Goal: Task Accomplishment & Management: Manage account settings

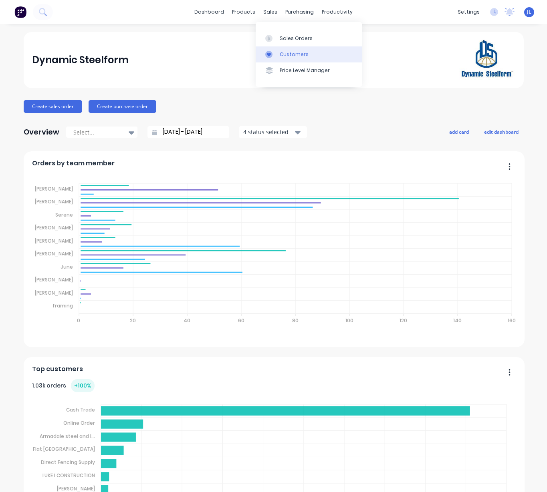
click at [288, 58] on link "Customers" at bounding box center [308, 54] width 106 height 16
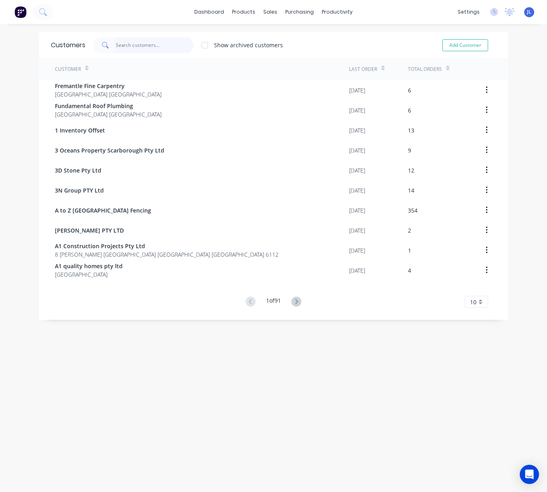
click at [143, 47] on input "text" at bounding box center [155, 45] width 78 height 16
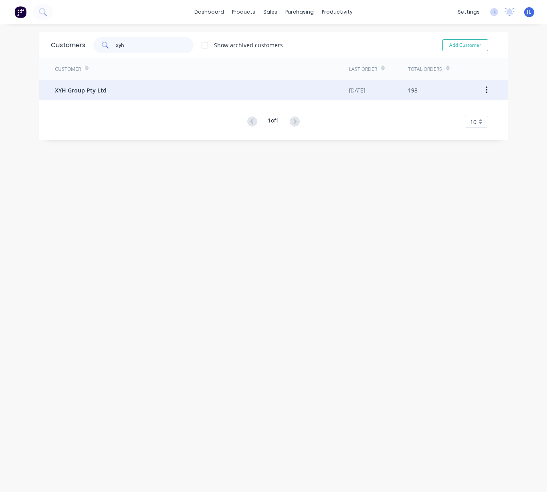
type input "xyh"
click at [109, 94] on div "XYH Group Pty Ltd" at bounding box center [202, 90] width 294 height 20
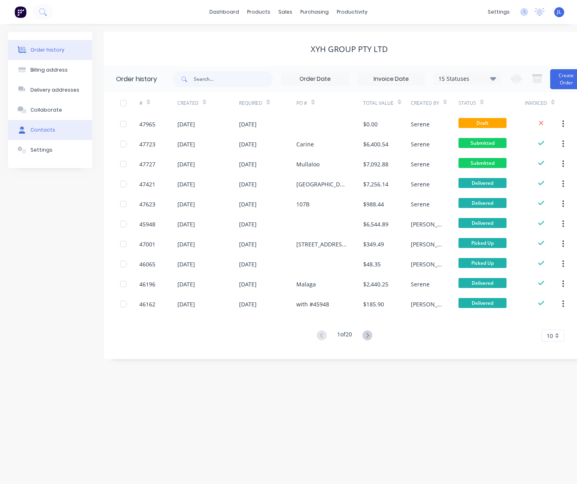
click at [36, 132] on div "Contacts" at bounding box center [42, 130] width 25 height 7
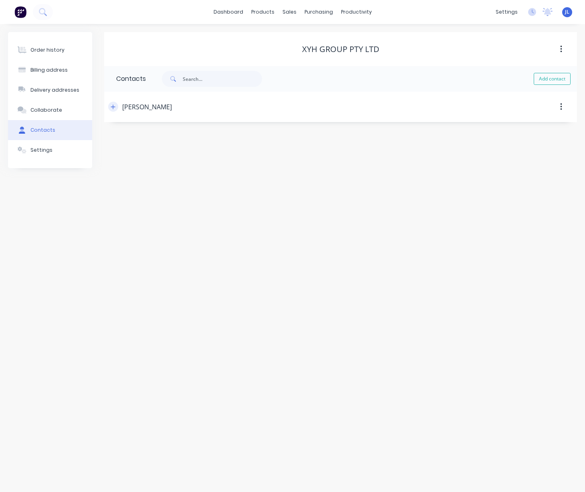
click at [117, 107] on button "button" at bounding box center [113, 107] width 10 height 10
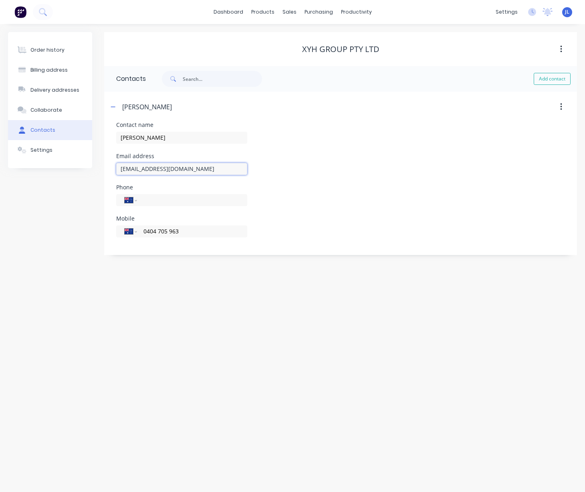
drag, startPoint x: 146, startPoint y: 169, endPoint x: 108, endPoint y: 169, distance: 38.0
click at [108, 169] on div "Contact name Simon Hua Email address huaxianya@hotmail.com Phone International …" at bounding box center [340, 188] width 472 height 133
click at [42, 49] on div "Order history" at bounding box center [47, 49] width 34 height 7
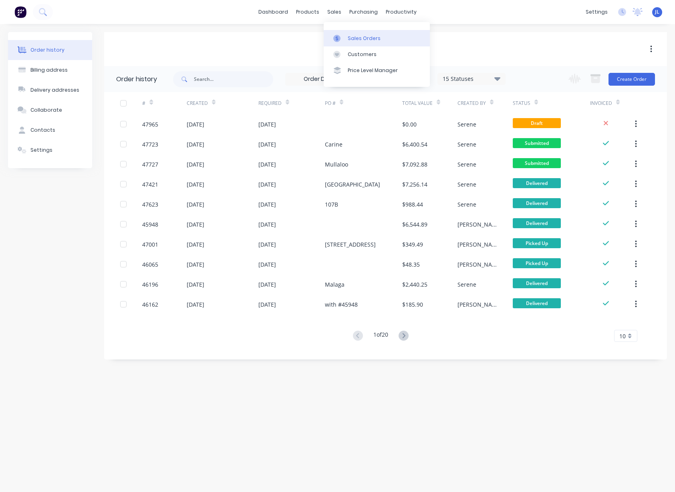
click at [350, 38] on div "Sales Orders" at bounding box center [364, 38] width 33 height 7
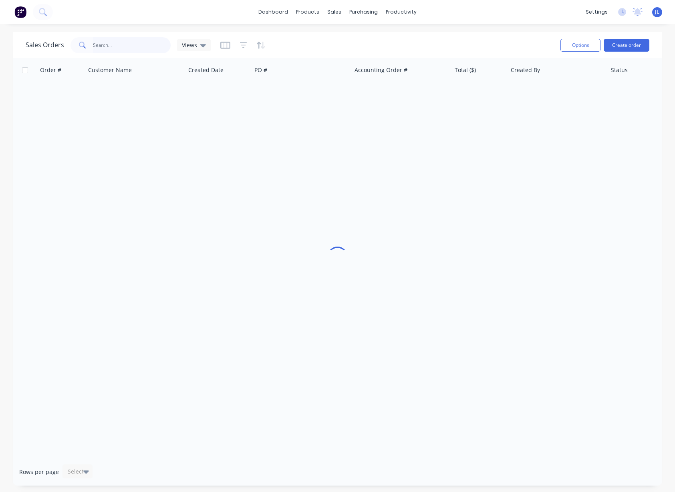
click at [133, 49] on input "text" at bounding box center [132, 45] width 78 height 16
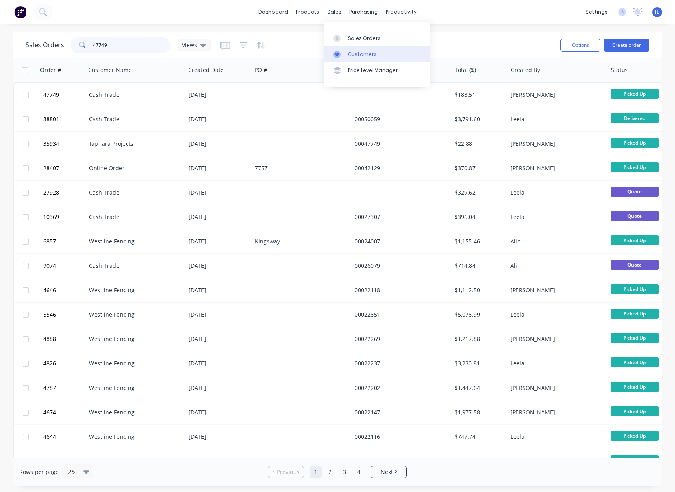
type input "47749"
click at [351, 56] on div "Customers" at bounding box center [362, 54] width 29 height 7
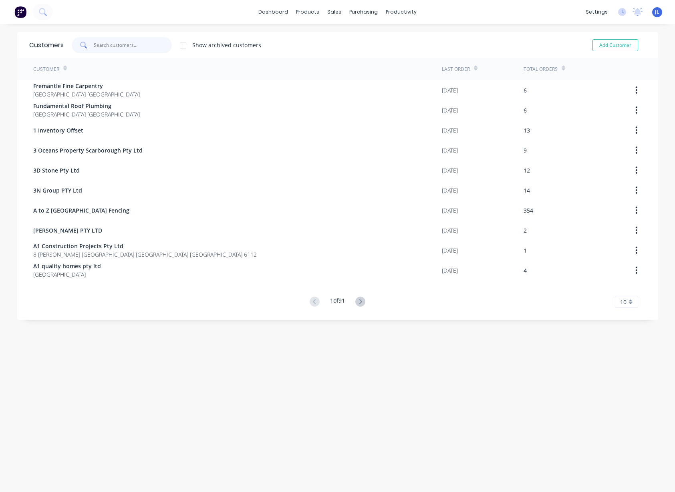
click at [129, 47] on input "text" at bounding box center [133, 45] width 78 height 16
click at [143, 44] on input "text" at bounding box center [133, 45] width 78 height 16
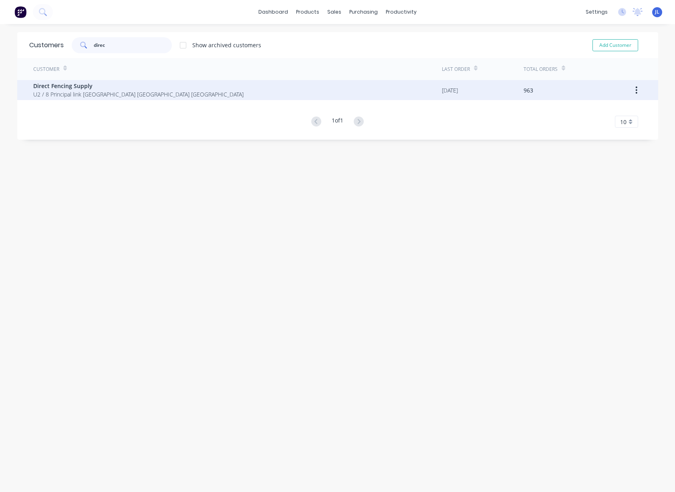
type input "direc"
click at [136, 93] on span "U2 / 8 Principal link Malaga Western Australia Australia" at bounding box center [138, 94] width 210 height 8
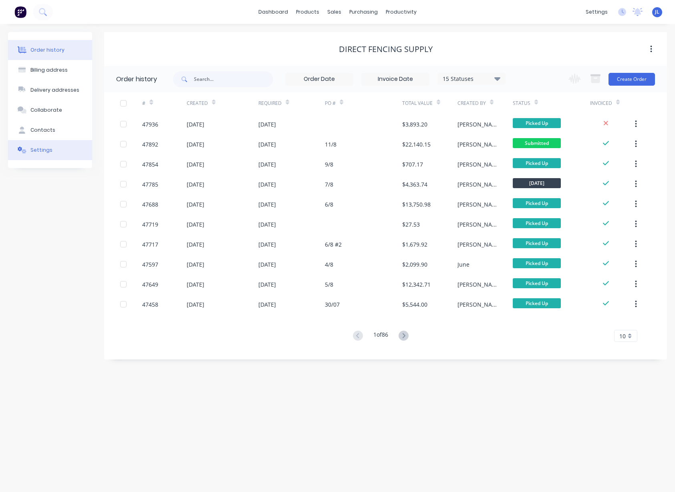
click at [43, 151] on div "Settings" at bounding box center [41, 150] width 22 height 7
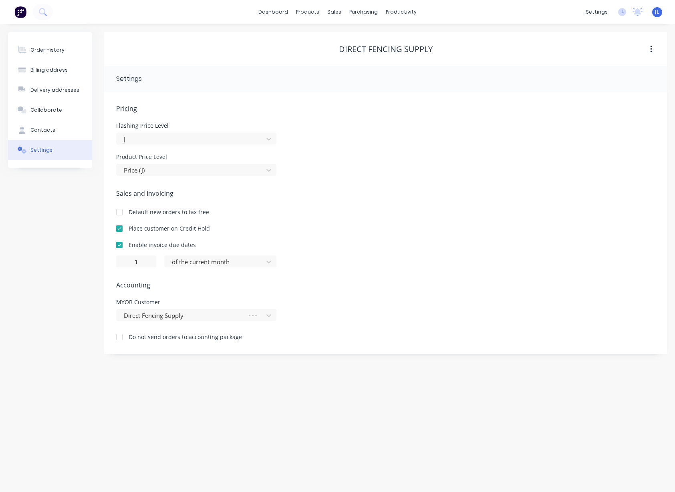
click at [120, 230] on div at bounding box center [119, 229] width 16 height 16
click at [71, 211] on div "Order history Billing address Delivery addresses Collaborate Contacts Settings" at bounding box center [50, 193] width 84 height 322
drag, startPoint x: 66, startPoint y: 200, endPoint x: 51, endPoint y: 113, distance: 88.1
click at [65, 196] on div "Order history Billing address Delivery addresses Collaborate Contacts Settings" at bounding box center [50, 193] width 84 height 322
click at [46, 41] on button "Order history" at bounding box center [50, 50] width 84 height 20
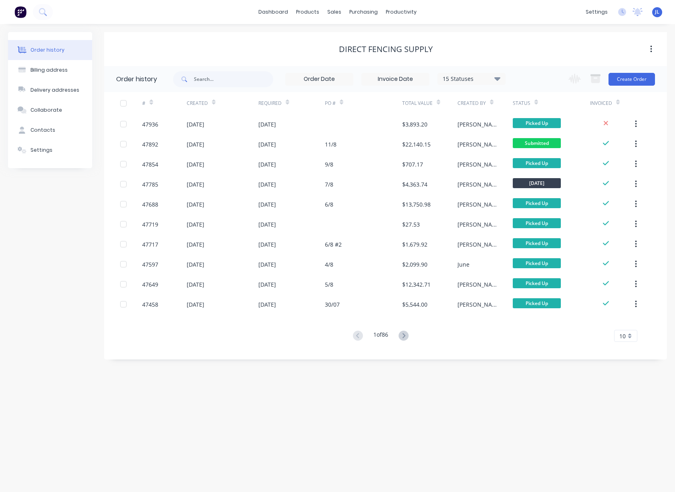
click at [142, 46] on div "Direct Fencing Supply" at bounding box center [385, 49] width 563 height 10
click at [546, 78] on button "Create Order" at bounding box center [631, 79] width 46 height 13
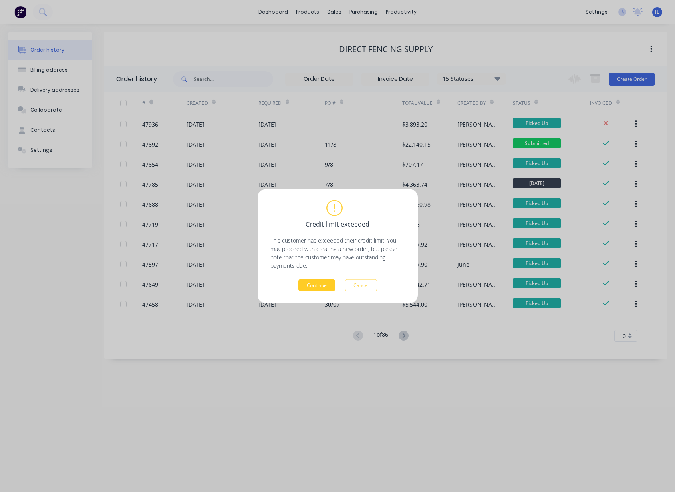
click at [330, 281] on button "Continue" at bounding box center [316, 285] width 37 height 12
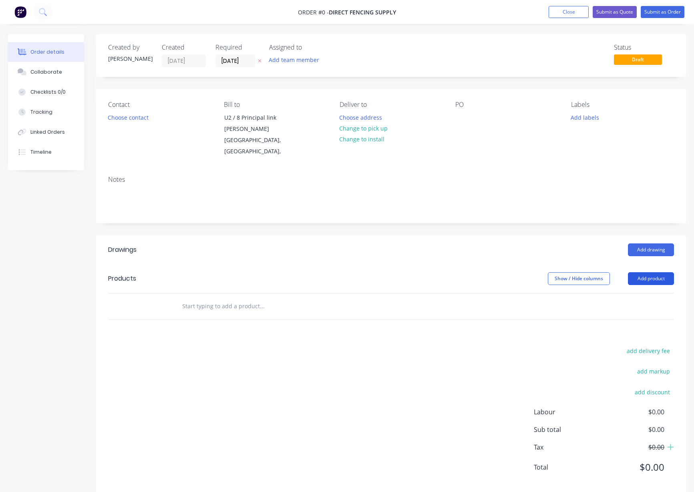
click at [546, 274] on button "Add product" at bounding box center [651, 278] width 46 height 13
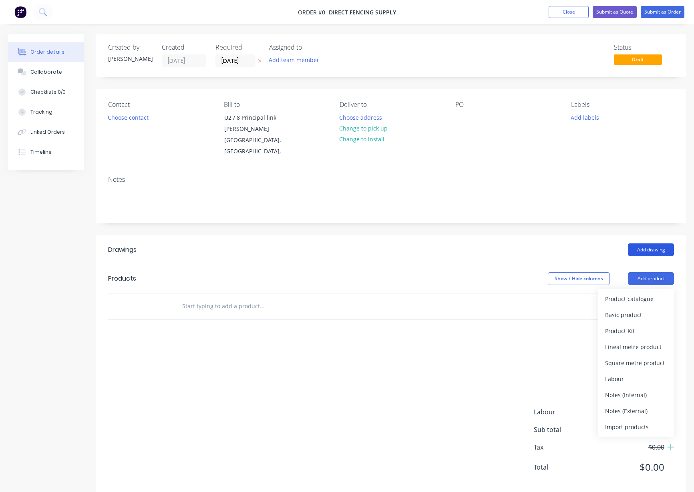
click at [546, 243] on button "Add drawing" at bounding box center [651, 249] width 46 height 13
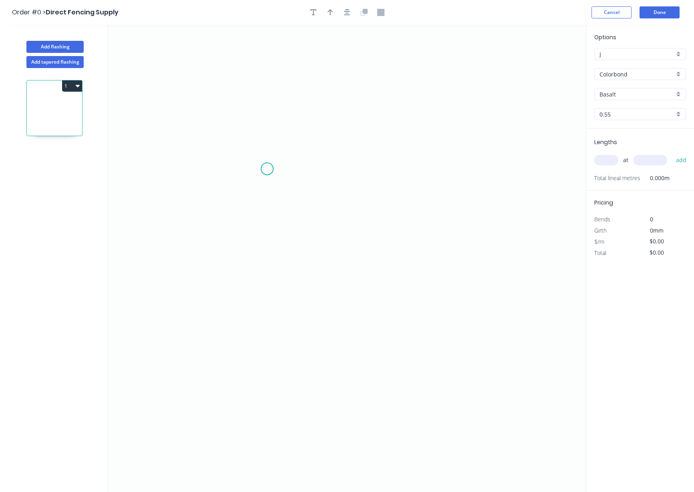
click at [267, 169] on icon "0" at bounding box center [347, 258] width 478 height 467
drag, startPoint x: 273, startPoint y: 325, endPoint x: 337, endPoint y: 323, distance: 64.5
click at [272, 325] on icon "0" at bounding box center [347, 258] width 478 height 467
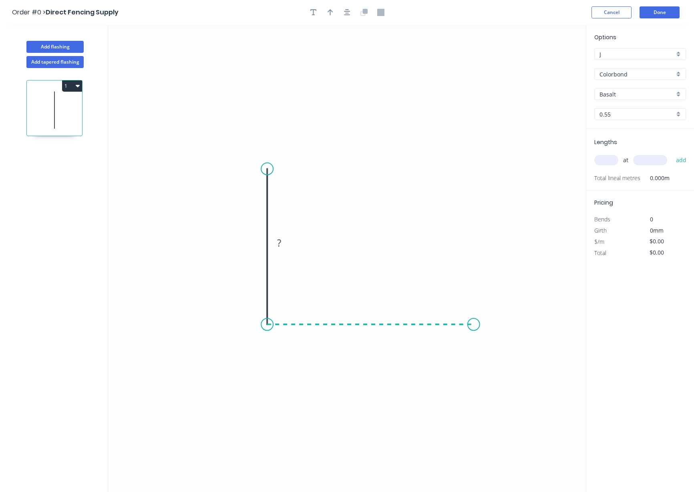
drag, startPoint x: 474, startPoint y: 333, endPoint x: 478, endPoint y: 259, distance: 73.4
click at [473, 330] on icon "0 ?" at bounding box center [347, 258] width 478 height 467
click at [476, 212] on icon "0 ? ?" at bounding box center [347, 258] width 478 height 467
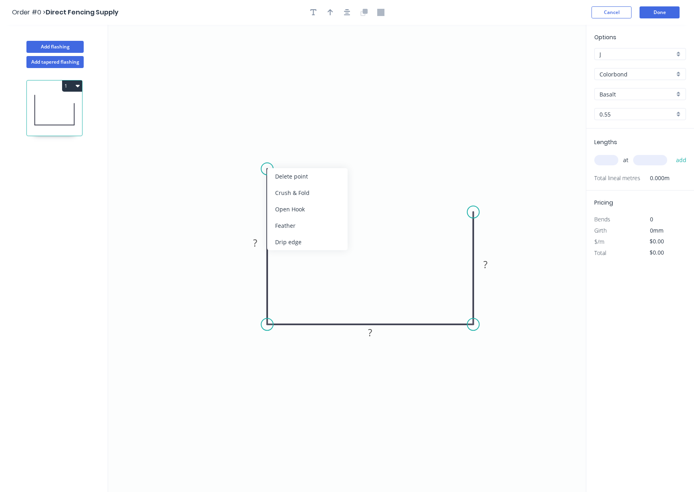
drag, startPoint x: 290, startPoint y: 191, endPoint x: 283, endPoint y: 184, distance: 10.5
click at [290, 191] on div "Crush & Fold" at bounding box center [307, 193] width 80 height 16
click at [263, 169] on circle at bounding box center [267, 169] width 12 height 12
click at [283, 195] on div "Flip bend" at bounding box center [306, 194] width 80 height 16
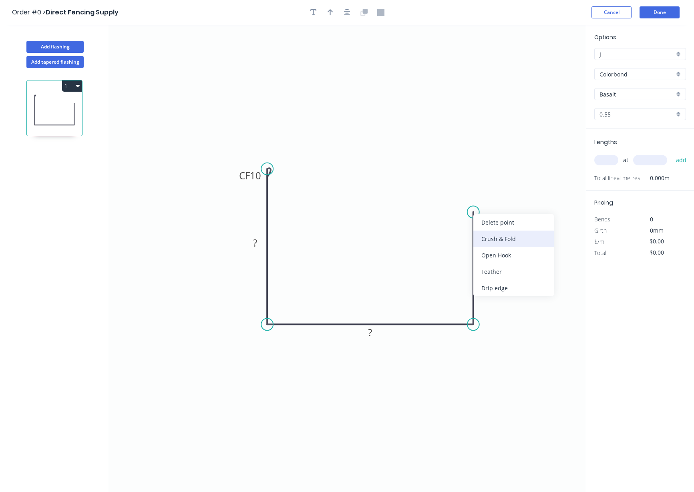
click at [485, 241] on div "Crush & Fold" at bounding box center [513, 239] width 80 height 16
click at [257, 239] on tspan "?" at bounding box center [255, 242] width 4 height 13
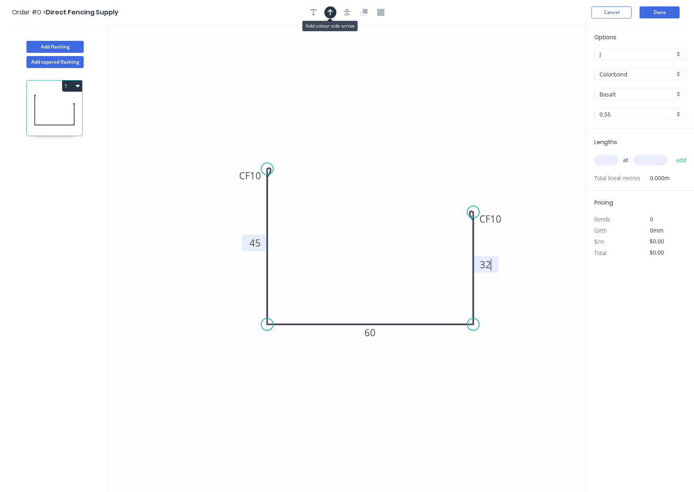
click at [332, 12] on icon "button" at bounding box center [331, 12] width 6 height 6
type input "$11.25"
drag, startPoint x: 545, startPoint y: 64, endPoint x: 486, endPoint y: 321, distance: 263.7
click at [488, 321] on icon at bounding box center [491, 311] width 7 height 26
click at [486, 321] on icon at bounding box center [486, 312] width 7 height 26
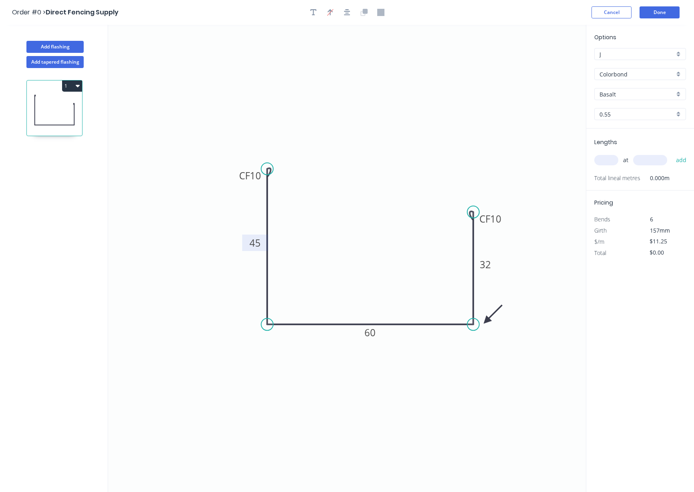
click at [486, 321] on icon at bounding box center [492, 314] width 23 height 23
click at [518, 299] on icon "0 CF 10 45 60 CF 10 32" at bounding box center [347, 258] width 478 height 467
click at [546, 93] on input "Basalt" at bounding box center [636, 94] width 75 height 8
type input "x"
click at [546, 108] on div "Classic Cream" at bounding box center [640, 109] width 91 height 14
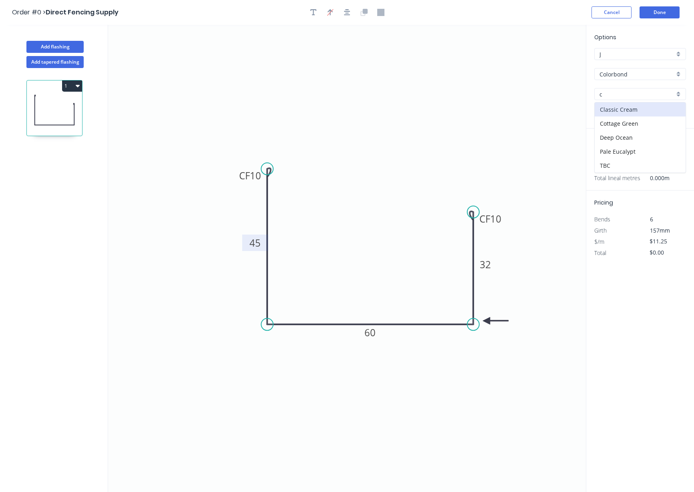
type input "Classic Cream"
click at [546, 159] on input "text" at bounding box center [606, 160] width 24 height 10
type input "10"
type input "1800"
click at [546, 153] on button "add" at bounding box center [681, 160] width 19 height 14
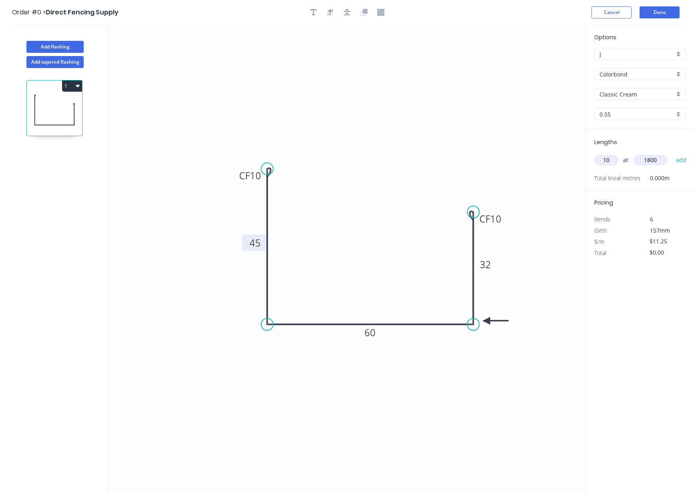
type input "$202.50"
click at [546, 255] on input "$11.25" at bounding box center [662, 252] width 27 height 11
click at [546, 293] on div "Options J J Colorbond Colorbond Classic Cream Classic Cream 0.55 0.55 Lengths a…" at bounding box center [640, 259] width 108 height 468
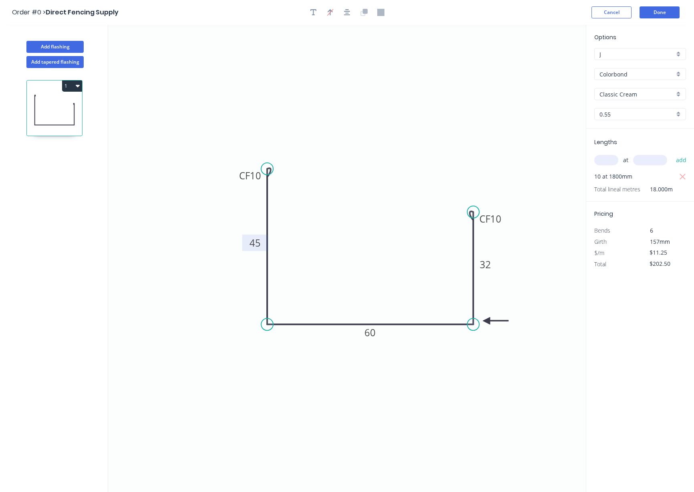
click at [546, 291] on div "Options J J Colorbond Colorbond Classic Cream Classic Cream 0.55 0.55 Lengths a…" at bounding box center [640, 259] width 108 height 468
click at [546, 285] on div "Options J J Colorbond Colorbond Classic Cream Classic Cream 0.55 0.55 Lengths a…" at bounding box center [640, 259] width 108 height 468
click at [546, 266] on input "$202.50" at bounding box center [662, 263] width 27 height 11
click at [546, 292] on div "Options J J Colorbond Colorbond Classic Cream Classic Cream 0.55 0.55 Lengths a…" at bounding box center [640, 259] width 108 height 468
click at [546, 251] on input "$11.25" at bounding box center [662, 252] width 27 height 11
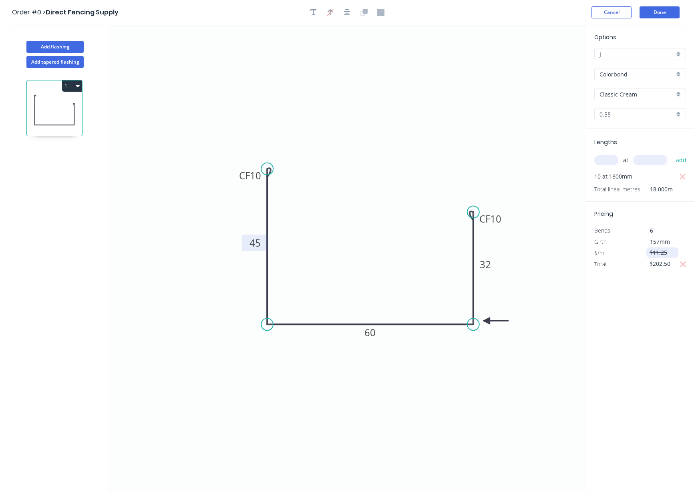
click at [546, 251] on input "$11.25" at bounding box center [662, 252] width 27 height 11
click at [546, 295] on div "Options J J Colorbond Colorbond Classic Cream Classic Cream 0.55 0.55 Lengths a…" at bounding box center [640, 259] width 108 height 468
click at [546, 262] on icon "button" at bounding box center [683, 264] width 6 height 6
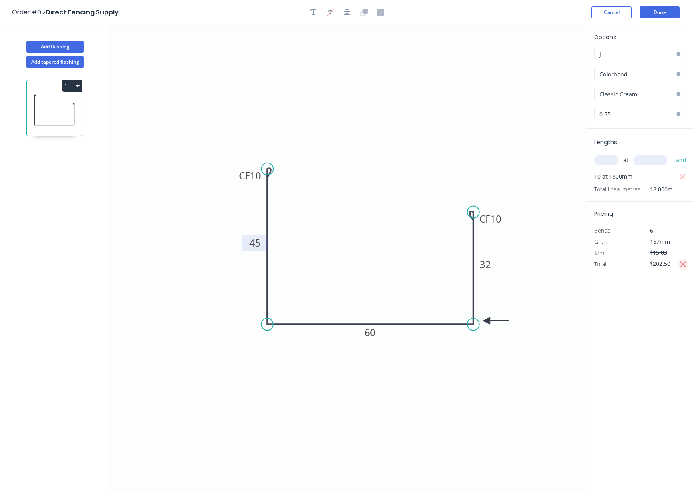
type input "$11.25"
click at [546, 287] on div "Options J J Colorbond Colorbond Classic Cream Classic Cream 0.55 0.55 Lengths a…" at bounding box center [640, 259] width 108 height 468
click at [546, 252] on input "$11.25" at bounding box center [662, 252] width 27 height 11
click at [546, 267] on input "$202.50" at bounding box center [662, 263] width 27 height 11
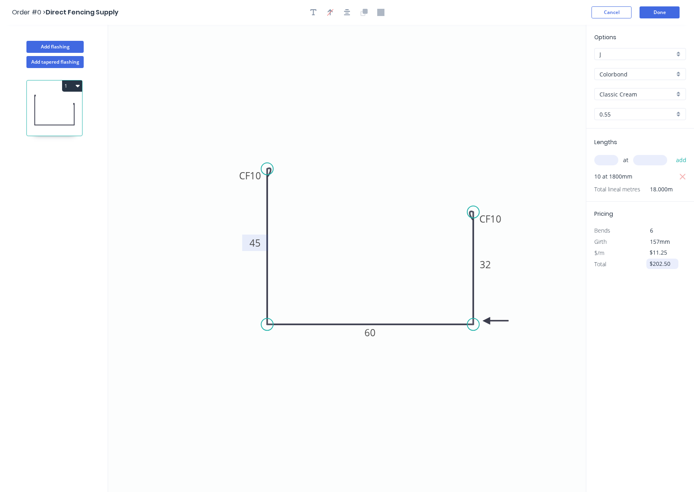
click at [546, 267] on input "$202.50" at bounding box center [662, 263] width 27 height 11
type input "$150.30"
click at [546, 318] on div "Options J J Colorbond Colorbond Classic Cream Classic Cream 0.55 0.55 Lengths a…" at bounding box center [640, 259] width 108 height 468
click at [546, 316] on div "Options J J Colorbond Colorbond Classic Cream Classic Cream 0.55 0.55 Lengths a…" at bounding box center [640, 259] width 108 height 468
click at [546, 13] on button "Done" at bounding box center [659, 12] width 40 height 12
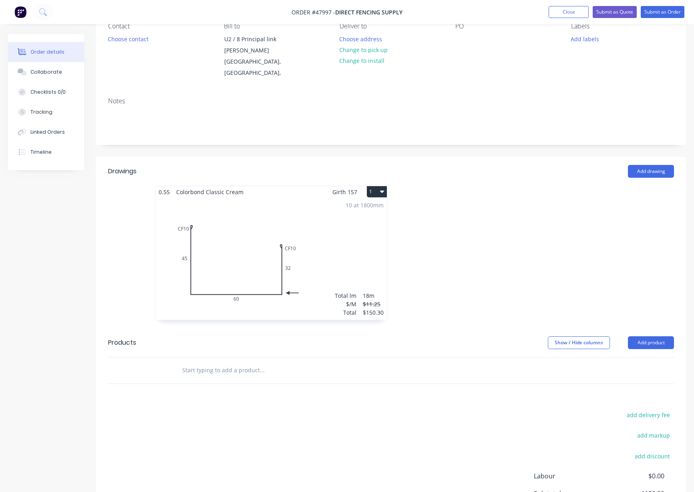
scroll to position [100, 0]
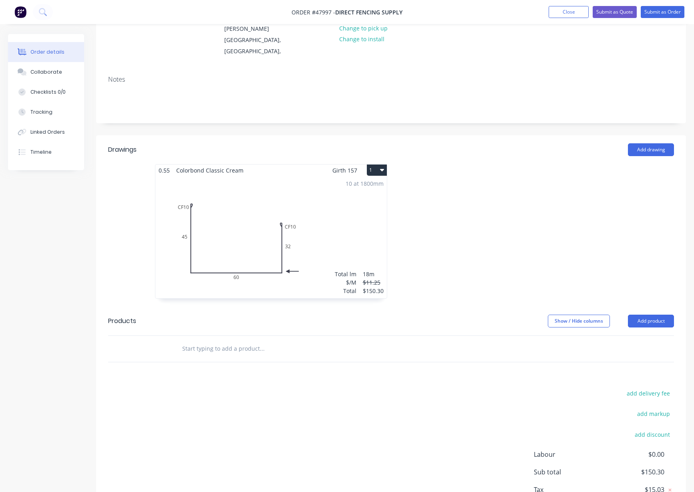
drag, startPoint x: 569, startPoint y: 14, endPoint x: 543, endPoint y: 10, distance: 26.1
click at [546, 14] on button "Close" at bounding box center [569, 12] width 40 height 12
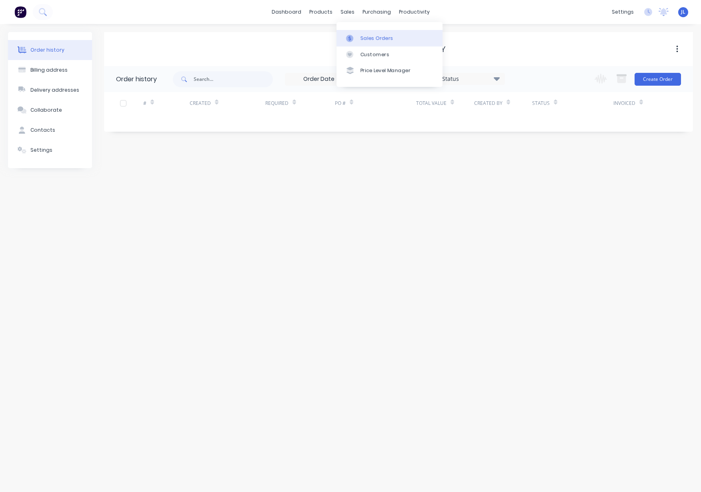
click at [373, 40] on div "Sales Orders" at bounding box center [377, 38] width 33 height 7
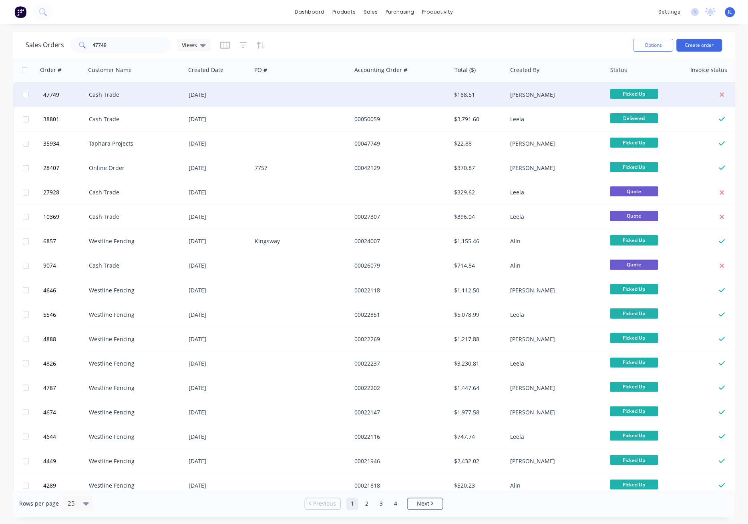
click at [125, 91] on div "Cash Trade" at bounding box center [133, 95] width 89 height 8
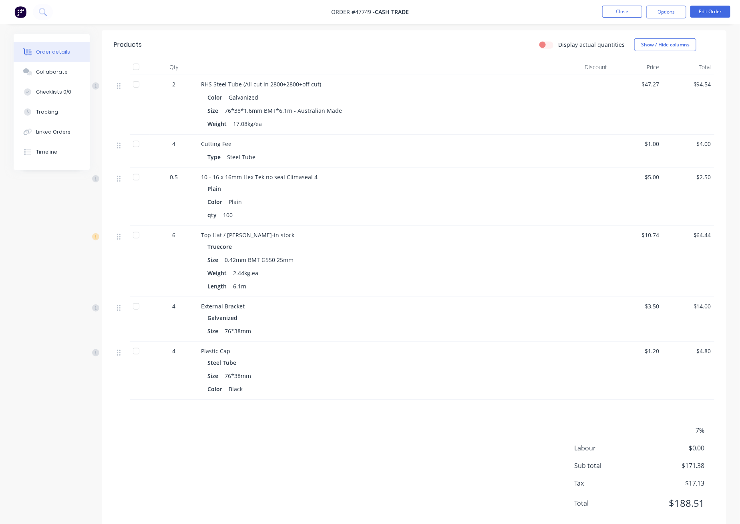
scroll to position [203, 0]
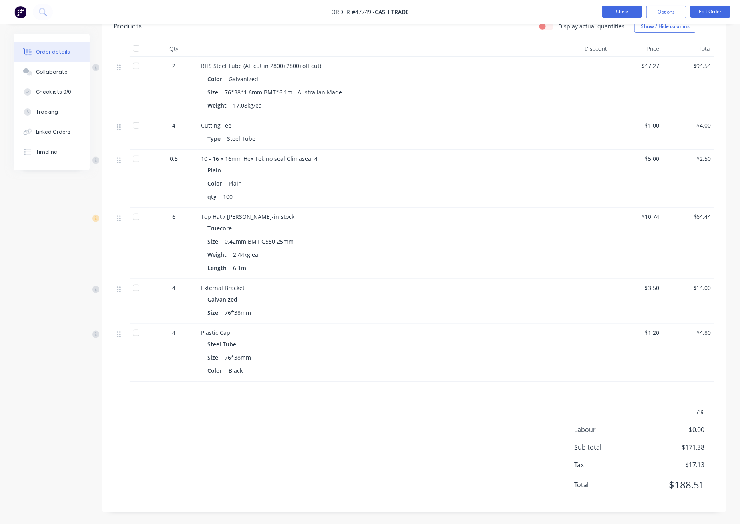
click at [546, 14] on button "Close" at bounding box center [622, 12] width 40 height 12
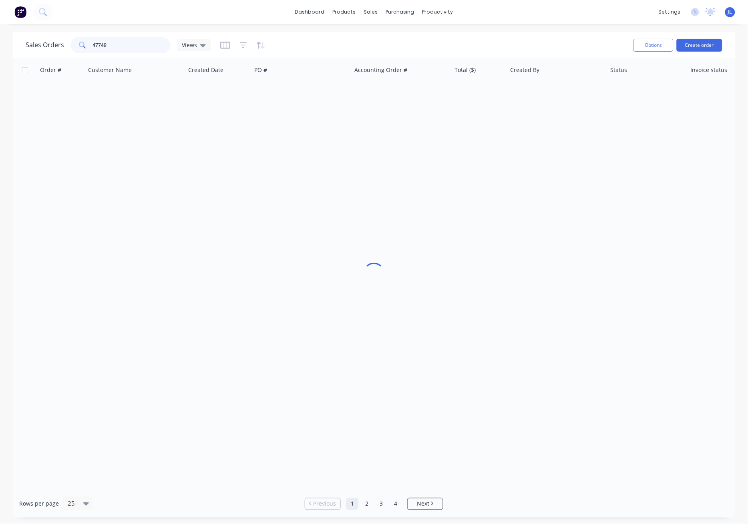
drag, startPoint x: 114, startPoint y: 45, endPoint x: 40, endPoint y: 45, distance: 74.1
click at [40, 45] on div "Sales Orders 47749 Views" at bounding box center [118, 45] width 185 height 16
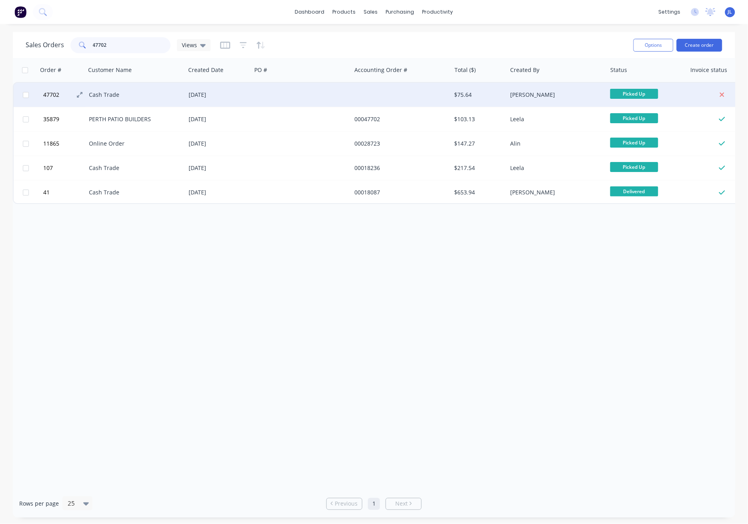
type input "47702"
click at [87, 94] on button "47702" at bounding box center [65, 95] width 48 height 24
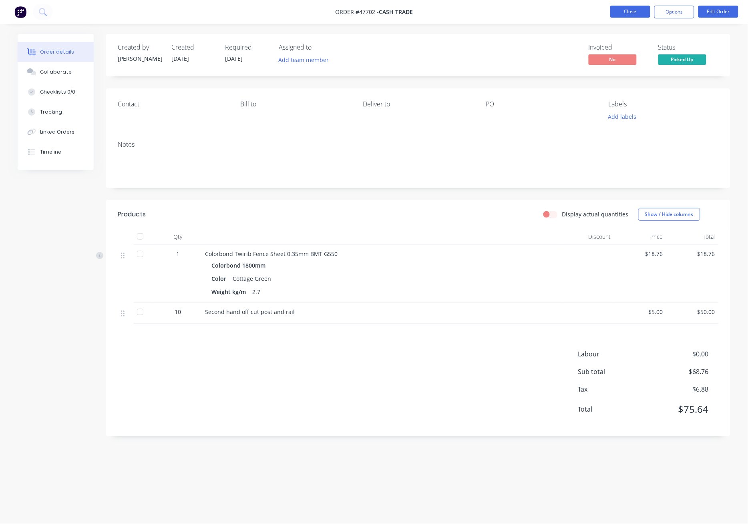
click at [546, 10] on button "Close" at bounding box center [630, 12] width 40 height 12
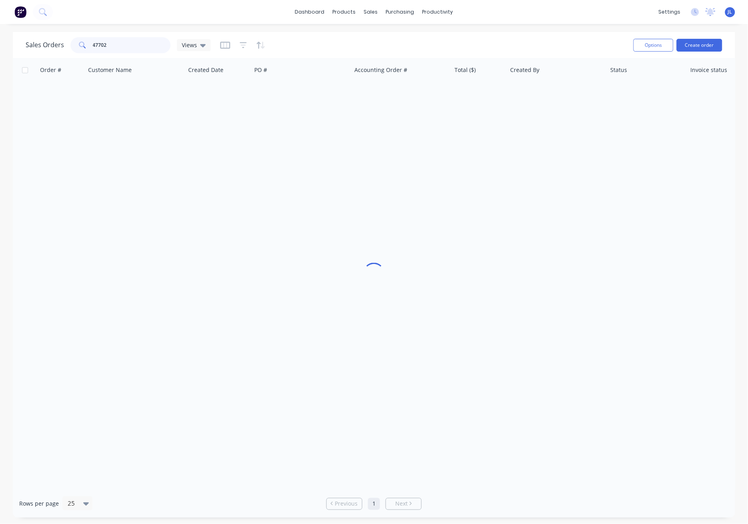
drag, startPoint x: 108, startPoint y: 45, endPoint x: 48, endPoint y: 50, distance: 60.2
click at [48, 50] on div "Sales Orders 47702 Views" at bounding box center [118, 45] width 185 height 16
type input "47518"
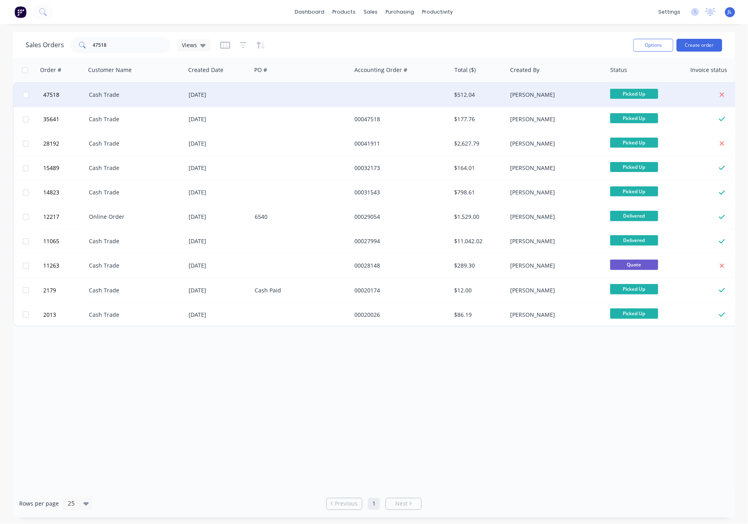
click at [105, 96] on div "Cash Trade" at bounding box center [133, 95] width 89 height 8
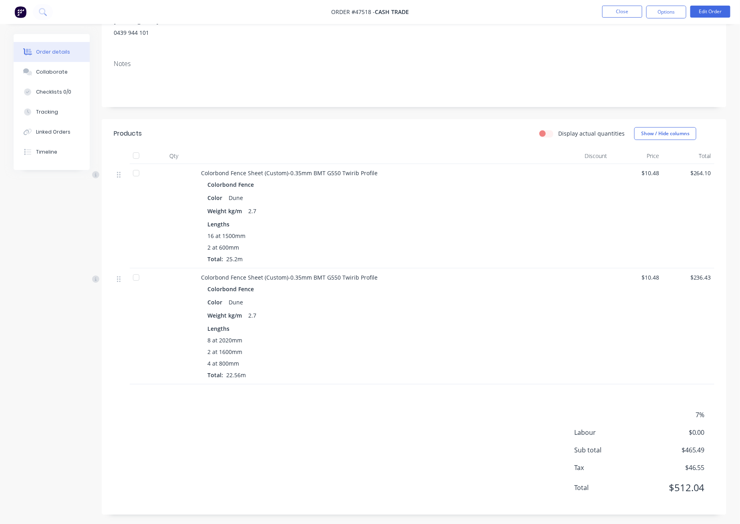
scroll to position [98, 0]
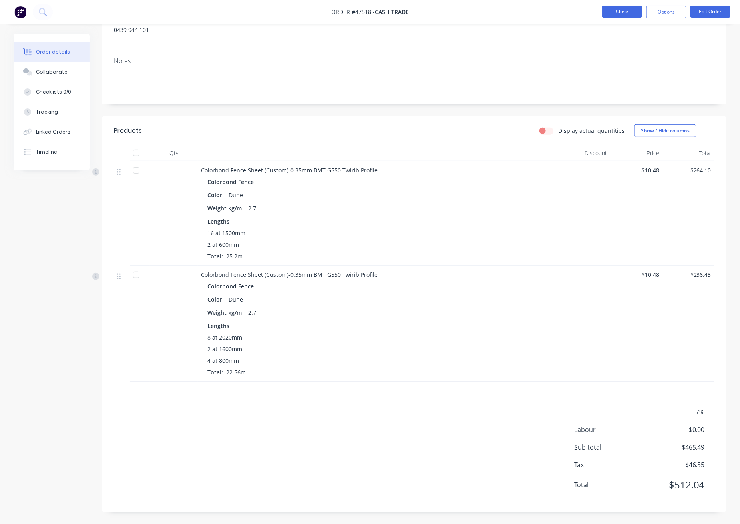
click at [546, 10] on button "Close" at bounding box center [622, 12] width 40 height 12
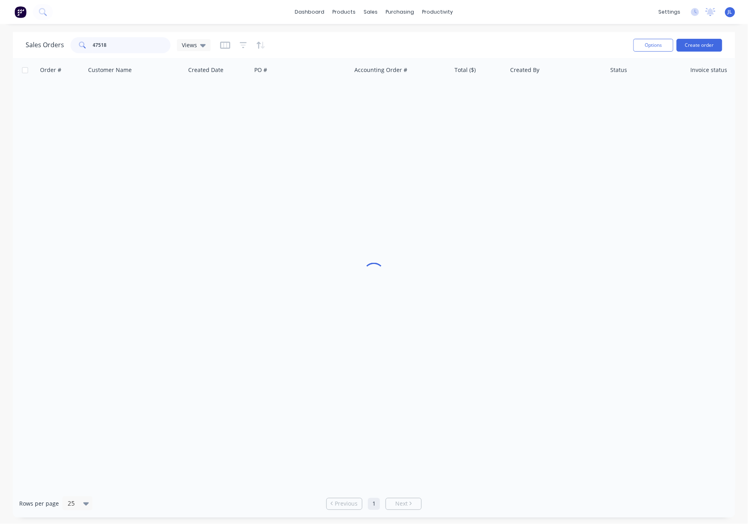
drag, startPoint x: 123, startPoint y: 43, endPoint x: 46, endPoint y: 43, distance: 76.5
click at [46, 43] on div "Sales Orders 47518 Views" at bounding box center [118, 45] width 185 height 16
click at [388, 58] on link "Customers" at bounding box center [413, 54] width 106 height 16
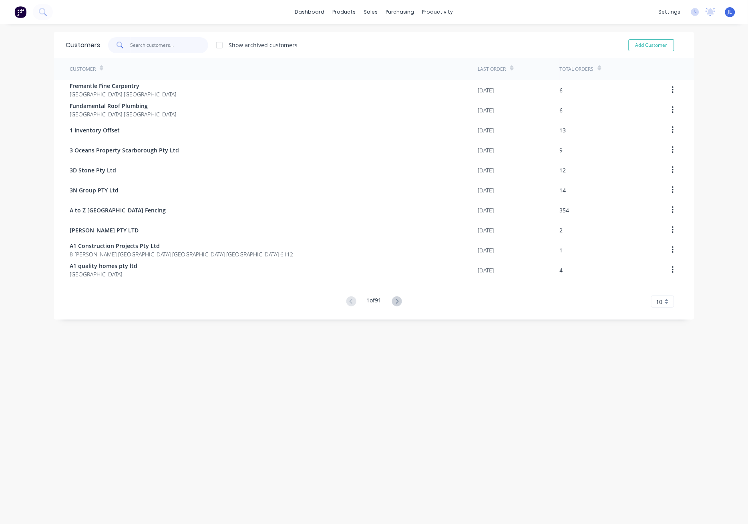
click at [151, 44] on input "text" at bounding box center [170, 45] width 78 height 16
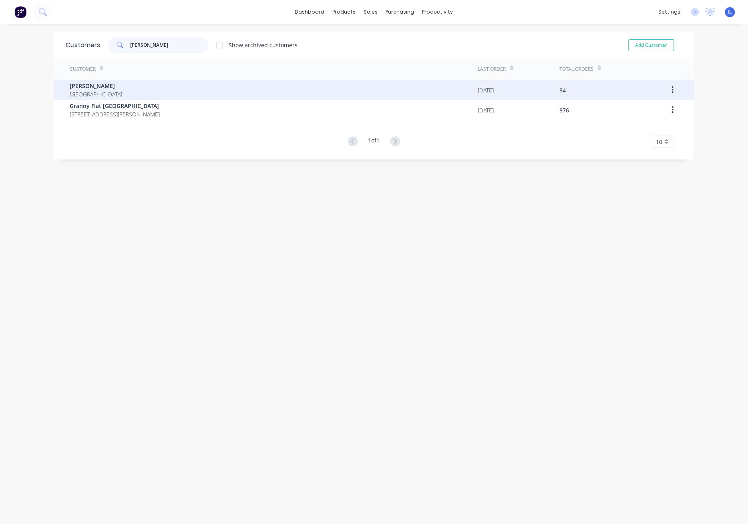
type input "CHRIS"
click at [146, 83] on div "Chris Gu Australia" at bounding box center [274, 90] width 408 height 20
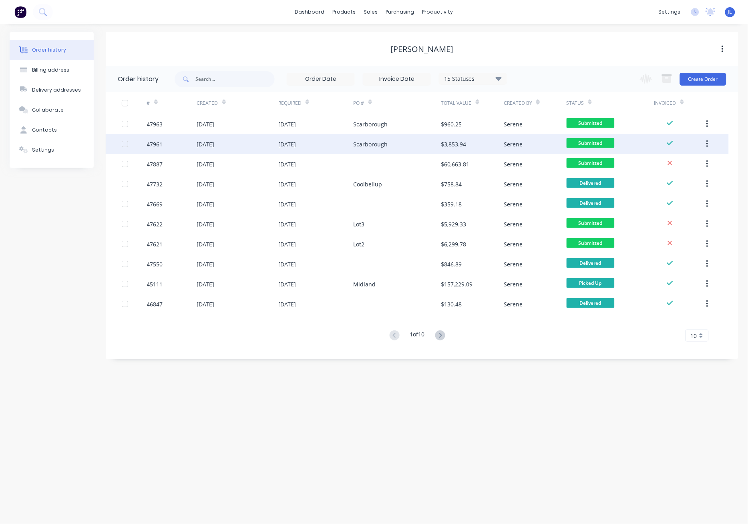
click at [450, 135] on div "$3,853.94" at bounding box center [472, 144] width 62 height 20
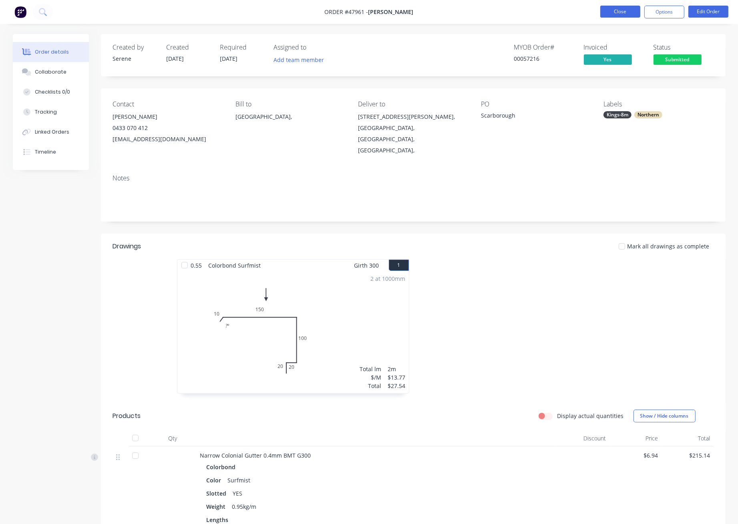
click at [546, 13] on button "Close" at bounding box center [620, 12] width 40 height 12
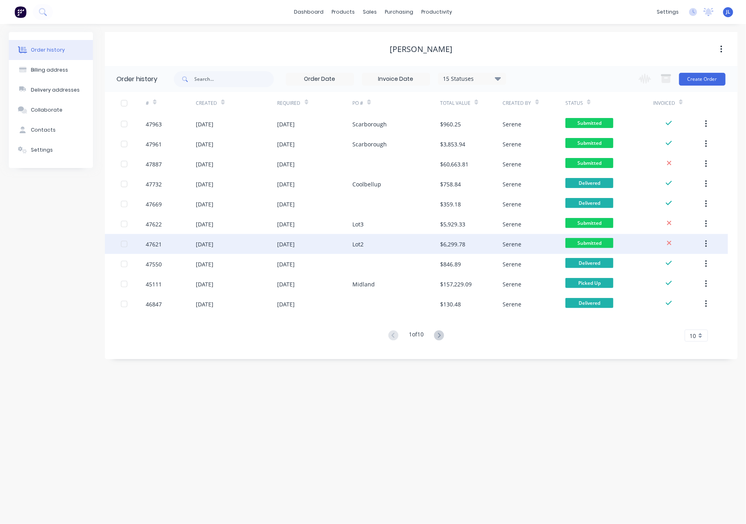
click at [410, 250] on div "Lot2" at bounding box center [396, 244] width 88 height 20
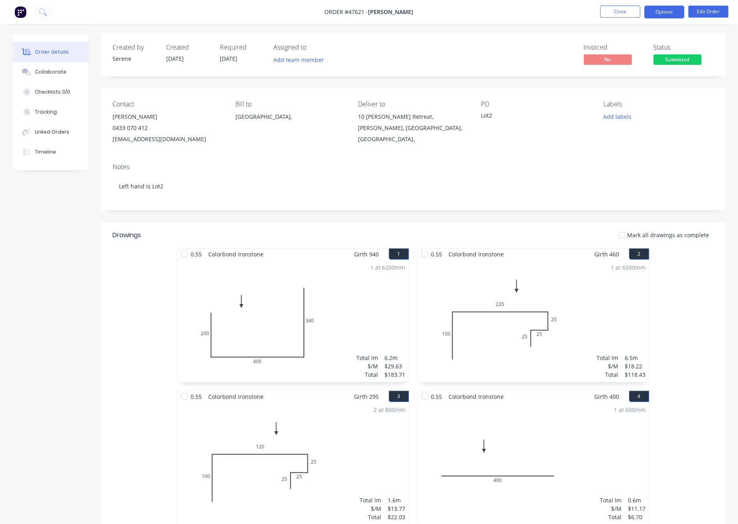
click at [546, 11] on button "Options" at bounding box center [664, 12] width 40 height 13
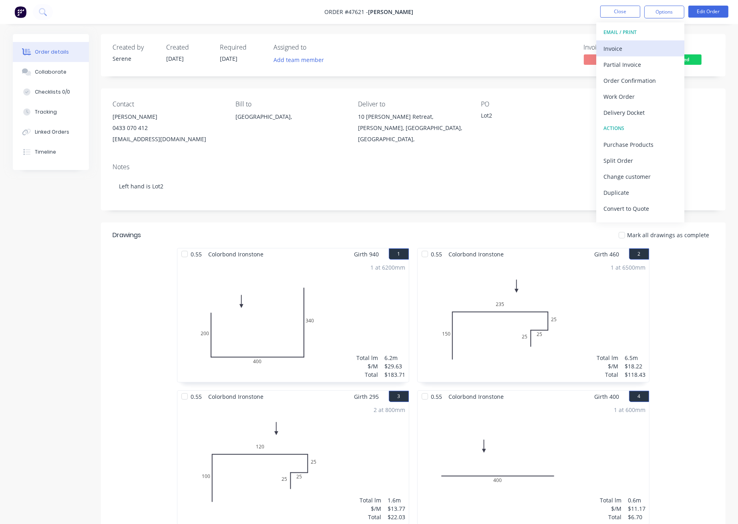
click at [546, 46] on div "Invoice" at bounding box center [640, 49] width 74 height 12
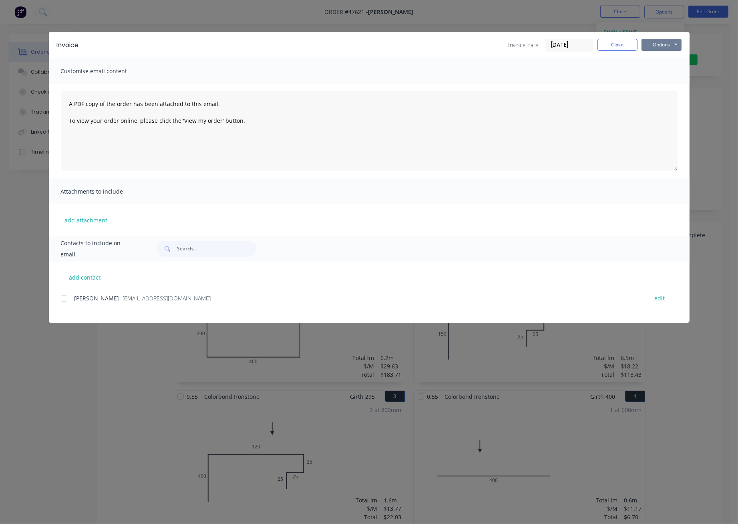
click at [546, 46] on button "Options" at bounding box center [661, 45] width 40 height 12
click at [546, 74] on button "Print" at bounding box center [666, 72] width 51 height 13
click at [546, 43] on button "Close" at bounding box center [617, 45] width 40 height 12
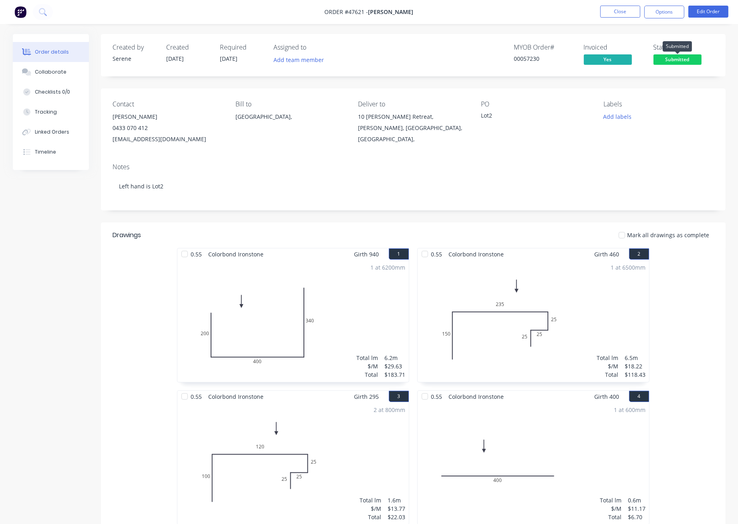
click at [546, 60] on span "Submitted" at bounding box center [677, 59] width 48 height 10
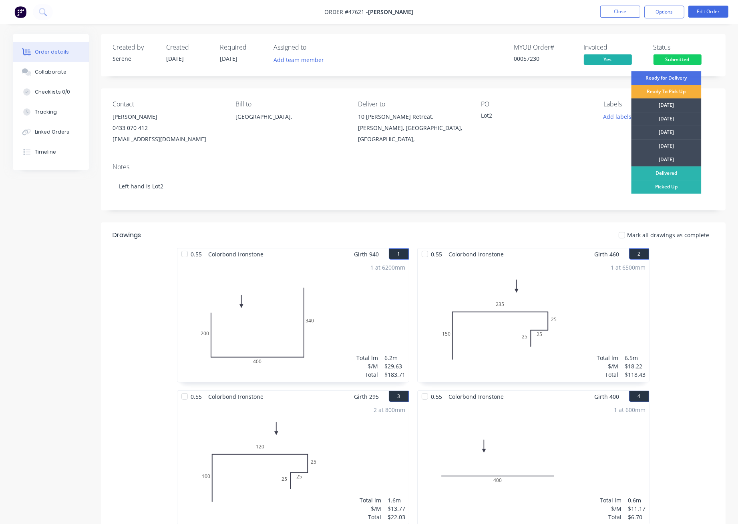
drag, startPoint x: 667, startPoint y: 188, endPoint x: 662, endPoint y: 131, distance: 56.7
click at [546, 186] on div "Picked Up" at bounding box center [666, 187] width 70 height 14
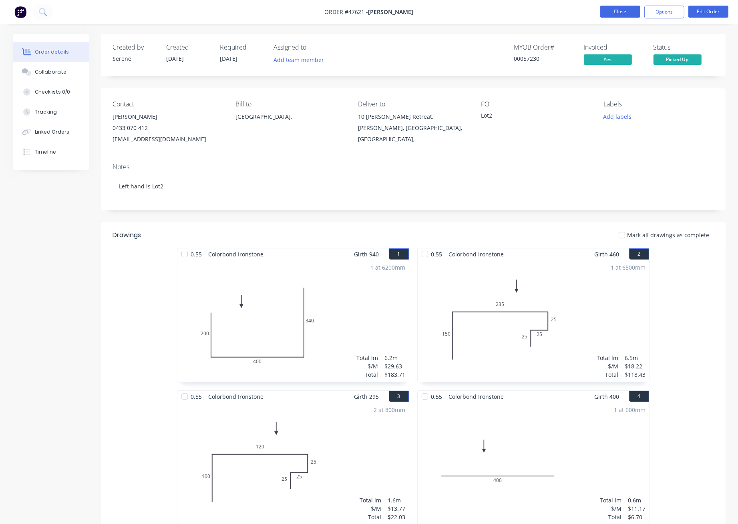
click at [546, 11] on button "Close" at bounding box center [620, 12] width 40 height 12
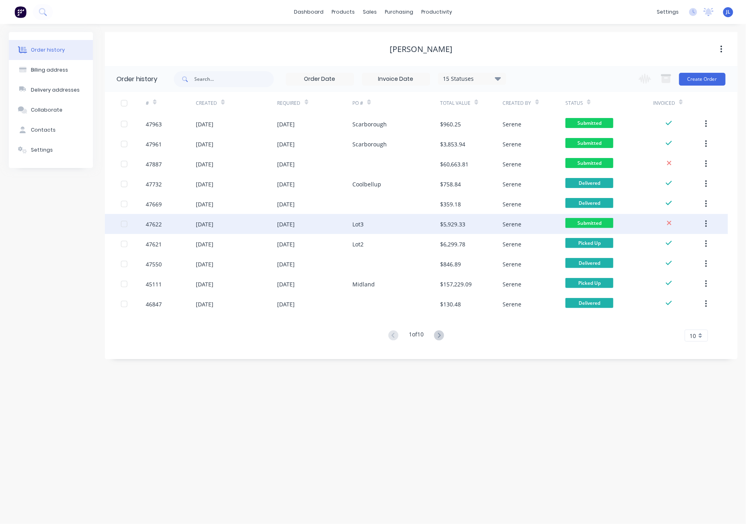
click at [384, 221] on div "Lot3" at bounding box center [396, 224] width 88 height 20
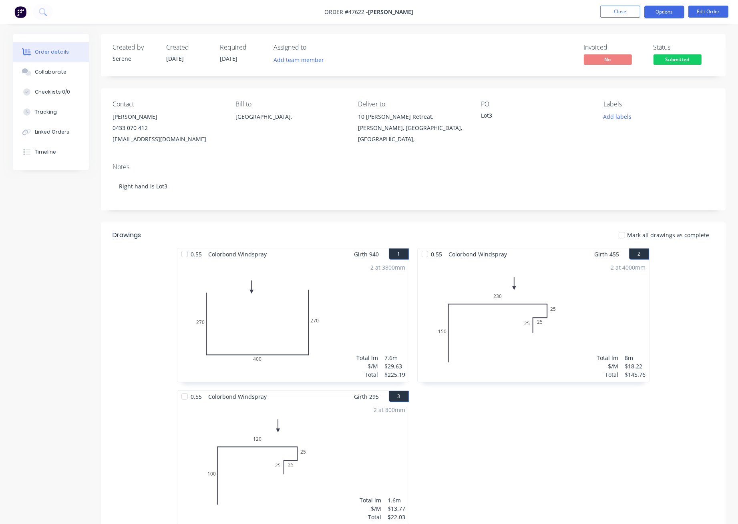
click at [546, 12] on button "Options" at bounding box center [664, 12] width 40 height 13
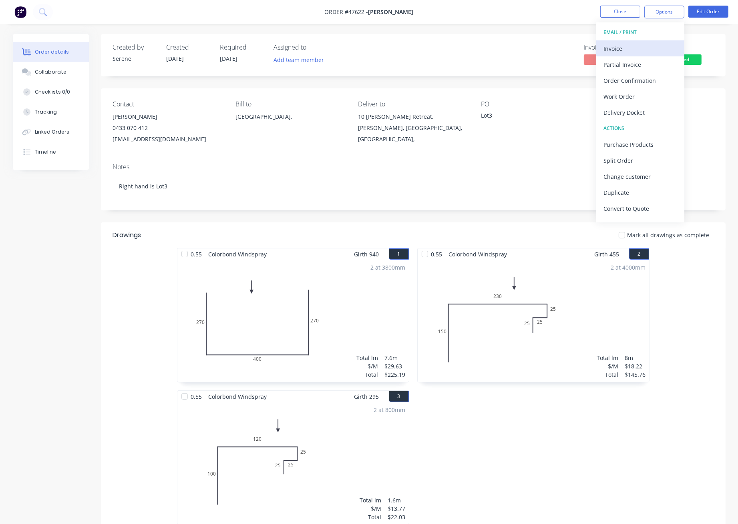
click at [546, 48] on div "Invoice" at bounding box center [640, 49] width 74 height 12
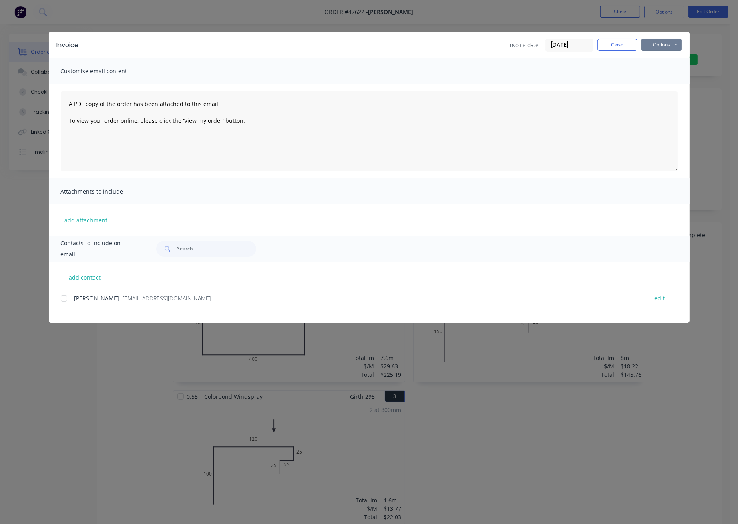
drag, startPoint x: 675, startPoint y: 40, endPoint x: 675, endPoint y: 51, distance: 10.8
click at [546, 41] on button "Options" at bounding box center [661, 45] width 40 height 12
click at [546, 72] on button "Print" at bounding box center [666, 72] width 51 height 13
click at [546, 45] on button "Close" at bounding box center [617, 45] width 40 height 12
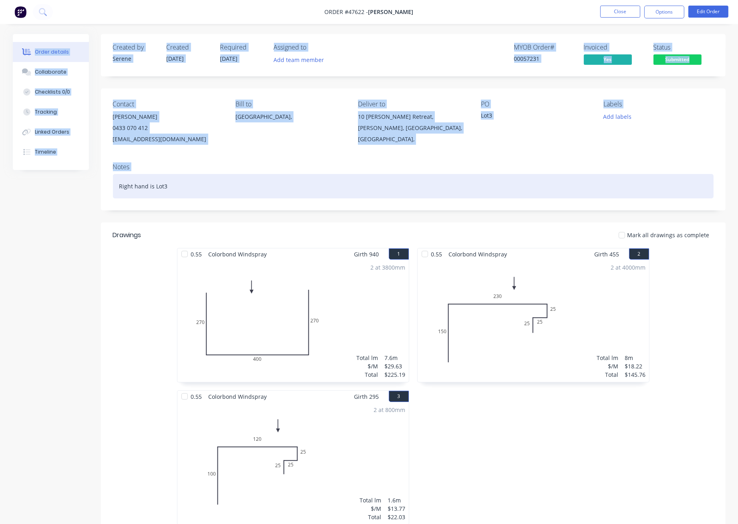
drag, startPoint x: 333, startPoint y: 10, endPoint x: 455, endPoint y: 186, distance: 214.0
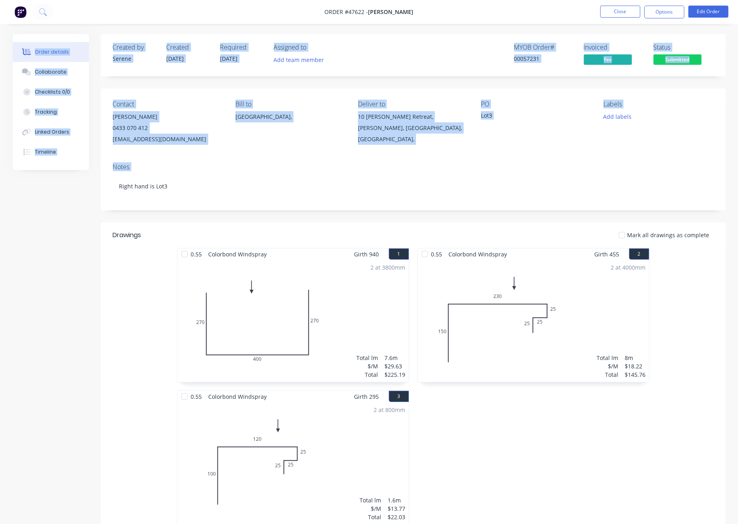
drag, startPoint x: 438, startPoint y: 134, endPoint x: 431, endPoint y: 128, distance: 9.4
click at [438, 134] on div "10 Bailey Retreat, Morley, Western Australia, Australia," at bounding box center [413, 128] width 110 height 34
click at [265, 138] on div "Bill to Australia," at bounding box center [290, 122] width 110 height 44
drag, startPoint x: 111, startPoint y: 45, endPoint x: 625, endPoint y: 169, distance: 528.8
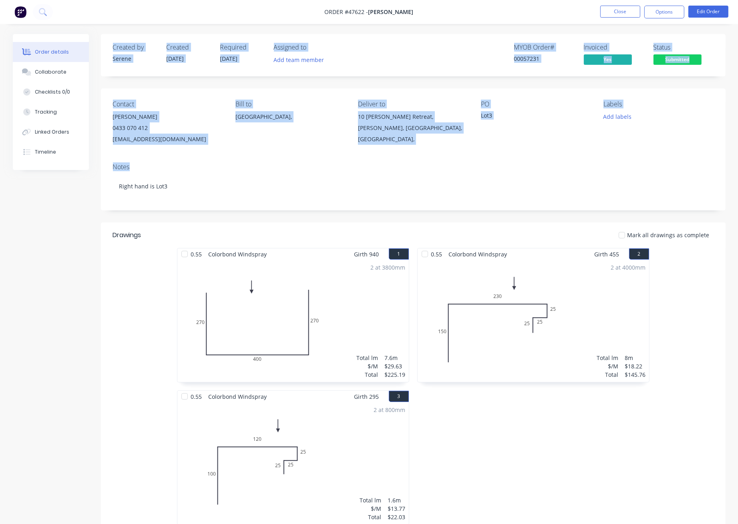
click at [546, 144] on div "Labels Add labels" at bounding box center [658, 122] width 110 height 44
click at [546, 143] on div "Contact Chris Gu 0433 070 412 account@speedframewa.com.au Bill to Australia, De…" at bounding box center [413, 122] width 625 height 68
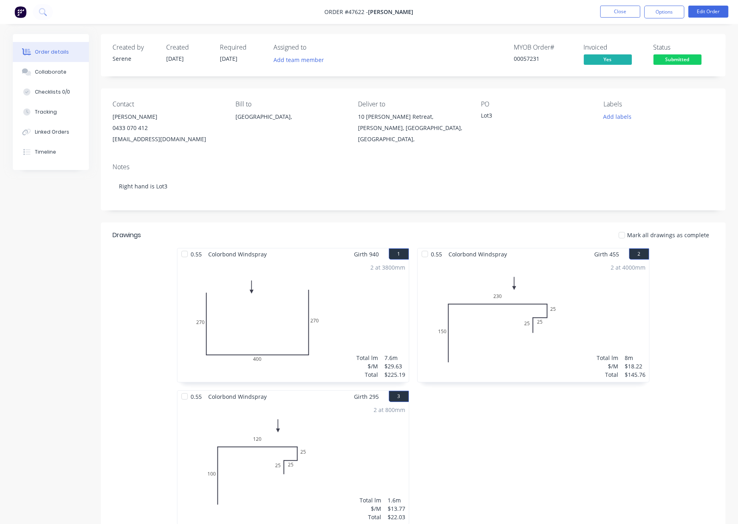
click at [428, 61] on div "MYOB Order # 00057231 Invoiced Yes Status Submitted" at bounding box center [534, 55] width 360 height 23
click at [546, 13] on button "Close" at bounding box center [620, 12] width 40 height 12
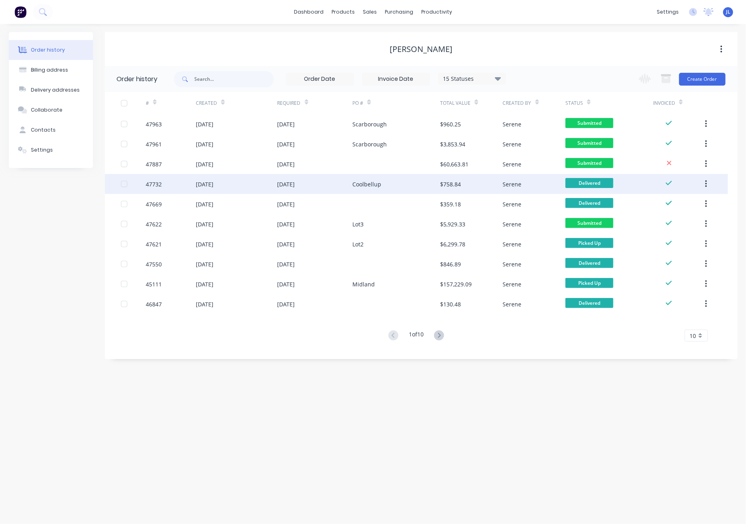
click at [292, 186] on div "[DATE]" at bounding box center [286, 184] width 18 height 8
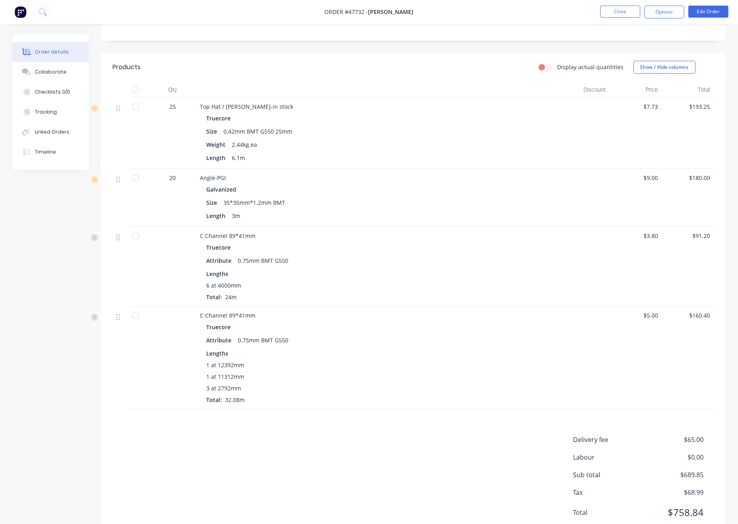
scroll to position [144, 0]
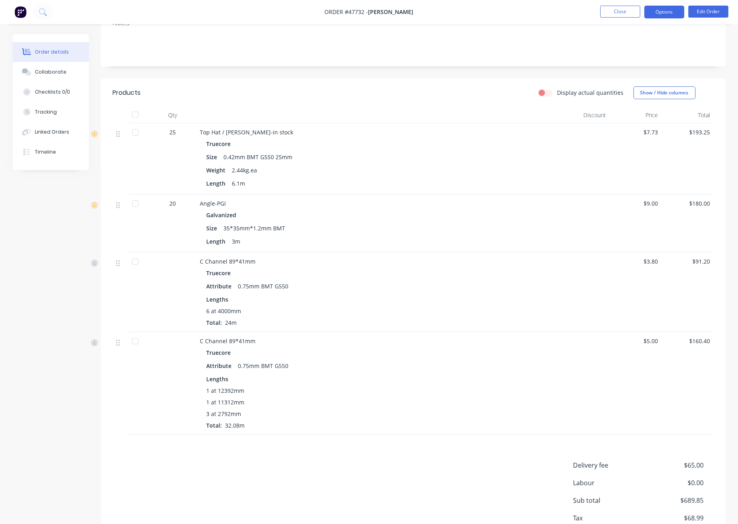
click at [546, 13] on button "Options" at bounding box center [664, 12] width 40 height 13
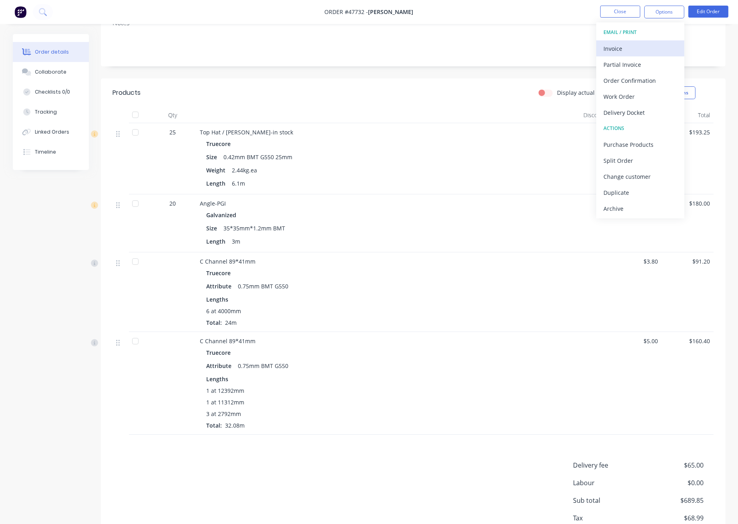
click at [546, 48] on div "Invoice" at bounding box center [640, 49] width 74 height 12
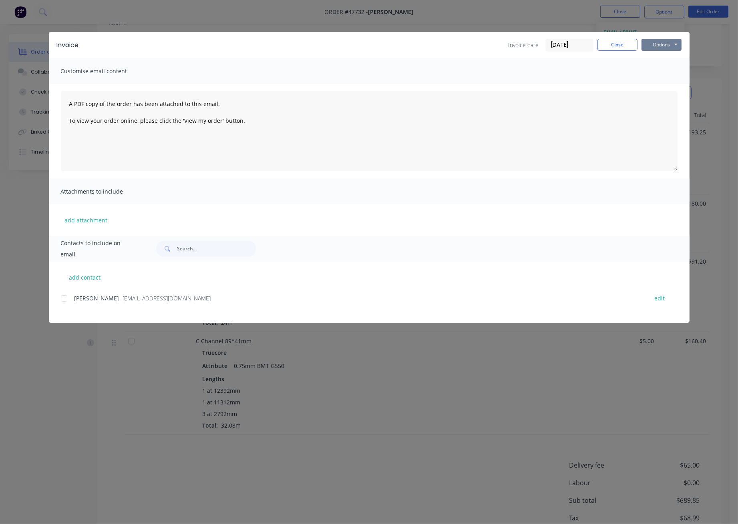
click at [546, 43] on button "Options" at bounding box center [661, 45] width 40 height 12
click at [546, 71] on button "Print" at bounding box center [666, 72] width 51 height 13
click at [546, 42] on button "Close" at bounding box center [617, 45] width 40 height 12
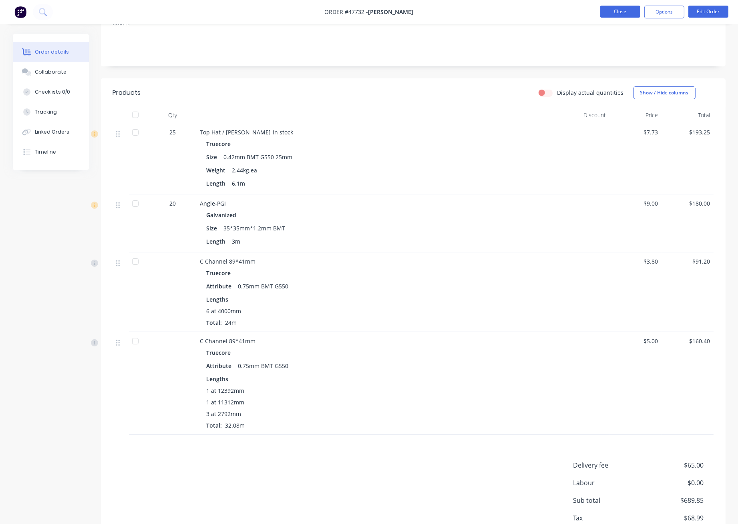
click at [546, 13] on button "Close" at bounding box center [620, 12] width 40 height 12
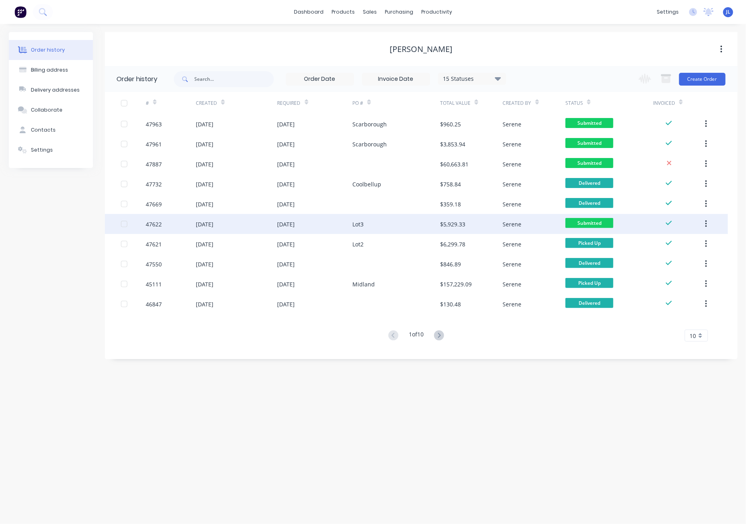
click at [428, 227] on div "Lot3" at bounding box center [396, 224] width 88 height 20
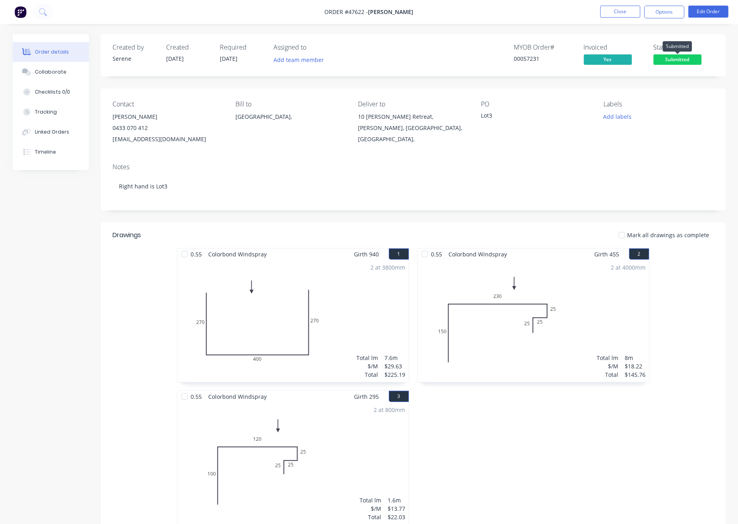
click at [546, 60] on span "Submitted" at bounding box center [677, 59] width 48 height 10
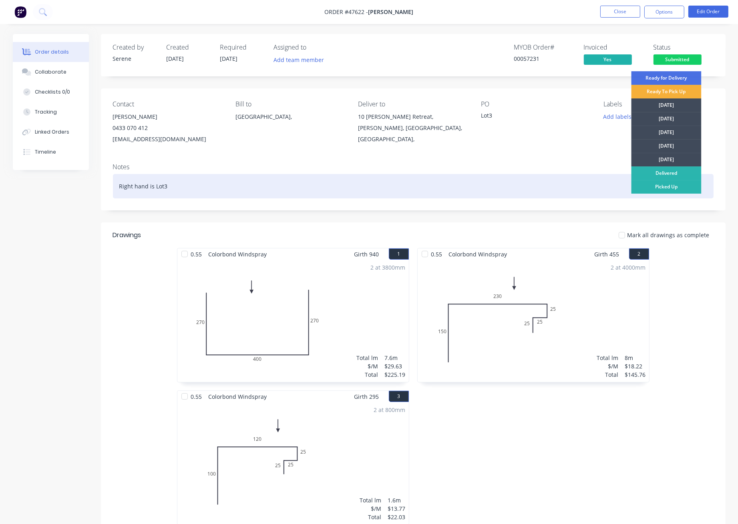
drag, startPoint x: 657, startPoint y: 185, endPoint x: 656, endPoint y: 181, distance: 4.2
click at [546, 186] on div "Picked Up" at bounding box center [666, 187] width 70 height 14
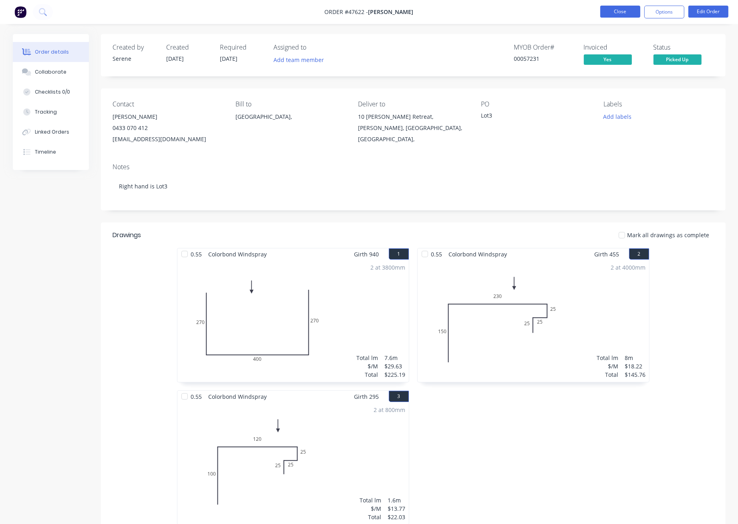
click at [546, 10] on button "Close" at bounding box center [620, 12] width 40 height 12
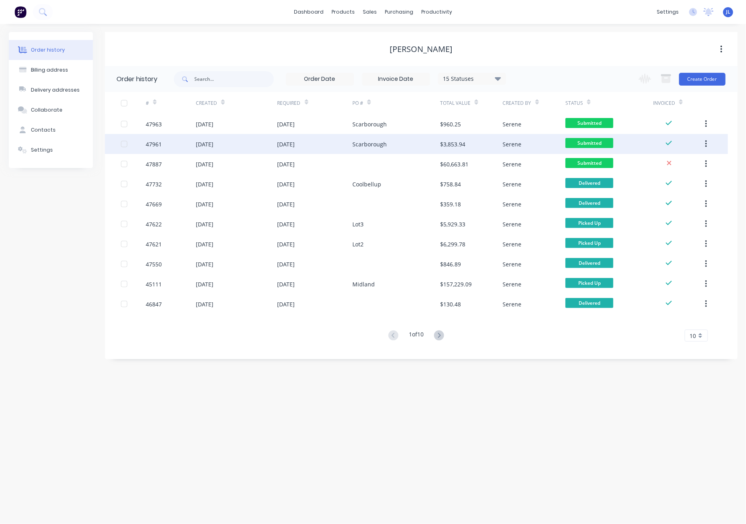
click at [392, 143] on div "Scarborough" at bounding box center [396, 144] width 88 height 20
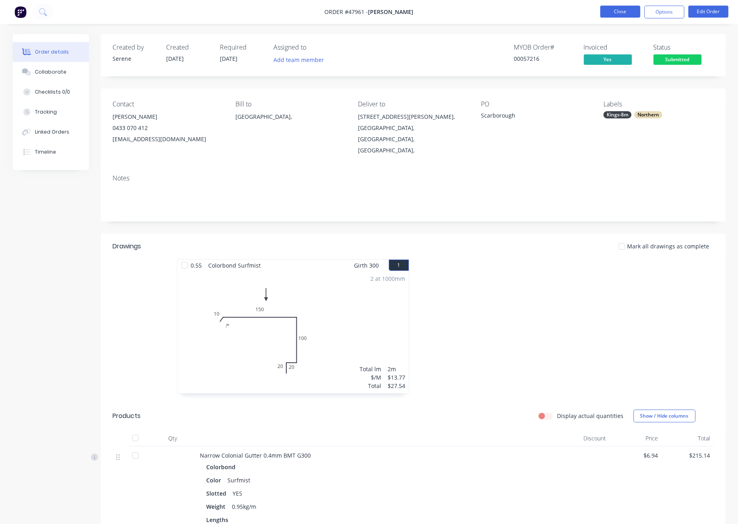
click at [546, 16] on button "Close" at bounding box center [620, 12] width 40 height 12
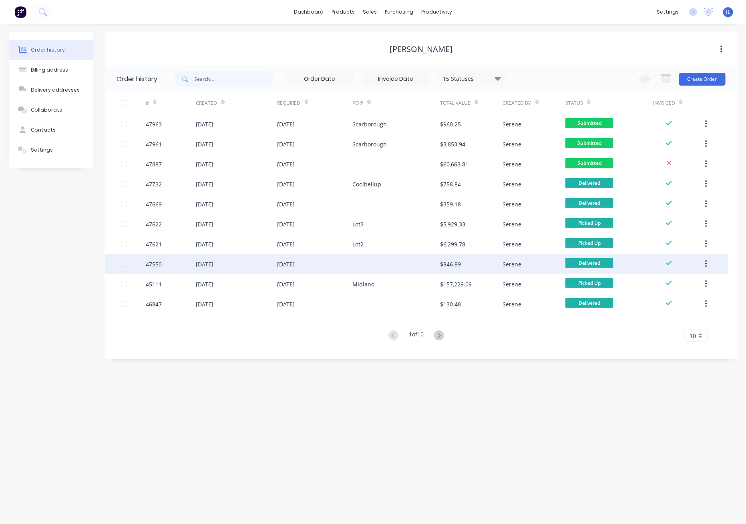
click at [364, 265] on div at bounding box center [396, 264] width 88 height 20
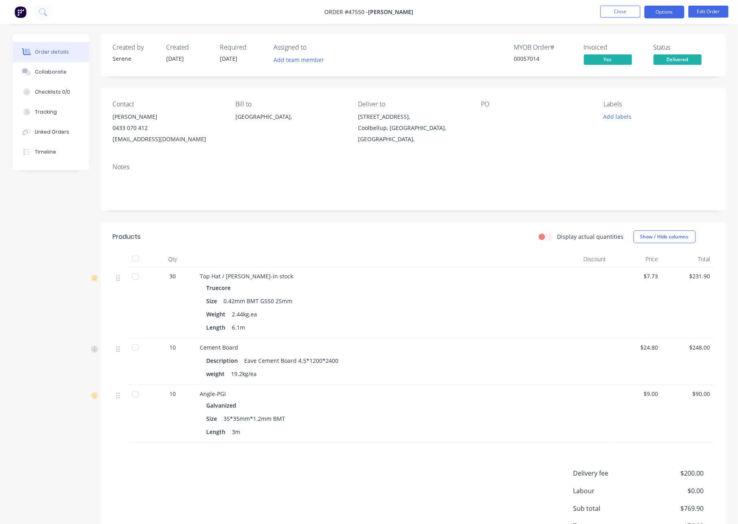
click at [546, 8] on button "Options" at bounding box center [664, 12] width 40 height 13
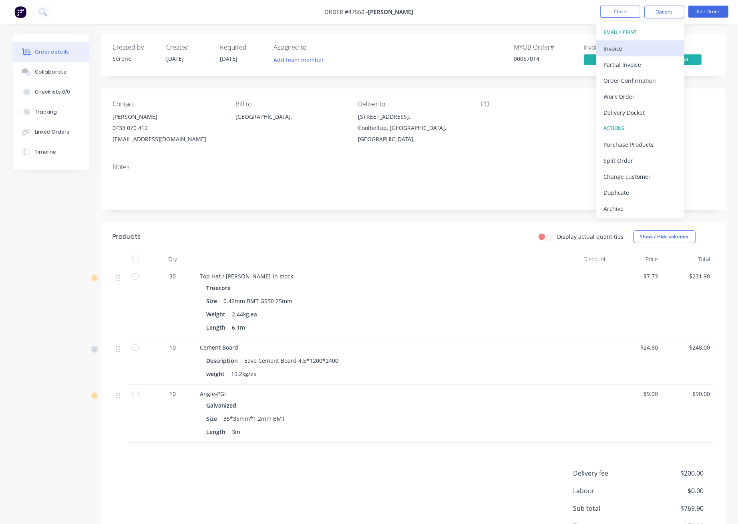
click at [546, 46] on div "Invoice" at bounding box center [640, 49] width 74 height 12
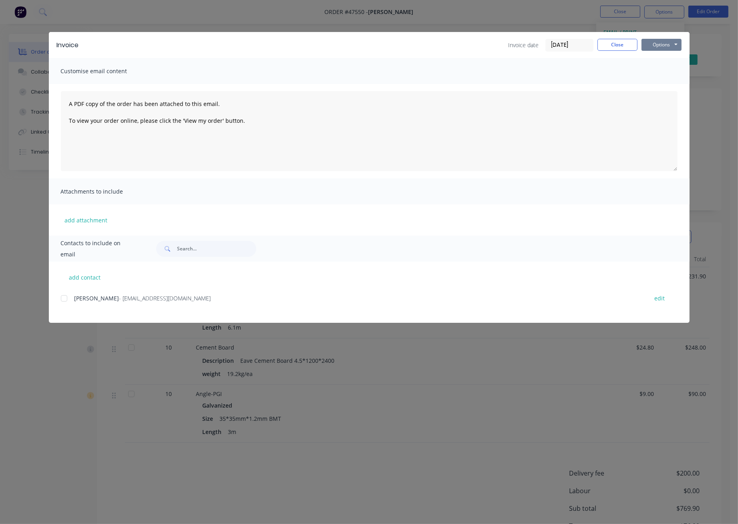
click at [546, 46] on button "Options" at bounding box center [661, 45] width 40 height 12
click at [546, 71] on button "Print" at bounding box center [666, 72] width 51 height 13
click at [546, 46] on button "Close" at bounding box center [617, 45] width 40 height 12
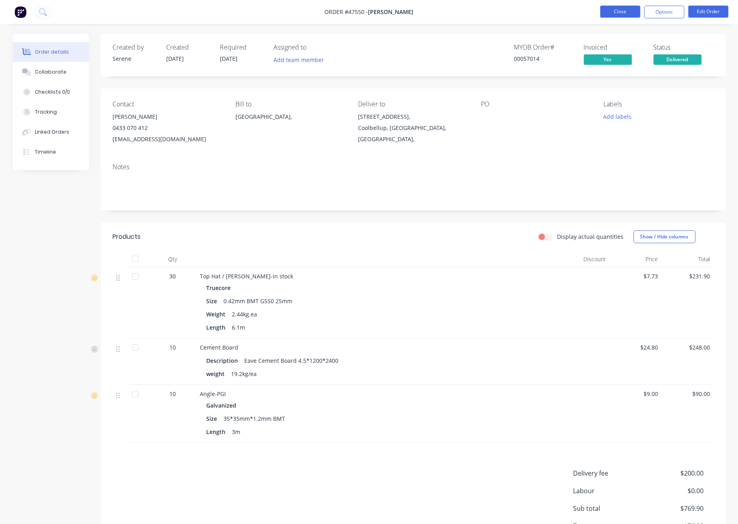
click at [546, 15] on button "Close" at bounding box center [620, 12] width 40 height 12
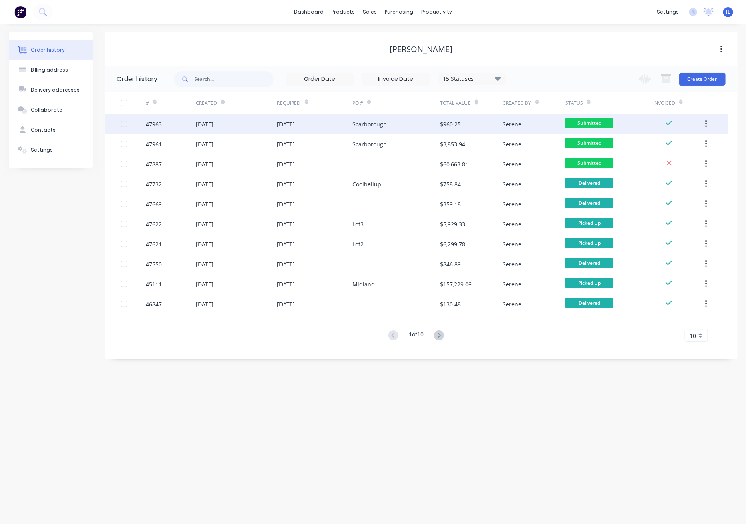
click at [306, 119] on div "19 Aug 2025" at bounding box center [314, 124] width 75 height 20
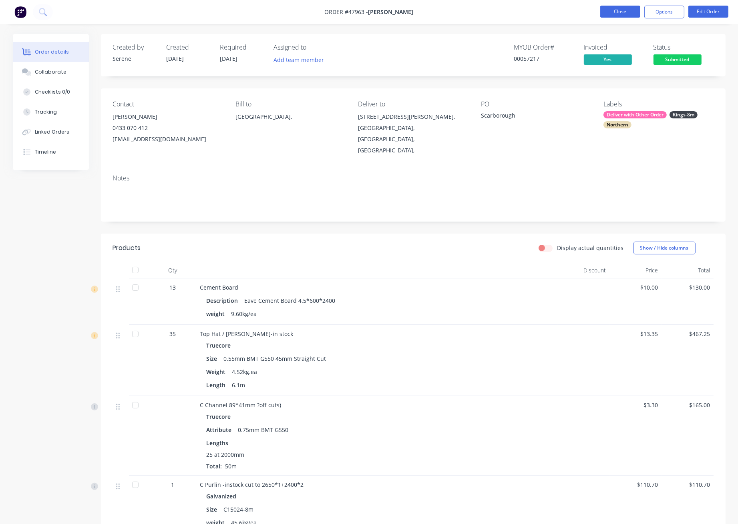
click at [546, 11] on button "Close" at bounding box center [620, 12] width 40 height 12
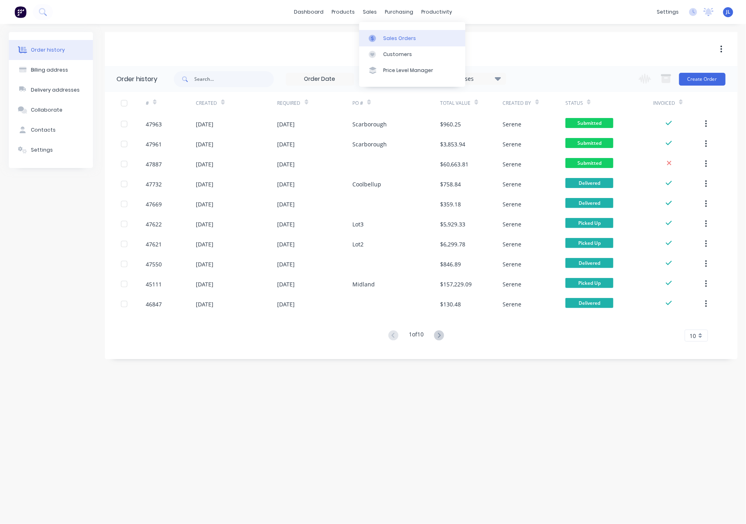
click at [398, 38] on div "Sales Orders" at bounding box center [399, 38] width 33 height 7
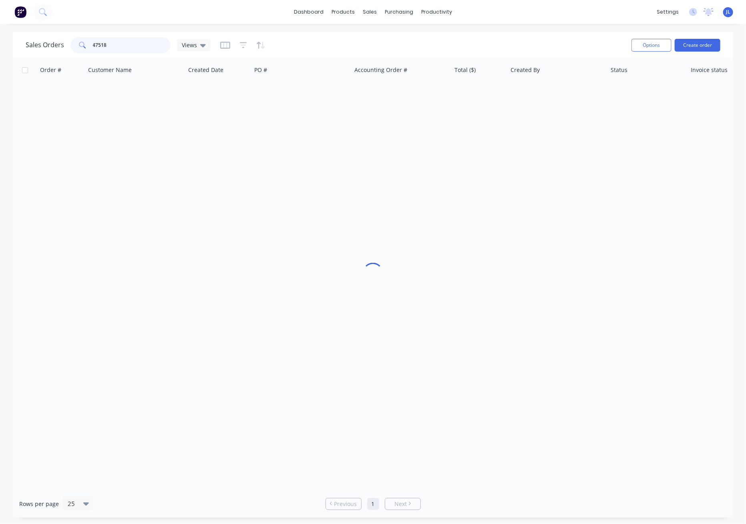
drag, startPoint x: 116, startPoint y: 44, endPoint x: 68, endPoint y: 46, distance: 48.5
click at [68, 46] on div "Sales Orders 47518 Views" at bounding box center [118, 45] width 185 height 16
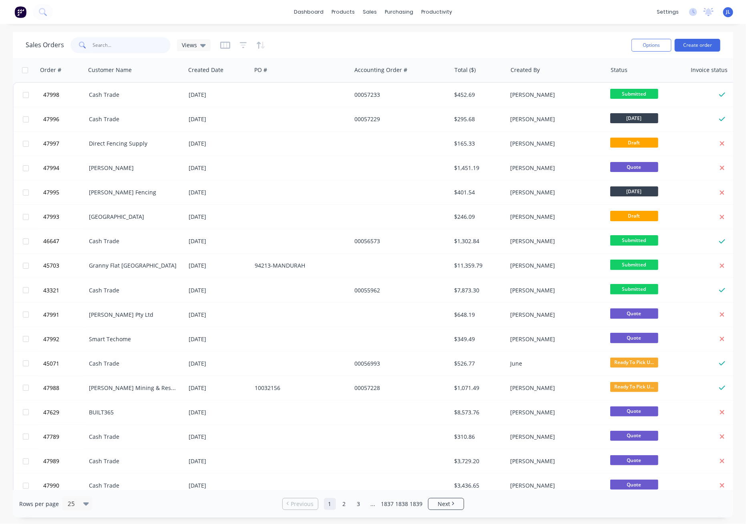
drag, startPoint x: 118, startPoint y: 48, endPoint x: 77, endPoint y: 44, distance: 41.0
click at [77, 44] on div at bounding box center [120, 45] width 100 height 16
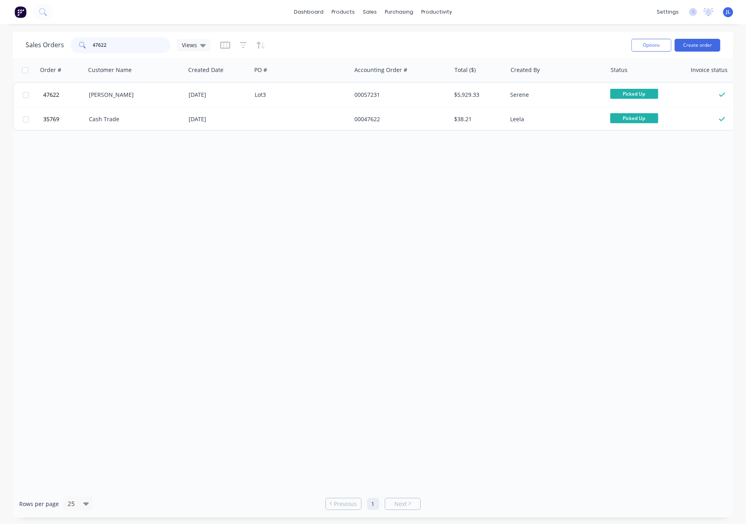
drag, startPoint x: 113, startPoint y: 45, endPoint x: 72, endPoint y: 46, distance: 40.9
click at [72, 46] on div "47622" at bounding box center [120, 45] width 100 height 16
type input "45703"
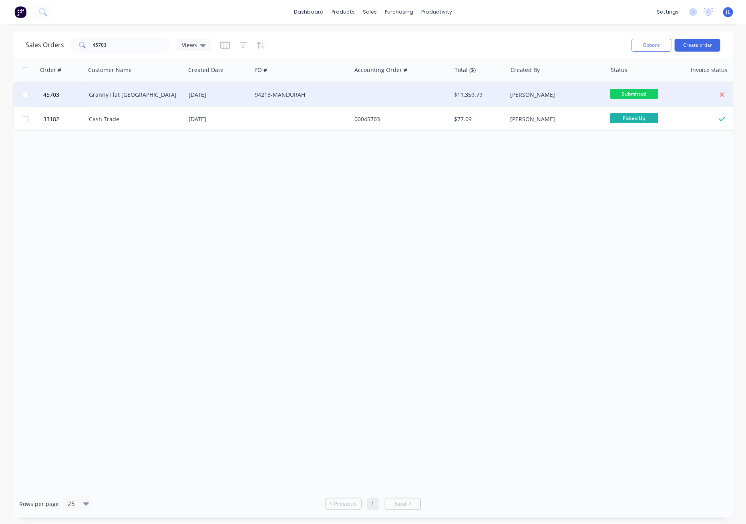
click at [305, 89] on div "94213-MANDURAH" at bounding box center [301, 95] width 100 height 24
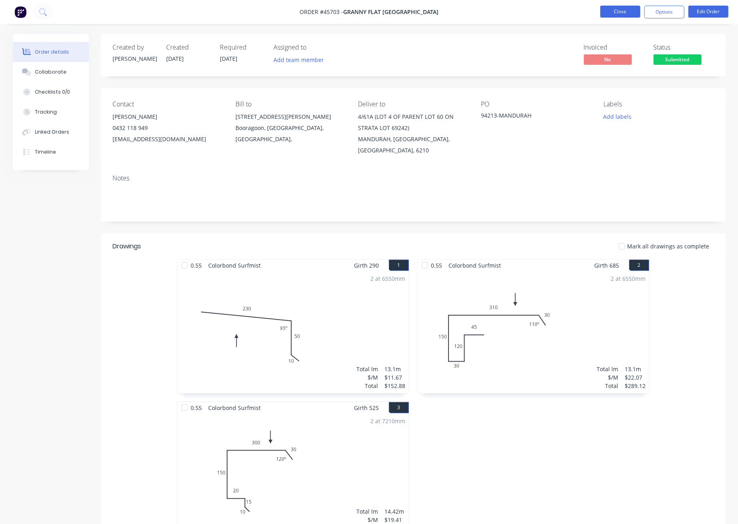
click at [546, 12] on button "Close" at bounding box center [620, 12] width 40 height 12
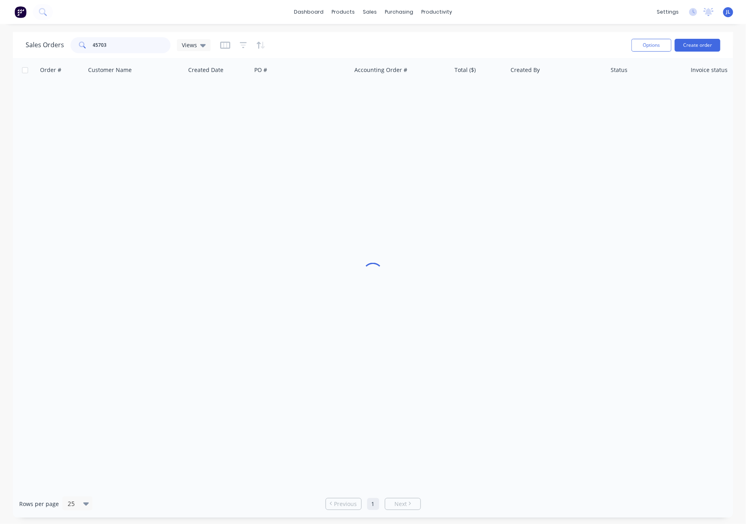
drag, startPoint x: 9, startPoint y: 46, endPoint x: -2, endPoint y: 45, distance: 11.6
click at [0, 45] on html "dashboard products sales purchasing productivity dashboard products Product Cat…" at bounding box center [373, 262] width 746 height 524
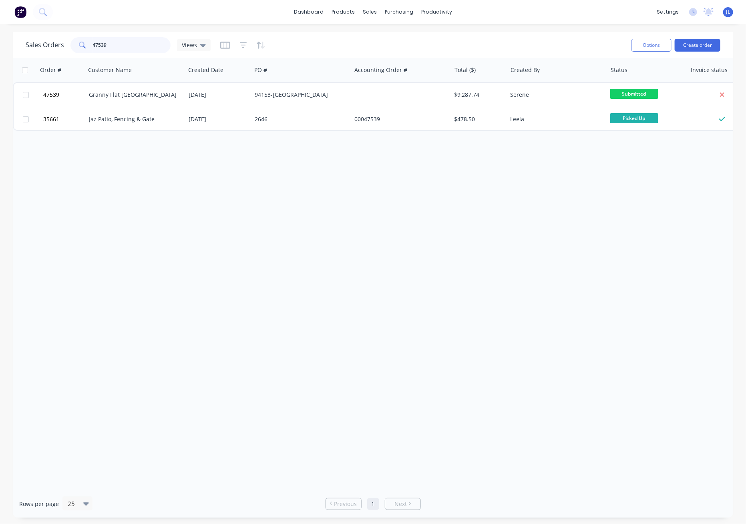
drag, startPoint x: 121, startPoint y: 44, endPoint x: 45, endPoint y: 44, distance: 75.7
click at [45, 44] on div "Sales Orders 47539 Views" at bounding box center [118, 45] width 185 height 16
drag, startPoint x: 110, startPoint y: 45, endPoint x: 69, endPoint y: 44, distance: 41.3
click at [70, 44] on div "47204" at bounding box center [120, 45] width 100 height 16
drag, startPoint x: 121, startPoint y: 40, endPoint x: 87, endPoint y: 47, distance: 34.3
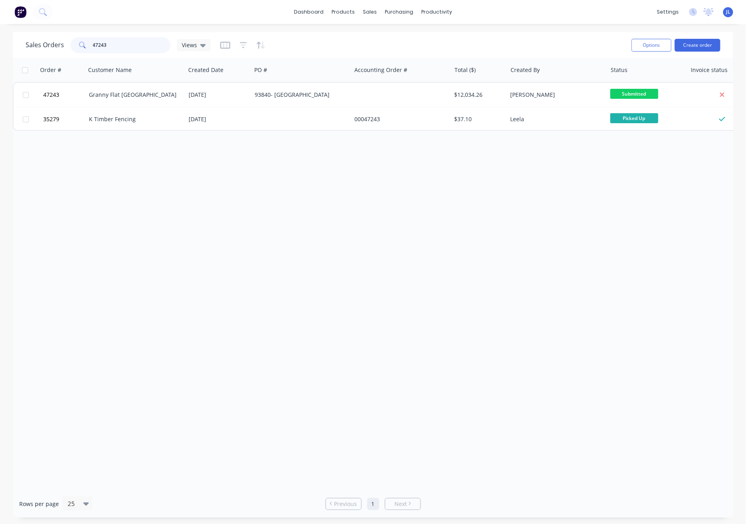
click at [87, 47] on div "47243" at bounding box center [120, 45] width 100 height 16
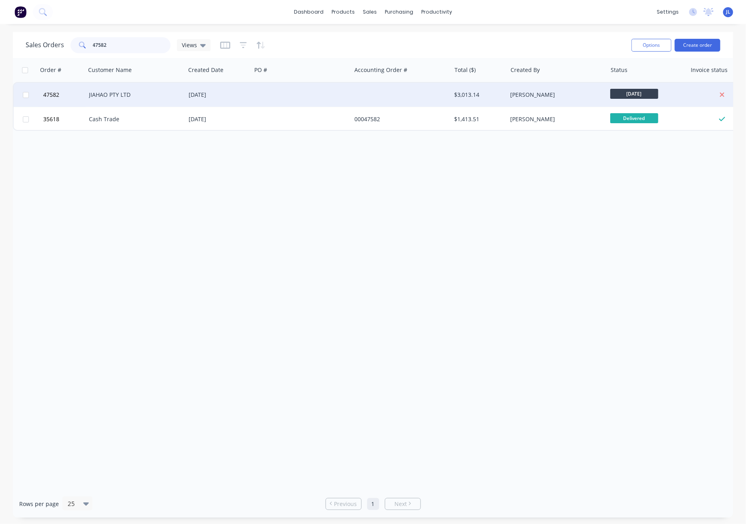
type input "47582"
click at [123, 91] on div "JIAHAO PTY LTD" at bounding box center [133, 95] width 89 height 8
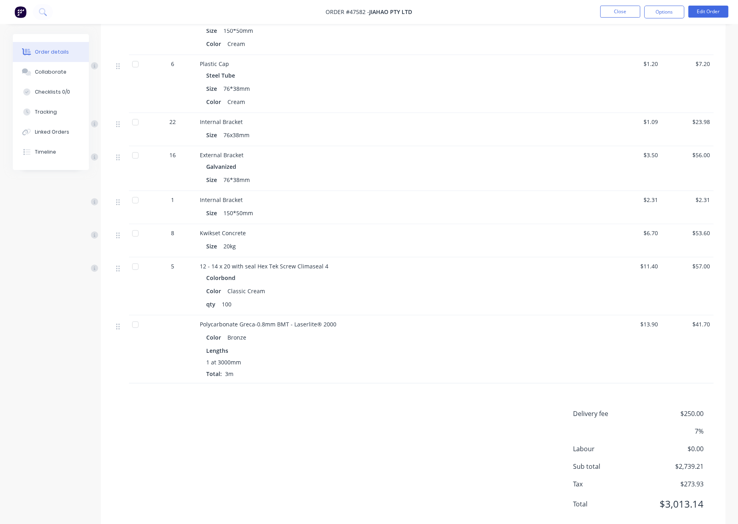
scroll to position [1825, 0]
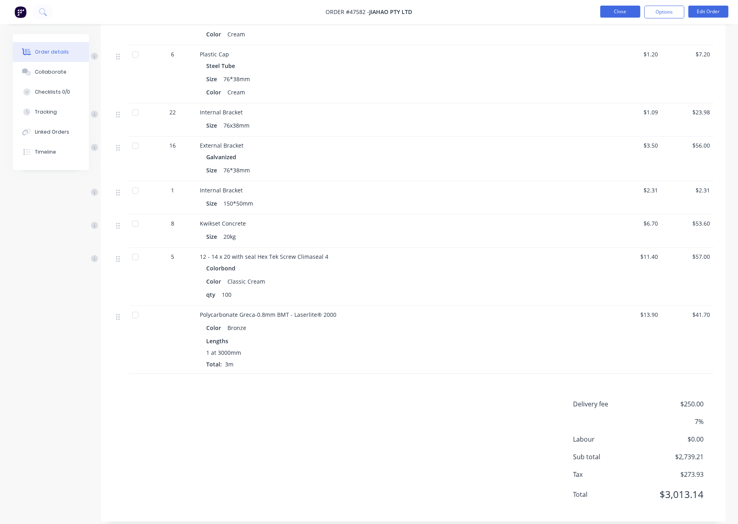
click at [546, 14] on button "Close" at bounding box center [620, 12] width 40 height 12
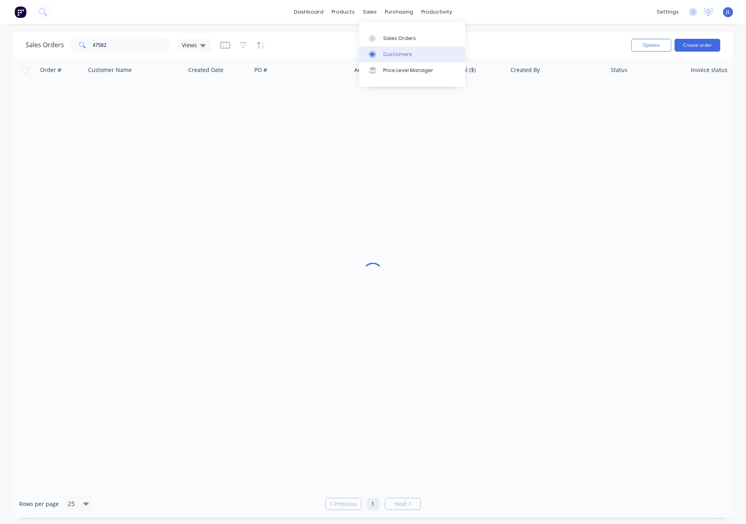
click at [388, 55] on div "Customers" at bounding box center [397, 54] width 29 height 7
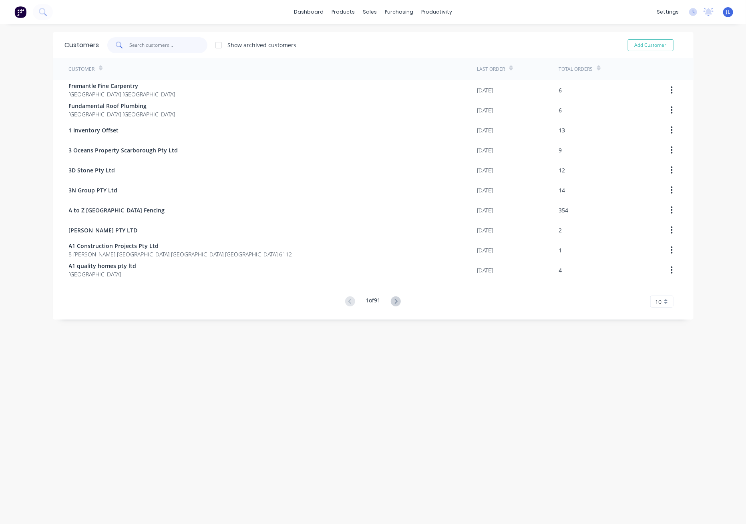
click at [176, 42] on input "text" at bounding box center [168, 45] width 78 height 16
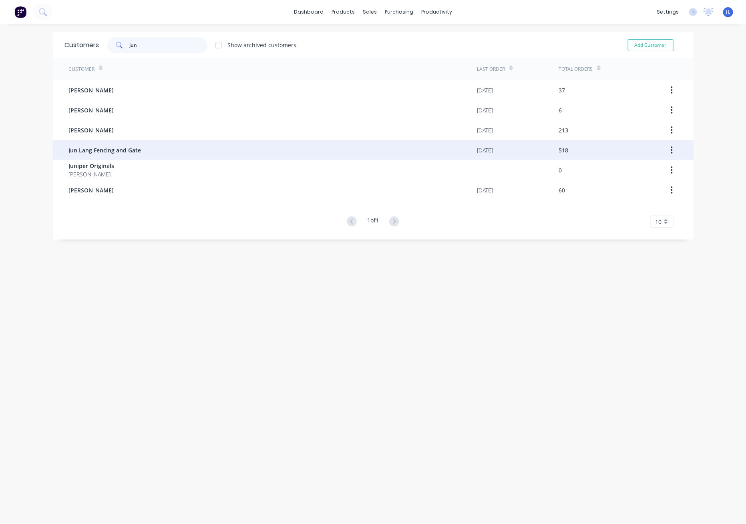
type input "jun"
click at [134, 150] on span "Jun Lang Fencing and Gate" at bounding box center [105, 150] width 72 height 8
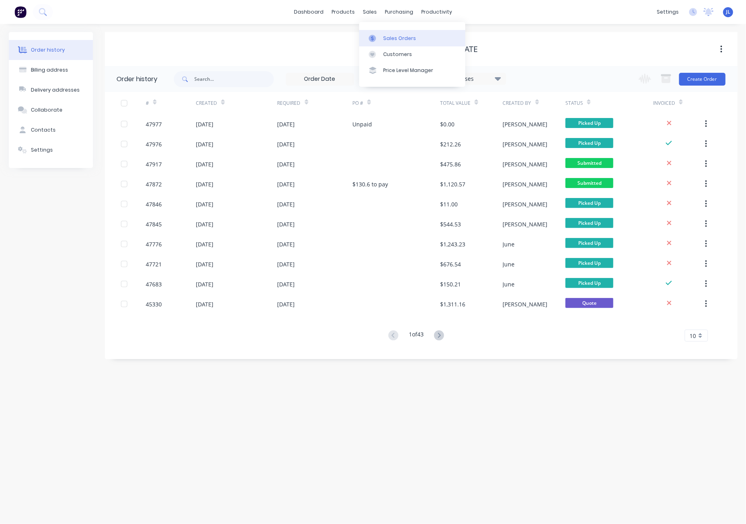
click at [388, 36] on div "Sales Orders" at bounding box center [399, 38] width 33 height 7
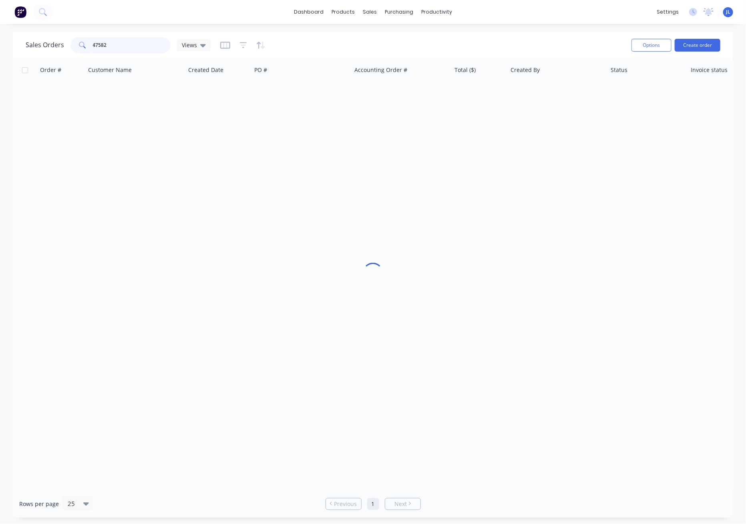
click at [124, 43] on input "47582" at bounding box center [132, 45] width 78 height 16
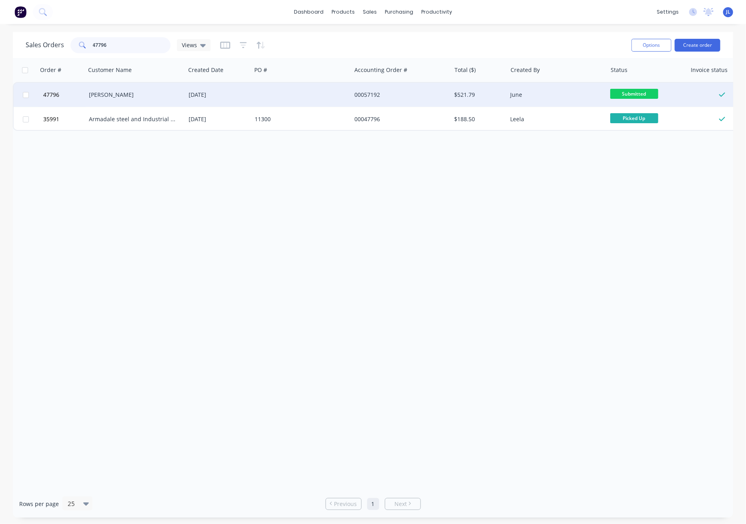
type input "47796"
click at [116, 93] on div "Li, ShengAn" at bounding box center [133, 95] width 89 height 8
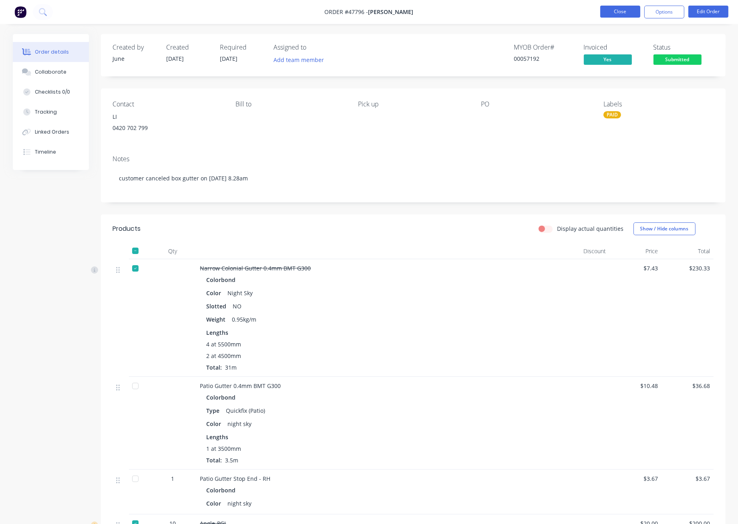
click at [546, 8] on button "Close" at bounding box center [620, 12] width 40 height 12
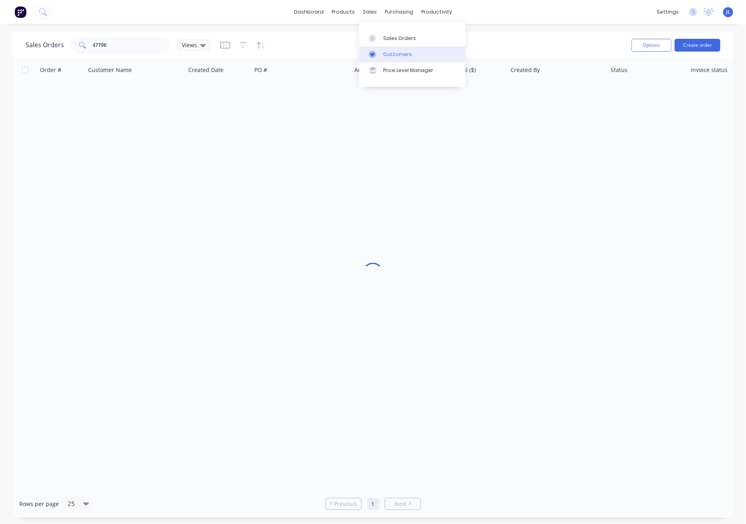
click at [380, 56] on link "Customers" at bounding box center [412, 54] width 106 height 16
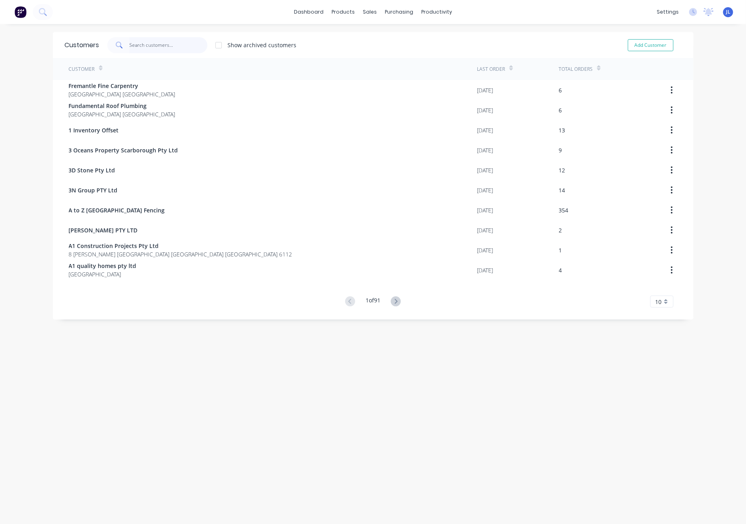
click at [165, 44] on input "text" at bounding box center [168, 45] width 78 height 16
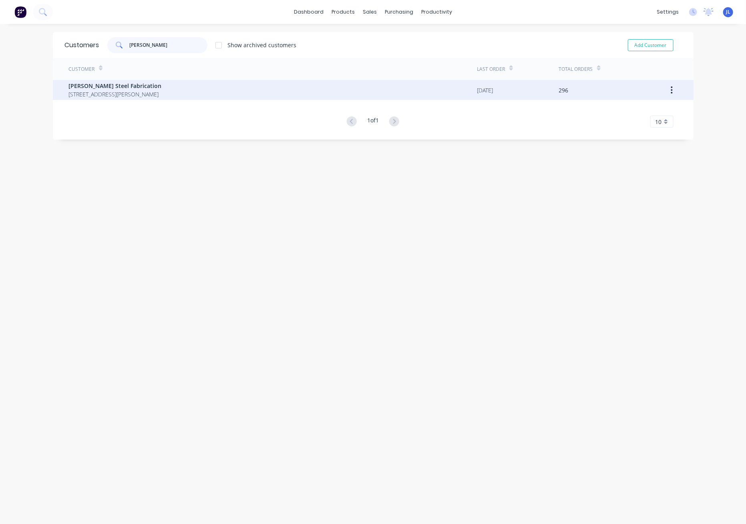
type input "lupica"
click at [146, 92] on span "Unit 2 / 53 Gillam Dr, Kelmscott WA 6111" Kelmsccott Western Australia Australia" at bounding box center [115, 94] width 93 height 8
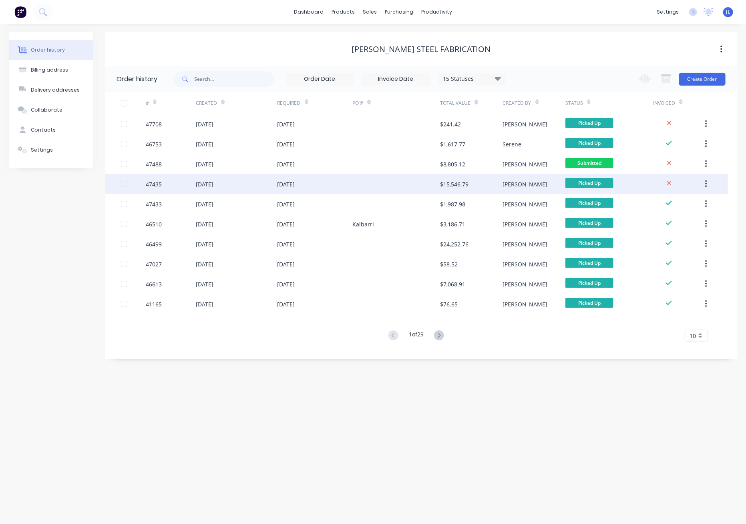
click at [426, 183] on div at bounding box center [396, 184] width 88 height 20
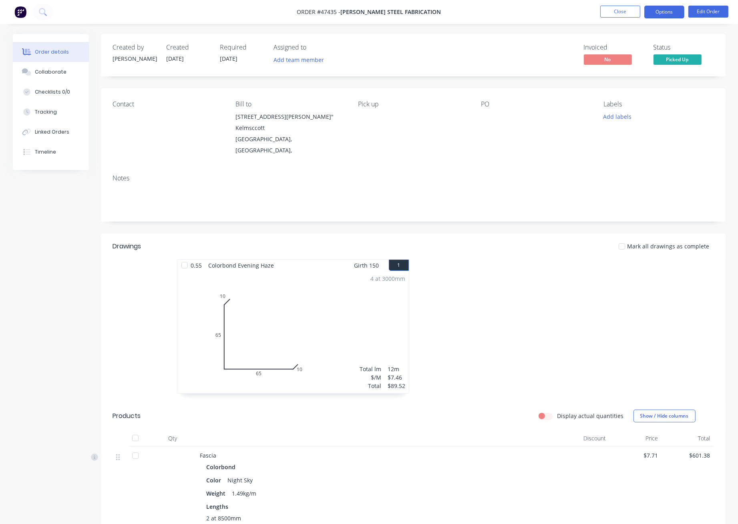
click at [546, 6] on button "Options" at bounding box center [664, 12] width 40 height 13
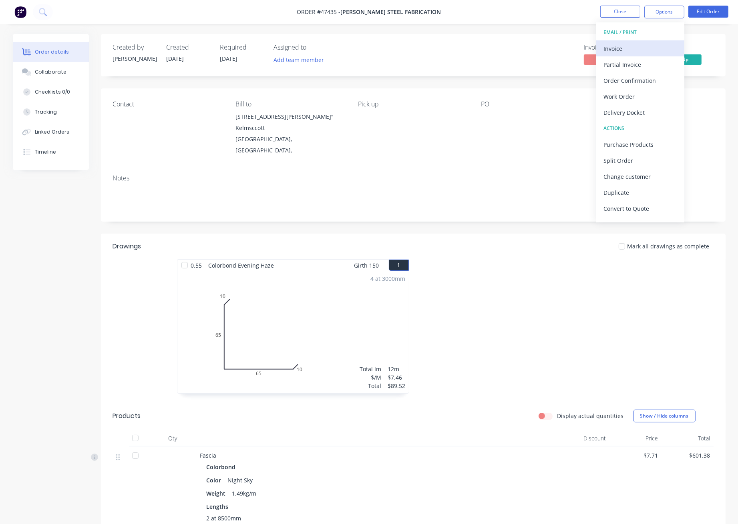
click at [546, 43] on div "Invoice" at bounding box center [640, 49] width 74 height 12
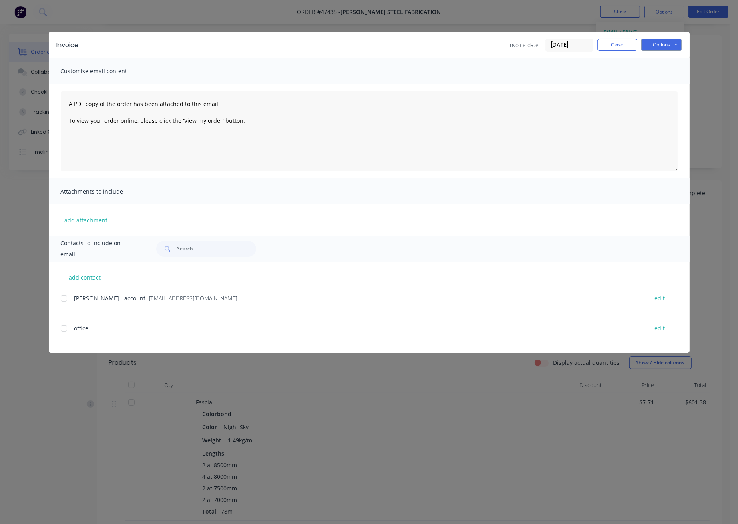
click at [62, 300] on div at bounding box center [64, 299] width 16 height 16
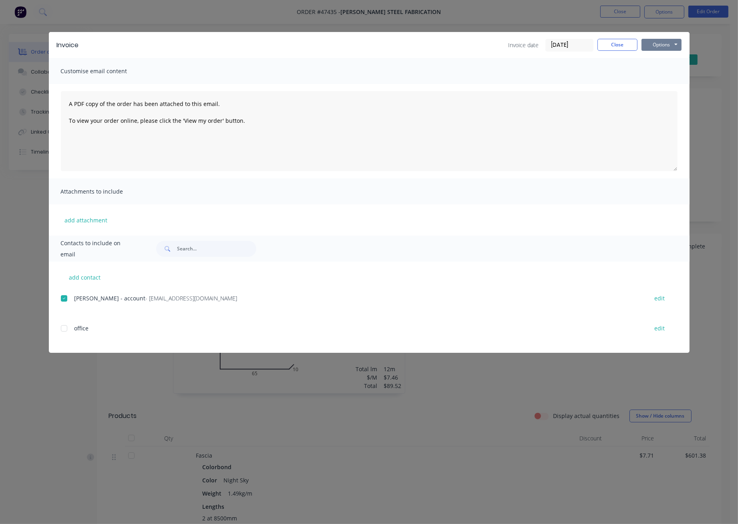
click at [546, 41] on button "Options" at bounding box center [661, 45] width 40 height 12
click at [546, 73] on button "Print" at bounding box center [666, 72] width 51 height 13
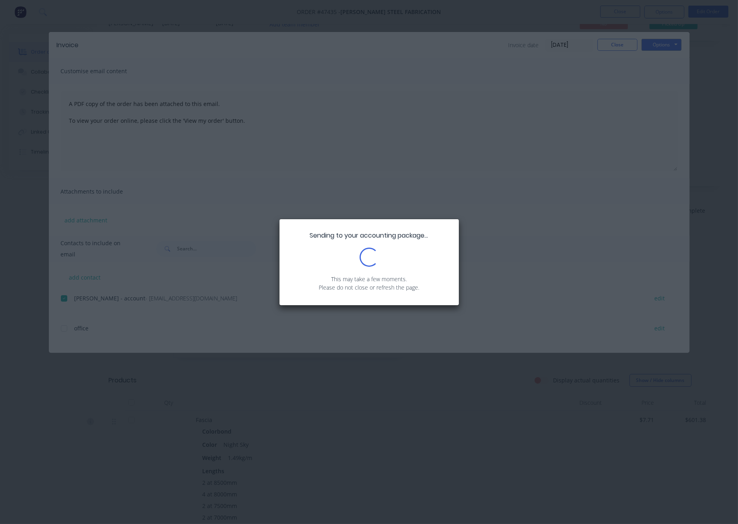
scroll to position [53, 0]
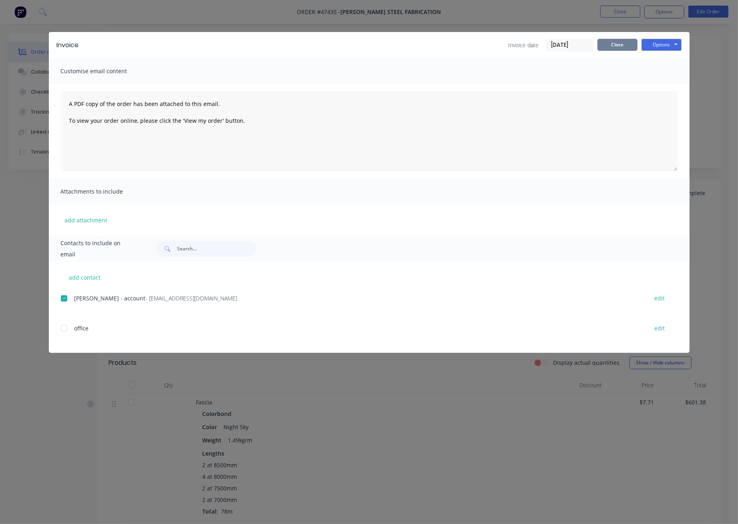
click at [546, 48] on button "Close" at bounding box center [617, 45] width 40 height 12
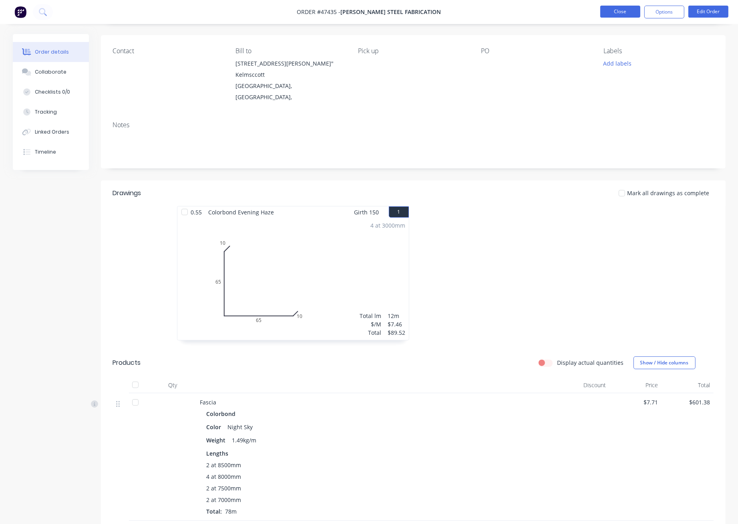
click at [546, 10] on button "Close" at bounding box center [620, 12] width 40 height 12
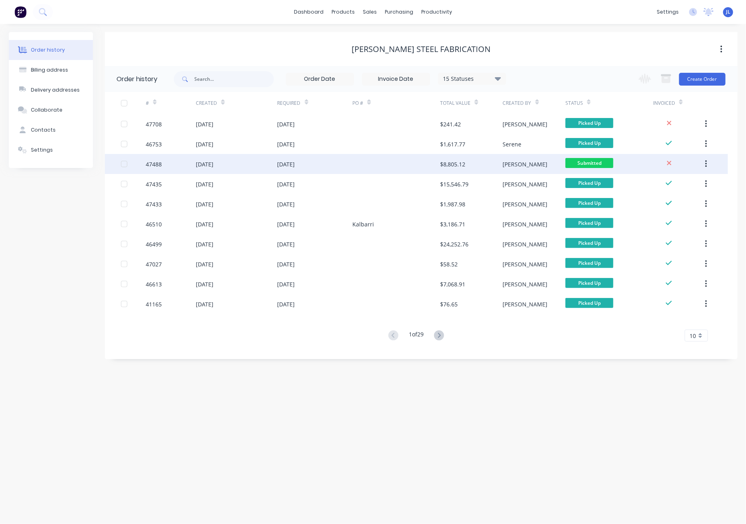
click at [364, 163] on div at bounding box center [396, 164] width 88 height 20
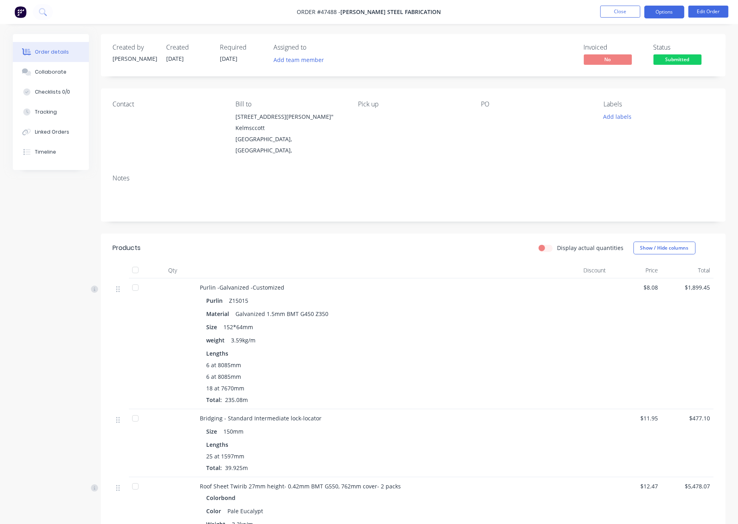
click at [546, 13] on button "Options" at bounding box center [664, 12] width 40 height 13
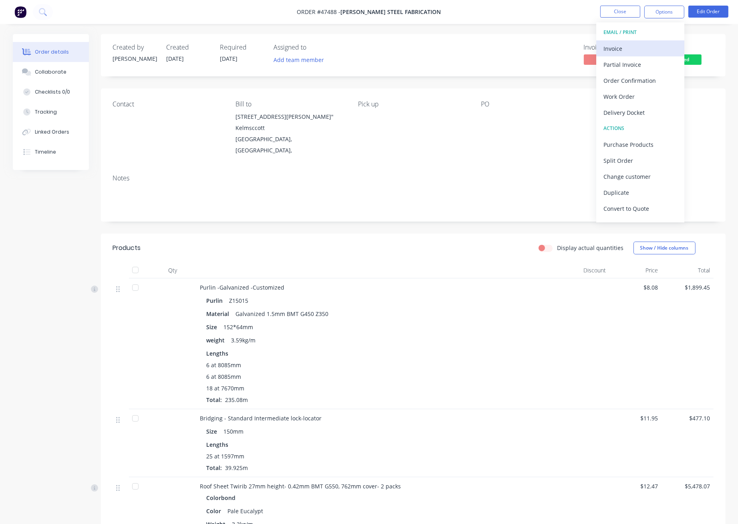
click at [546, 46] on div "Invoice" at bounding box center [640, 49] width 74 height 12
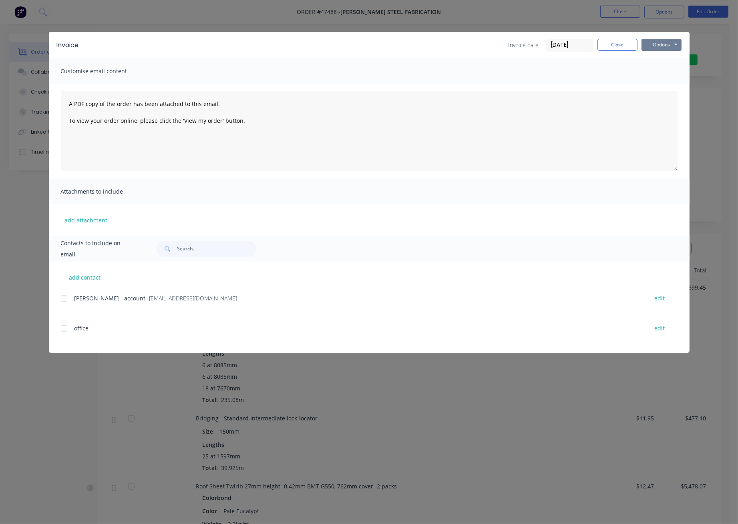
click at [546, 46] on button "Options" at bounding box center [661, 45] width 40 height 12
click at [58, 299] on div "add contact Robby Lupica - account - lupicasteelfab@bigpond.com edit office edit" at bounding box center [369, 307] width 641 height 91
click at [62, 298] on div at bounding box center [64, 299] width 16 height 16
click at [546, 48] on button "Options" at bounding box center [661, 45] width 40 height 12
click at [546, 90] on button "Email" at bounding box center [666, 85] width 51 height 13
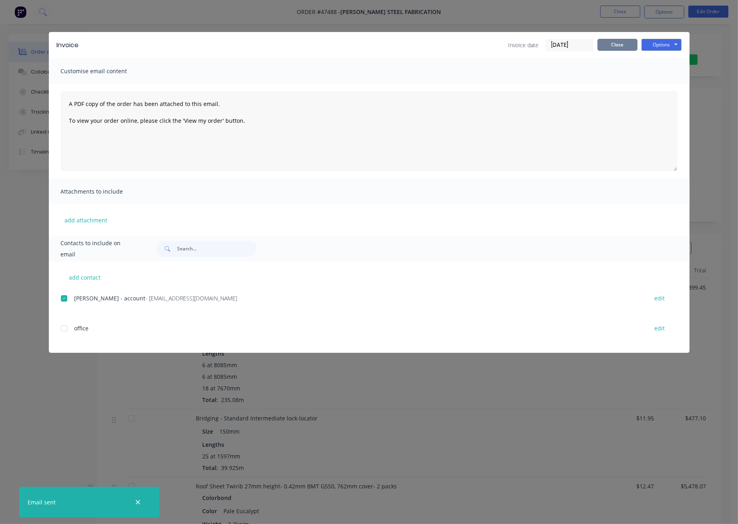
click at [546, 43] on button "Close" at bounding box center [617, 45] width 40 height 12
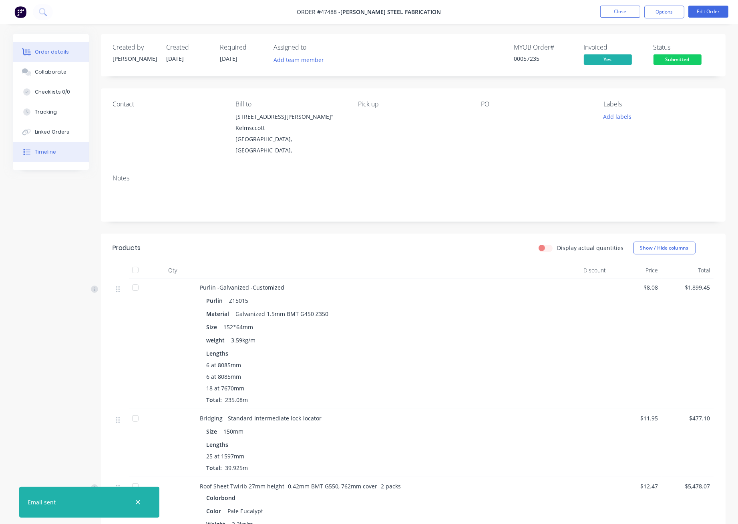
click at [32, 156] on button "Timeline" at bounding box center [51, 152] width 76 height 20
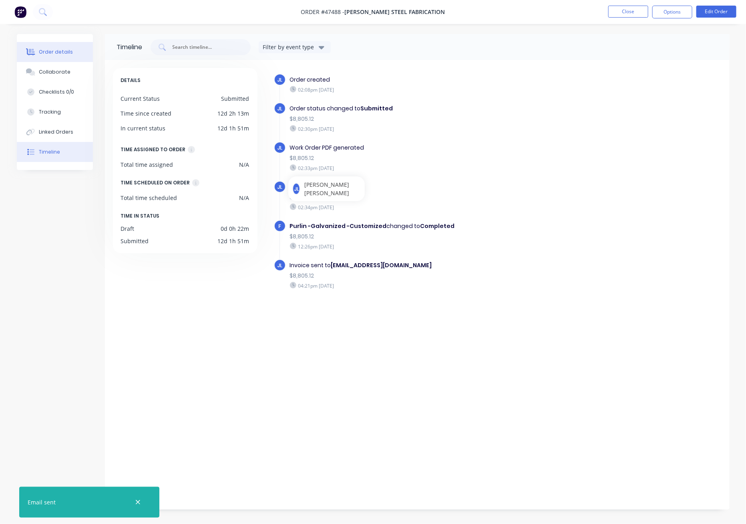
click at [58, 50] on div "Order details" at bounding box center [56, 51] width 34 height 7
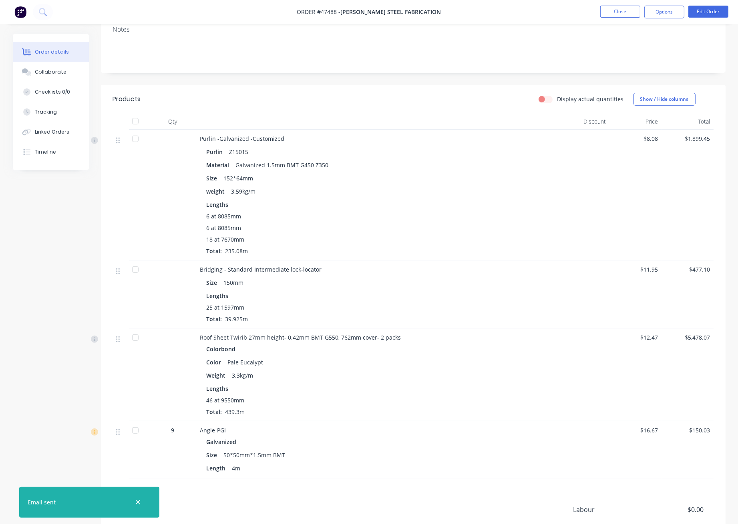
scroll to position [218, 0]
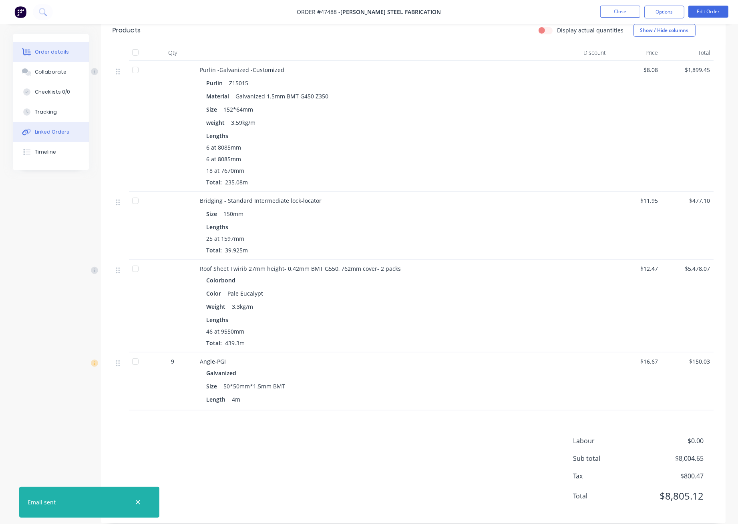
click at [40, 129] on div "Linked Orders" at bounding box center [52, 132] width 34 height 7
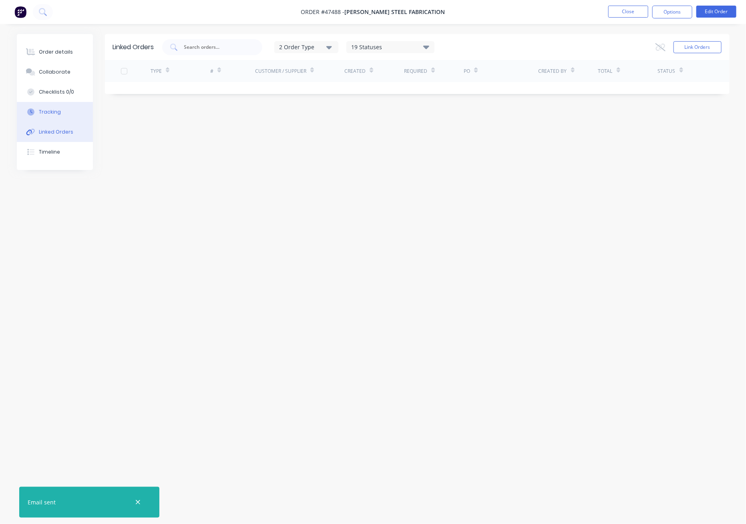
click at [46, 110] on div "Tracking" at bounding box center [50, 112] width 22 height 7
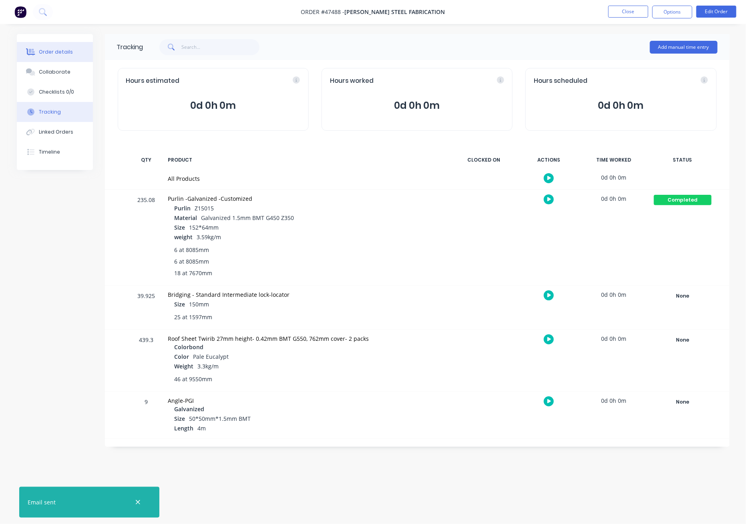
click at [50, 51] on div "Order details" at bounding box center [56, 51] width 34 height 7
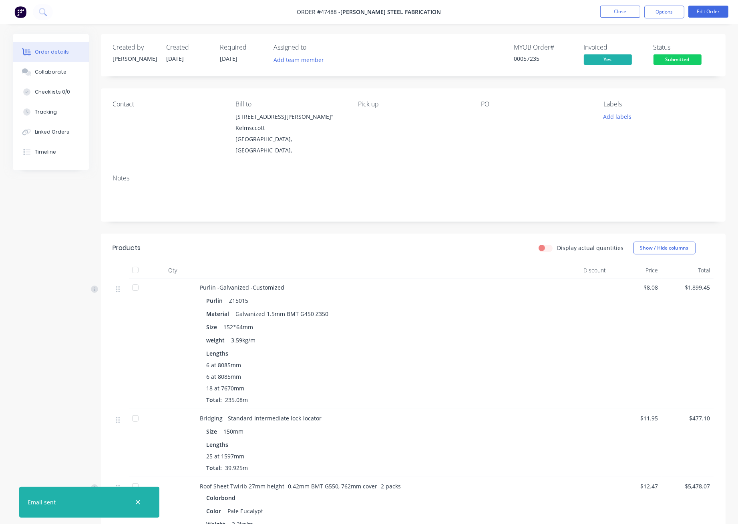
drag, startPoint x: 167, startPoint y: 46, endPoint x: 254, endPoint y: 66, distance: 88.6
click at [254, 66] on div "Created by Juana Created 31/07/25 Required 18/08/25 Assigned to Add team member" at bounding box center [233, 55] width 241 height 23
click at [255, 65] on div "Required 18/08/25" at bounding box center [242, 55] width 44 height 23
click at [546, 9] on button "Close" at bounding box center [620, 12] width 40 height 12
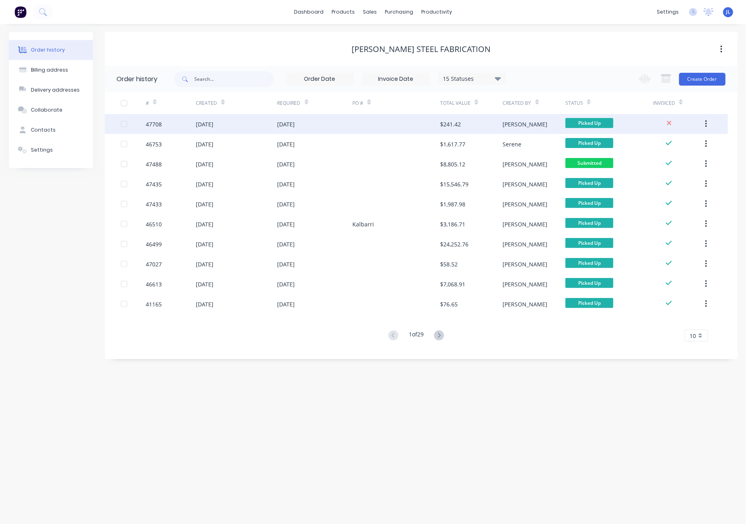
click at [332, 125] on div "06 Aug 2025" at bounding box center [314, 124] width 75 height 20
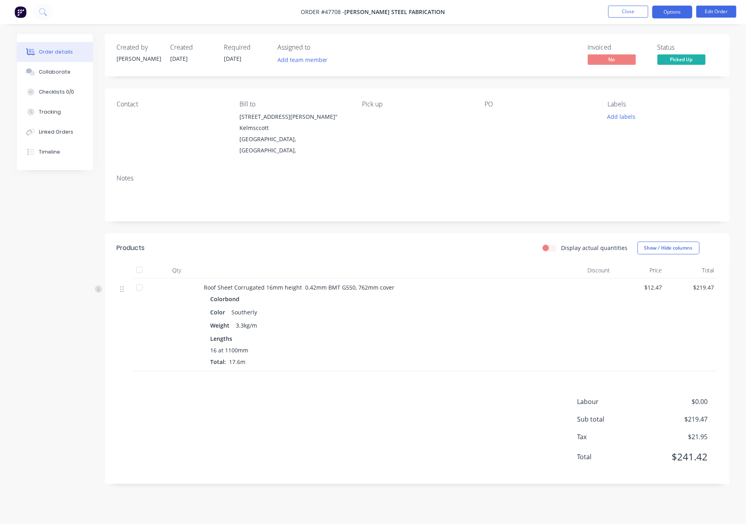
click at [546, 12] on button "Options" at bounding box center [672, 12] width 40 height 13
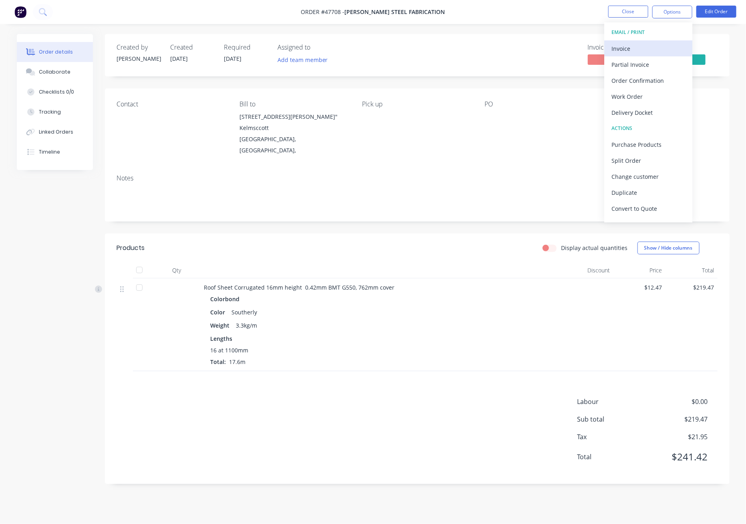
click at [546, 46] on div "Invoice" at bounding box center [648, 49] width 74 height 12
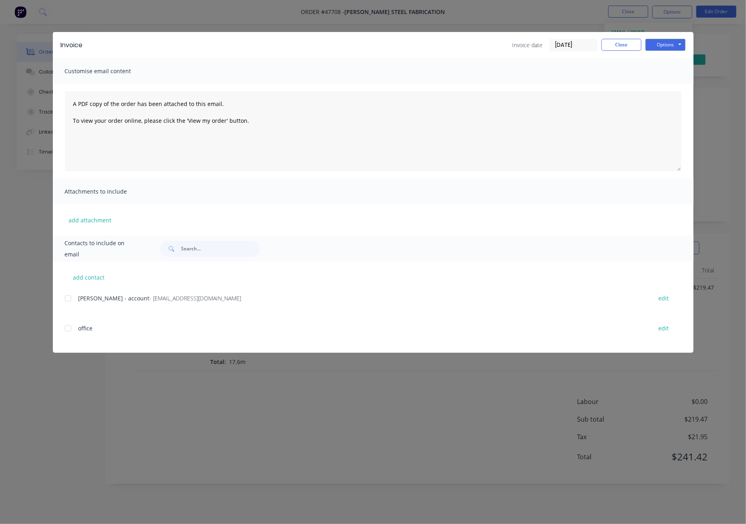
click at [67, 302] on div at bounding box center [68, 299] width 16 height 16
click at [546, 43] on button "Options" at bounding box center [665, 45] width 40 height 12
click at [546, 85] on button "Email" at bounding box center [670, 85] width 51 height 13
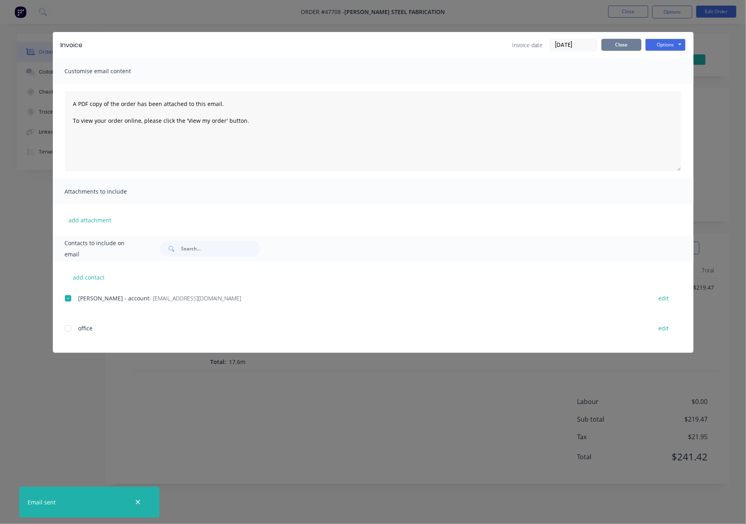
click at [546, 46] on button "Close" at bounding box center [621, 45] width 40 height 12
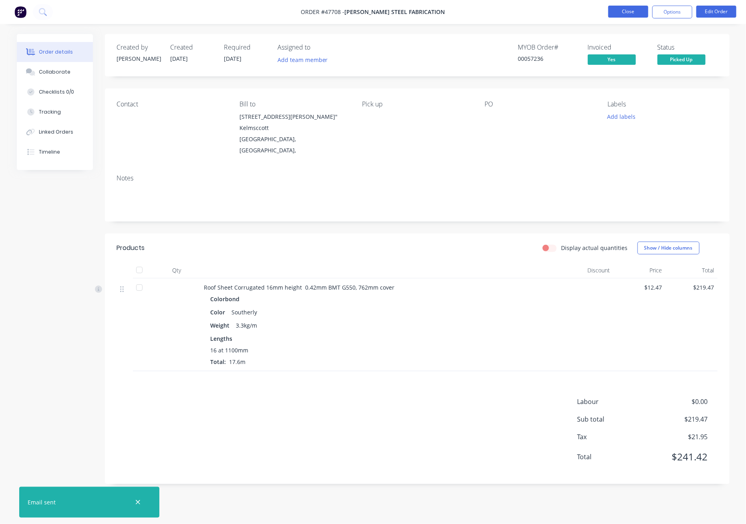
click at [546, 11] on button "Close" at bounding box center [628, 12] width 40 height 12
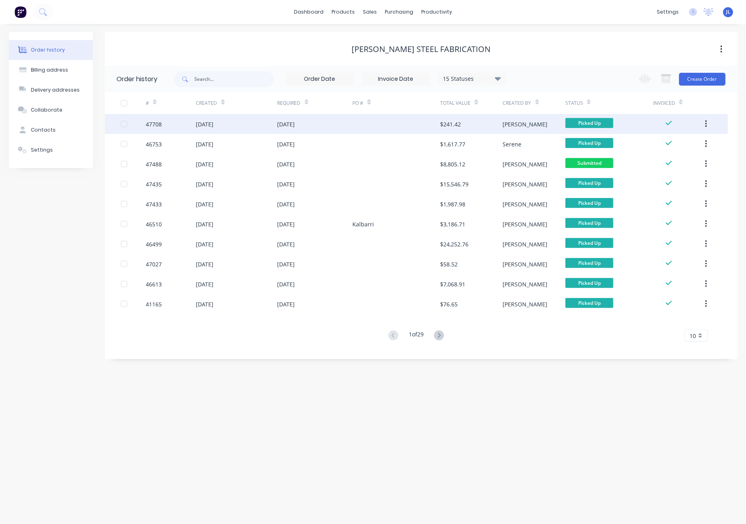
click at [332, 127] on div "06 Aug 2025" at bounding box center [314, 124] width 75 height 20
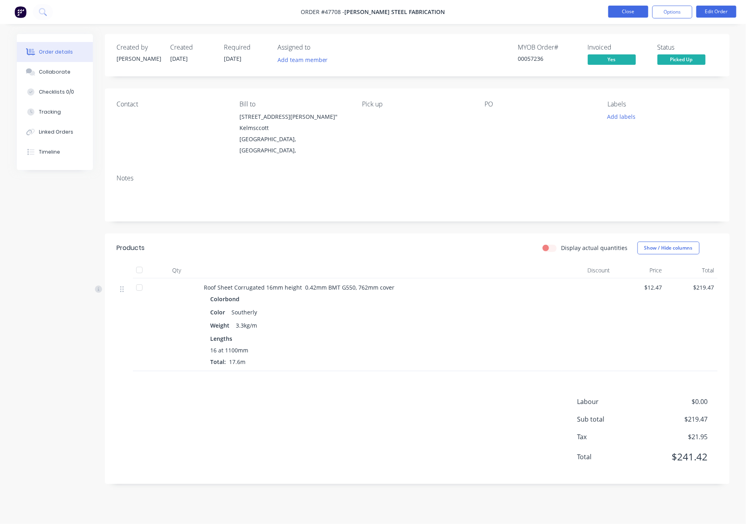
click at [546, 14] on button "Close" at bounding box center [628, 12] width 40 height 12
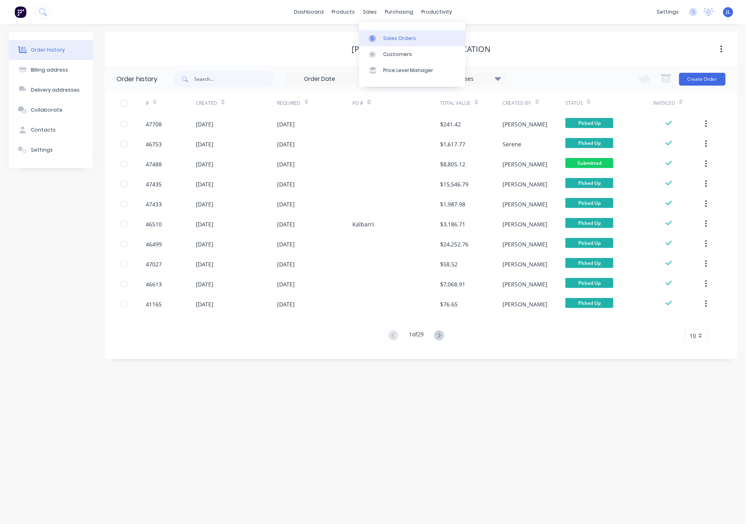
click at [395, 39] on div "Sales Orders" at bounding box center [399, 38] width 33 height 7
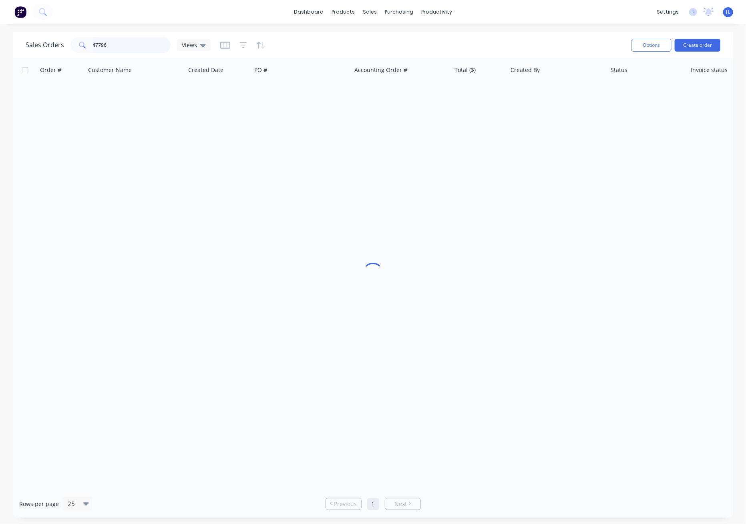
drag, startPoint x: 128, startPoint y: 46, endPoint x: 53, endPoint y: 43, distance: 74.9
click at [53, 43] on div "Sales Orders 47796 Views" at bounding box center [118, 45] width 185 height 16
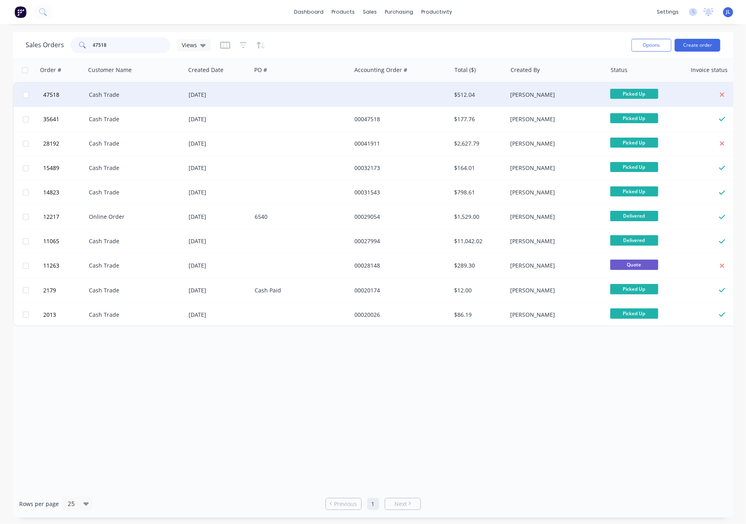
type input "47518"
click at [220, 94] on div "05 Aug 2025" at bounding box center [219, 95] width 60 height 8
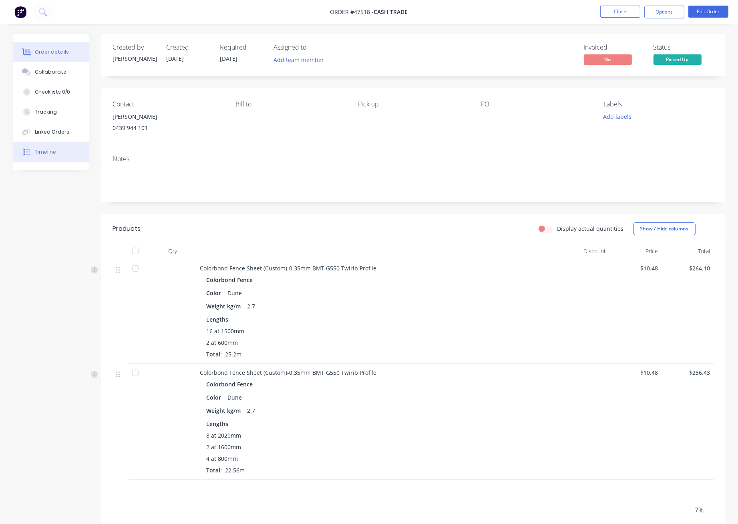
click at [58, 148] on button "Timeline" at bounding box center [51, 152] width 76 height 20
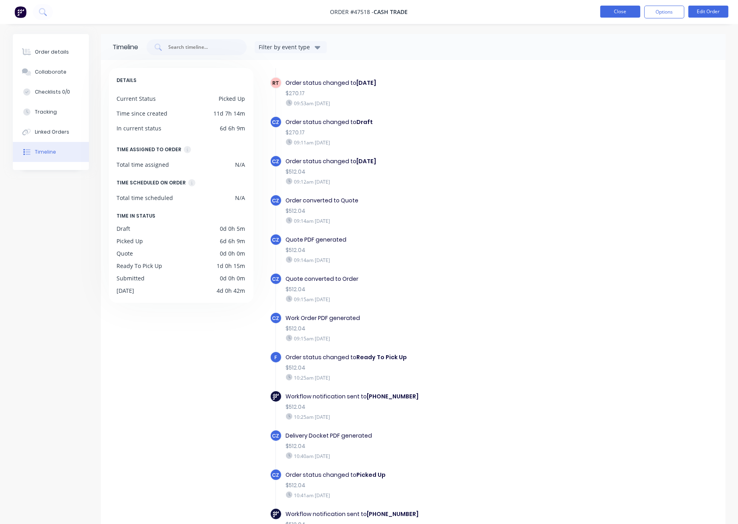
click at [546, 12] on button "Close" at bounding box center [620, 12] width 40 height 12
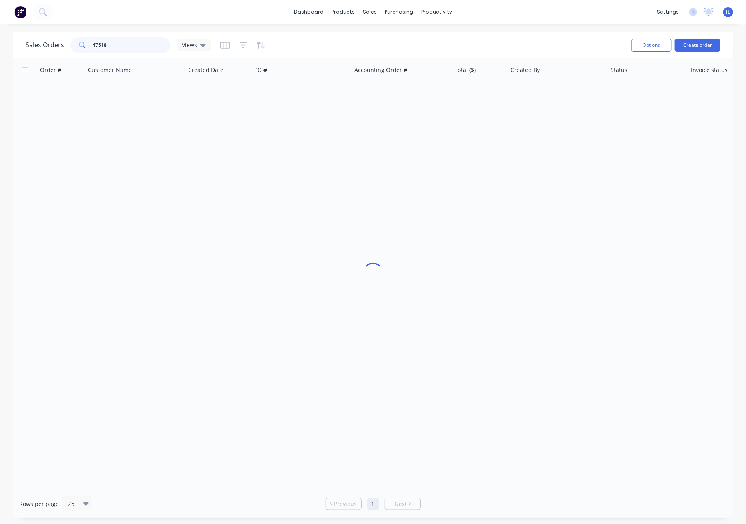
drag, startPoint x: 118, startPoint y: 47, endPoint x: 54, endPoint y: 48, distance: 63.3
click at [54, 48] on div "Sales Orders 47518 Views" at bounding box center [118, 45] width 185 height 16
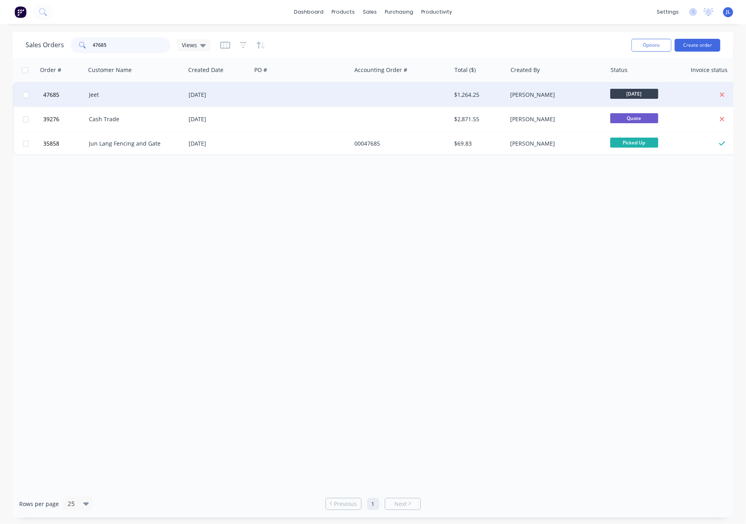
type input "47685"
click at [164, 89] on div "Jeet" at bounding box center [136, 95] width 100 height 24
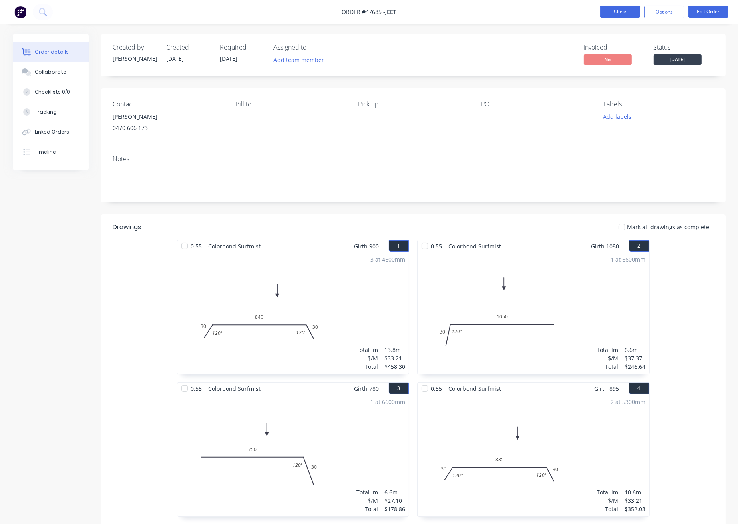
click at [546, 13] on button "Close" at bounding box center [620, 12] width 40 height 12
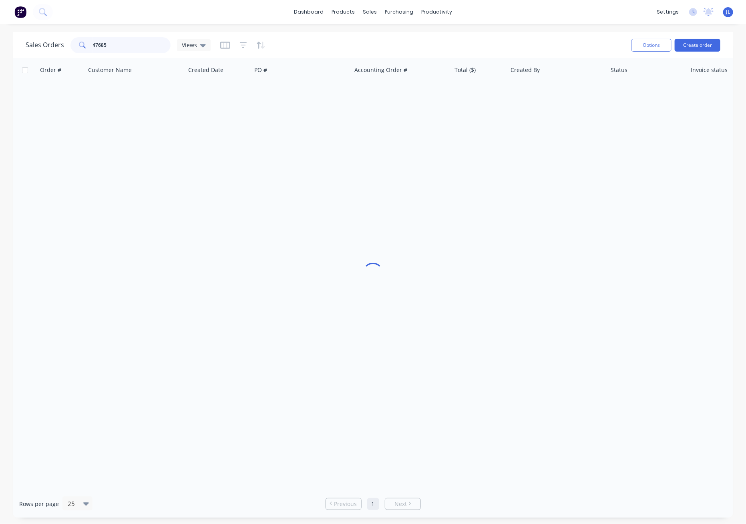
drag, startPoint x: 113, startPoint y: 44, endPoint x: 67, endPoint y: 45, distance: 46.1
click at [67, 45] on div "Sales Orders 47685 Views" at bounding box center [118, 45] width 185 height 16
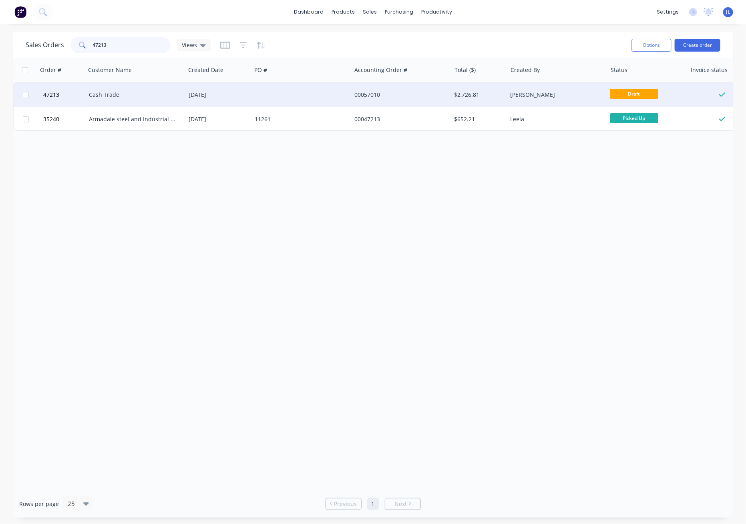
type input "47213"
click at [334, 87] on div at bounding box center [301, 95] width 100 height 24
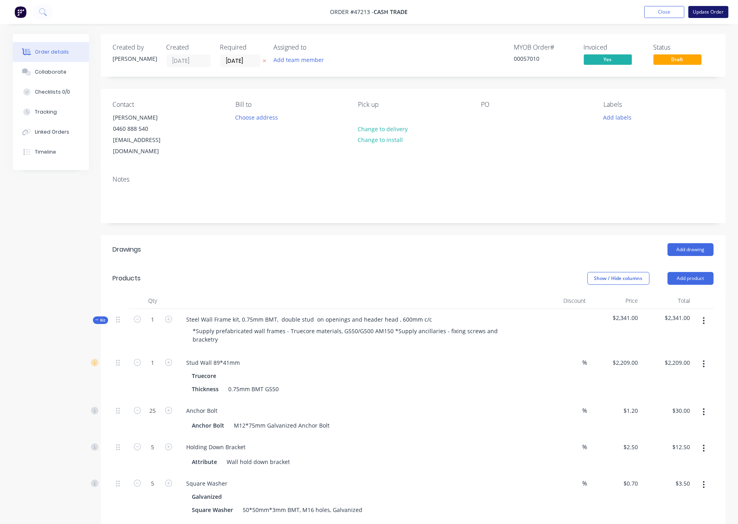
click at [546, 13] on button "Update Order" at bounding box center [708, 12] width 40 height 12
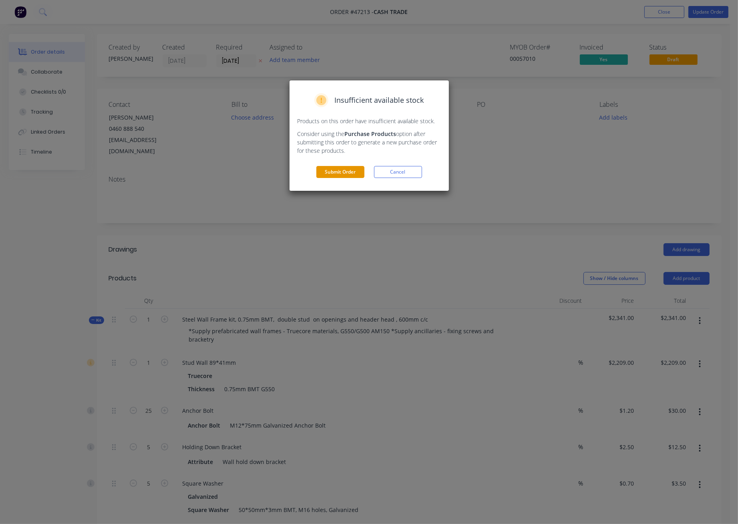
click at [349, 170] on button "Submit Order" at bounding box center [340, 172] width 48 height 12
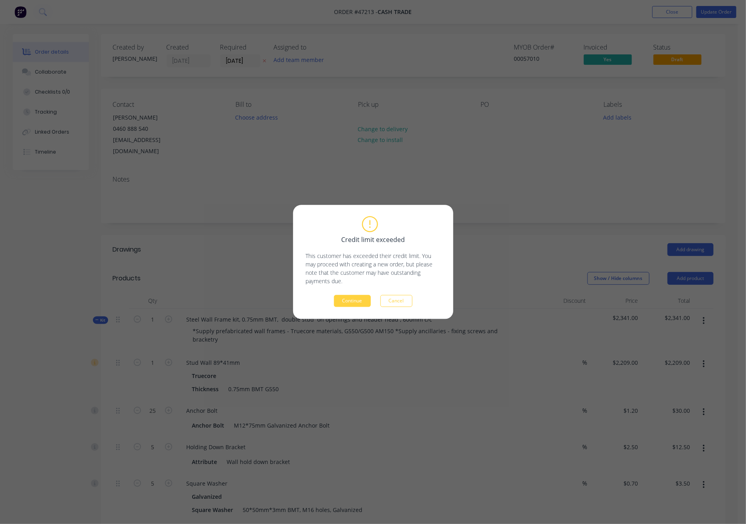
click at [348, 299] on button "Continue" at bounding box center [352, 301] width 37 height 12
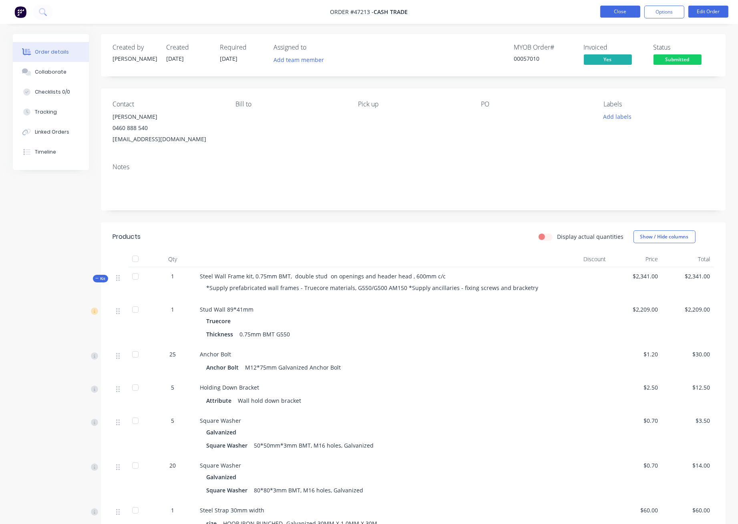
click at [546, 11] on button "Close" at bounding box center [620, 12] width 40 height 12
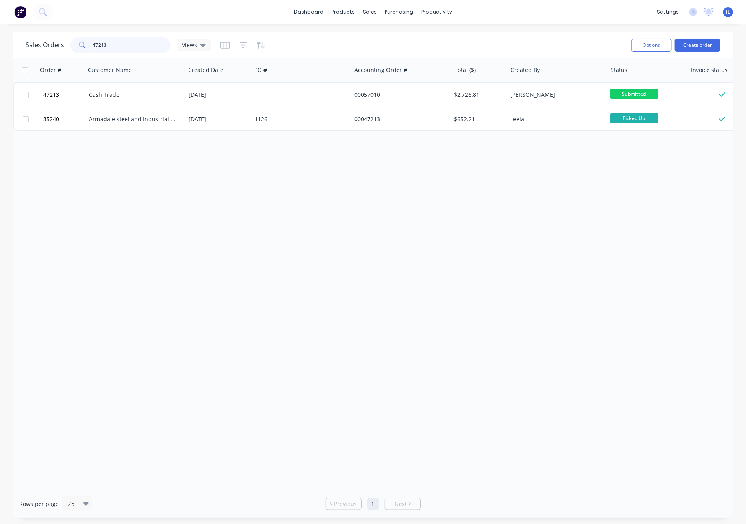
drag, startPoint x: 139, startPoint y: 45, endPoint x: 40, endPoint y: 48, distance: 99.3
click at [40, 48] on div "Sales Orders 47213 Views" at bounding box center [118, 45] width 185 height 16
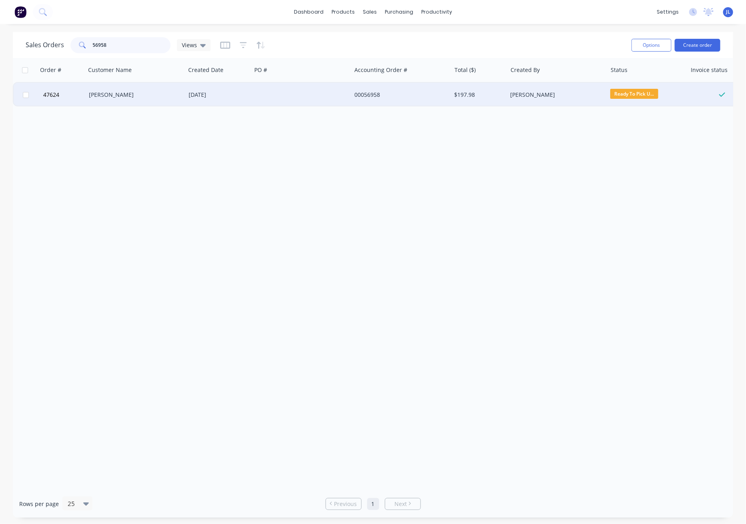
type input "56958"
click at [158, 99] on div "Handyman Zhou" at bounding box center [136, 95] width 100 height 24
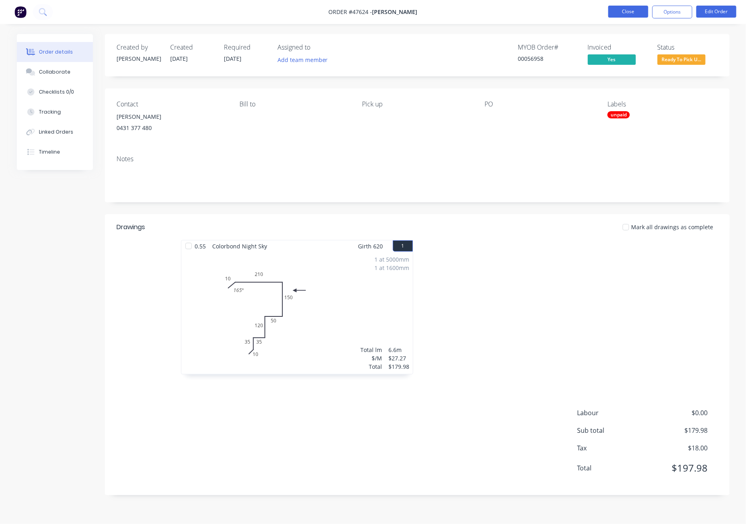
click at [546, 11] on button "Close" at bounding box center [628, 12] width 40 height 12
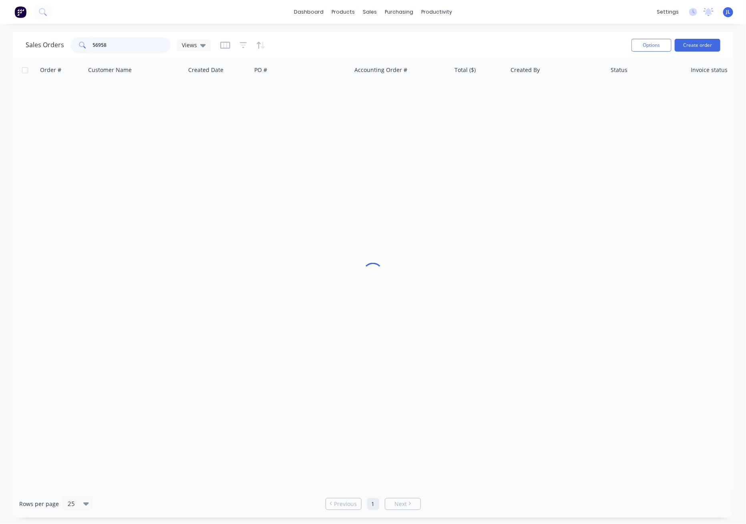
drag, startPoint x: 123, startPoint y: 44, endPoint x: 48, endPoint y: 47, distance: 75.0
click at [48, 47] on div "Sales Orders 56958 Views" at bounding box center [118, 45] width 185 height 16
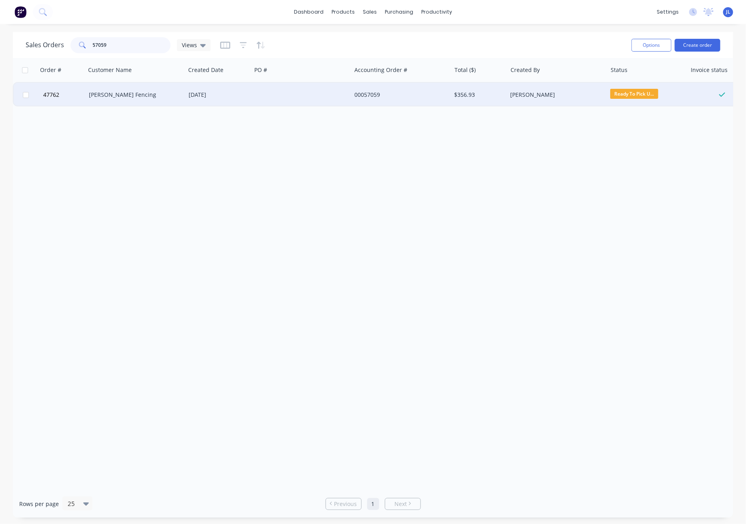
type input "57059"
click at [96, 96] on div "Tony Fencing" at bounding box center [133, 95] width 89 height 8
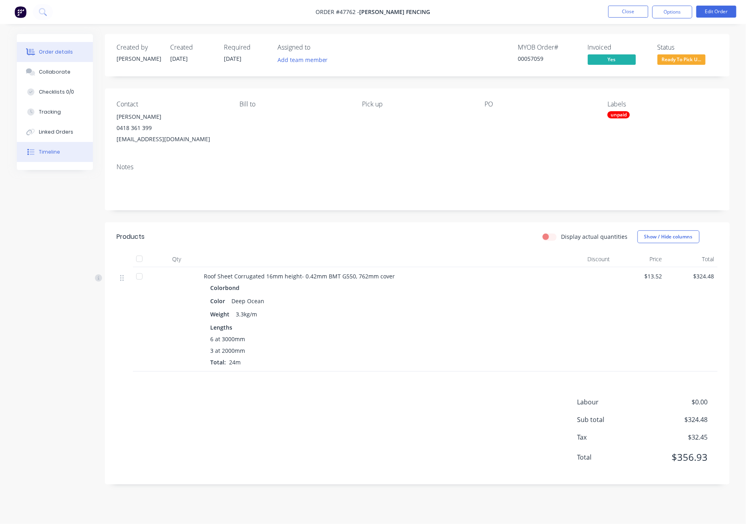
click at [59, 152] on button "Timeline" at bounding box center [55, 152] width 76 height 20
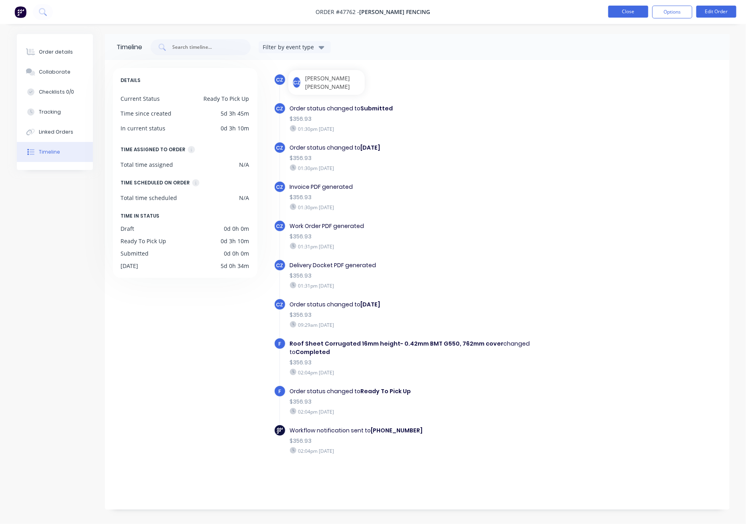
click at [546, 12] on button "Close" at bounding box center [628, 12] width 40 height 12
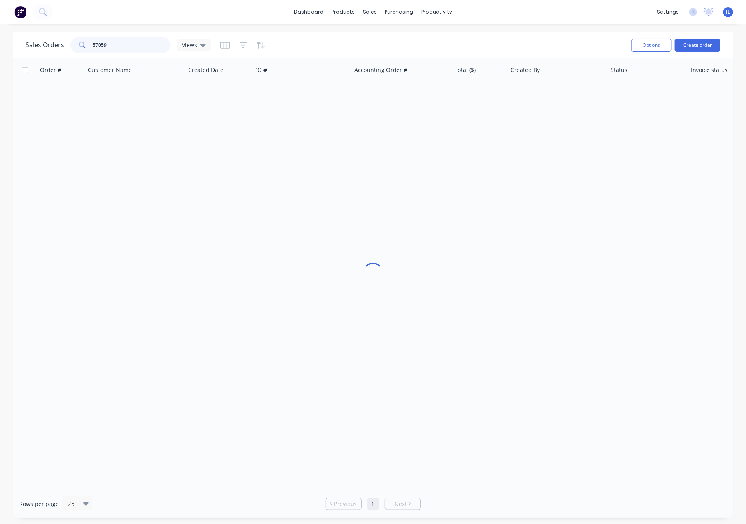
drag, startPoint x: 120, startPoint y: 45, endPoint x: 66, endPoint y: 45, distance: 53.3
click at [66, 45] on div "Sales Orders 57059 Views" at bounding box center [118, 45] width 185 height 16
type input "57020"
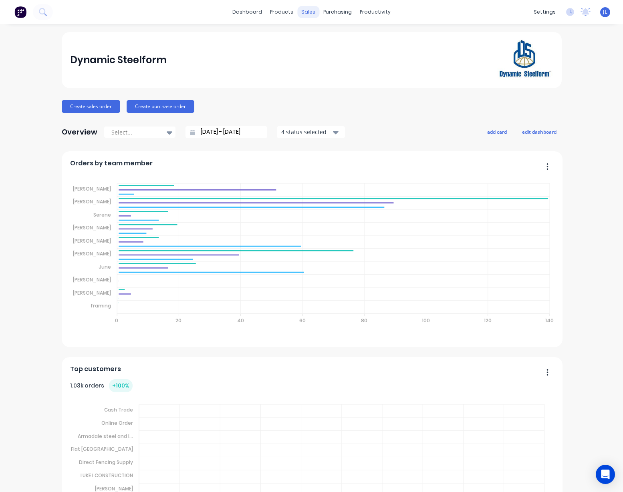
click at [304, 11] on div "sales" at bounding box center [308, 12] width 22 height 12
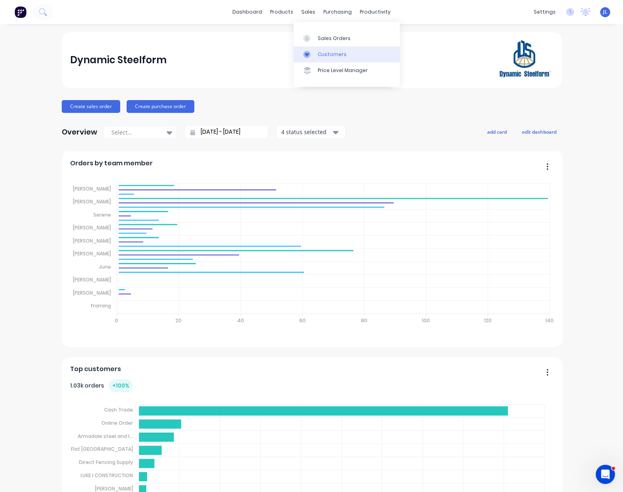
click at [322, 55] on div "Customers" at bounding box center [331, 54] width 29 height 7
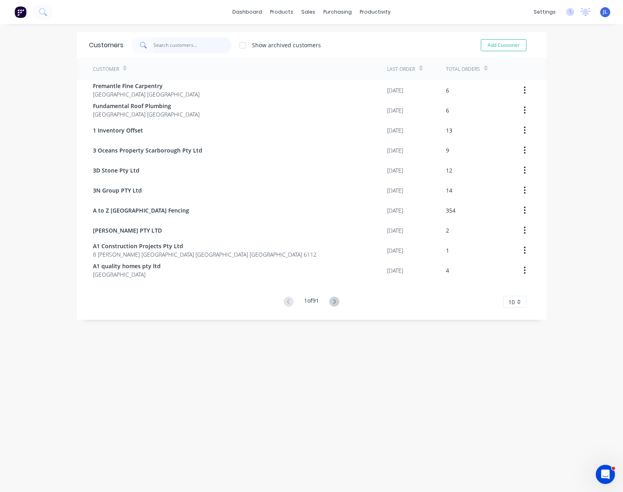
click at [171, 50] on input "text" at bounding box center [192, 45] width 78 height 16
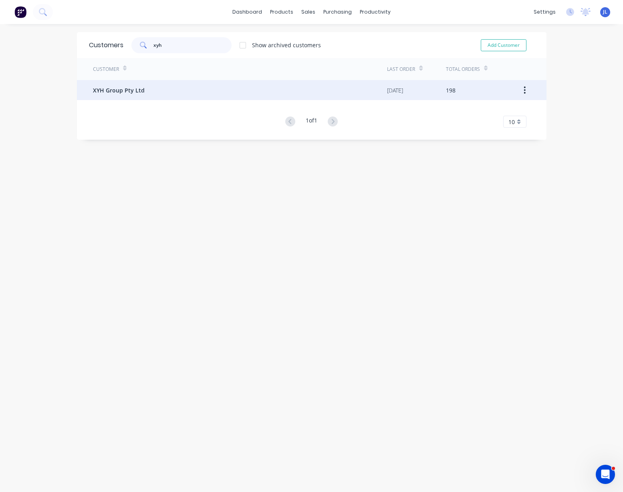
type input "xyh"
click at [136, 90] on span "XYH Group Pty Ltd" at bounding box center [119, 90] width 52 height 8
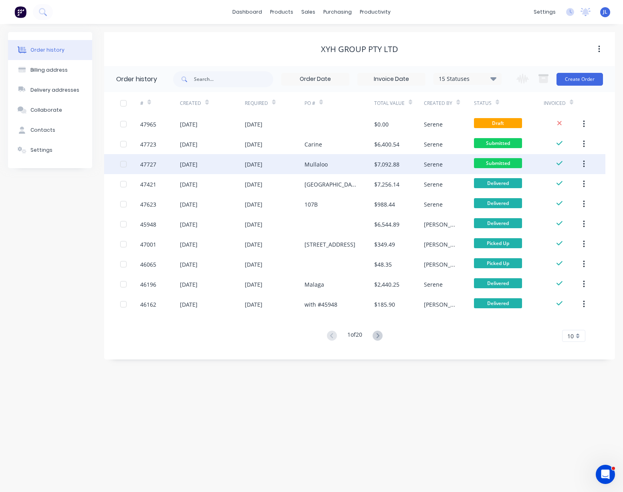
click at [309, 165] on div "Mullaloo" at bounding box center [315, 164] width 23 height 8
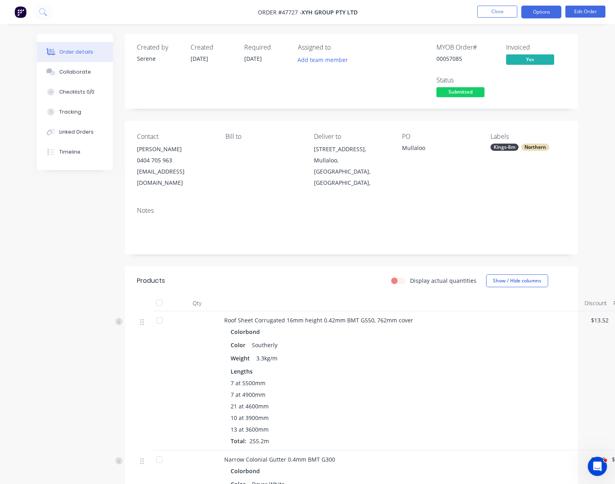
click at [546, 10] on button "Options" at bounding box center [541, 12] width 40 height 13
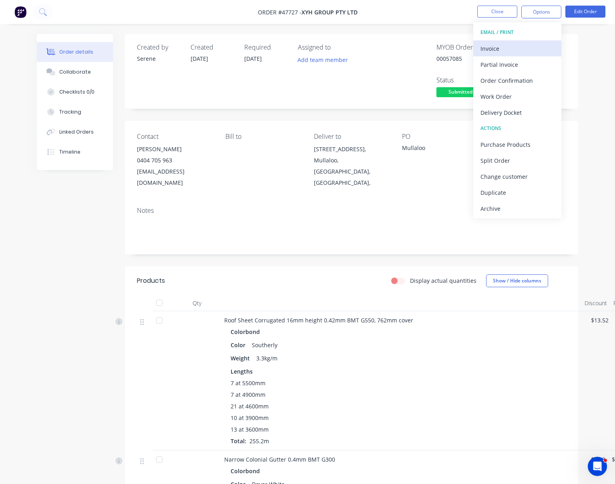
click at [522, 45] on div "Invoice" at bounding box center [517, 49] width 74 height 12
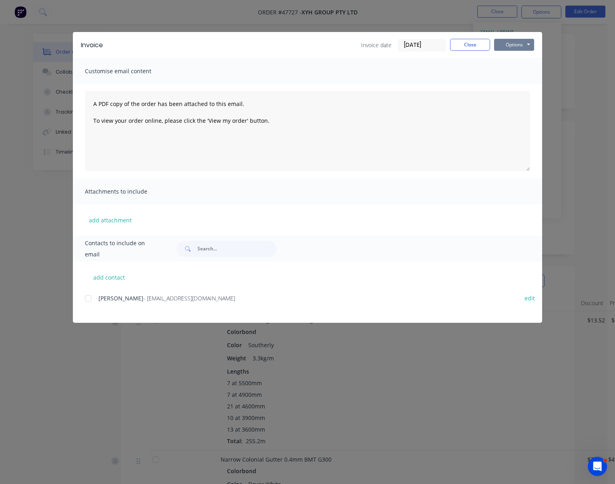
click at [524, 44] on button "Options" at bounding box center [514, 45] width 40 height 12
click at [518, 72] on button "Print" at bounding box center [519, 72] width 51 height 13
drag, startPoint x: 479, startPoint y: 45, endPoint x: 486, endPoint y: 29, distance: 17.7
click at [479, 42] on button "Close" at bounding box center [470, 45] width 40 height 12
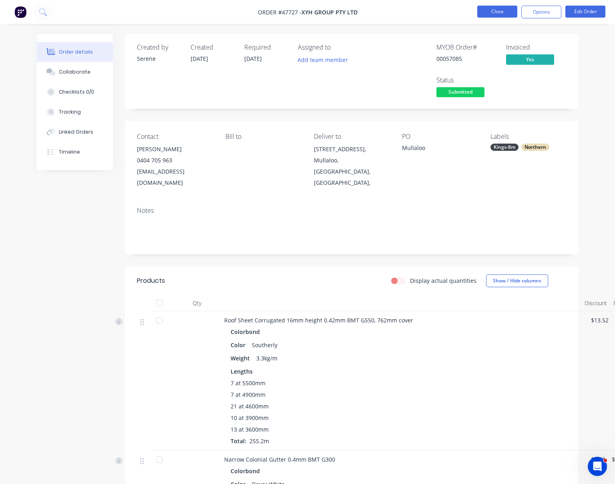
click at [499, 11] on button "Close" at bounding box center [497, 12] width 40 height 12
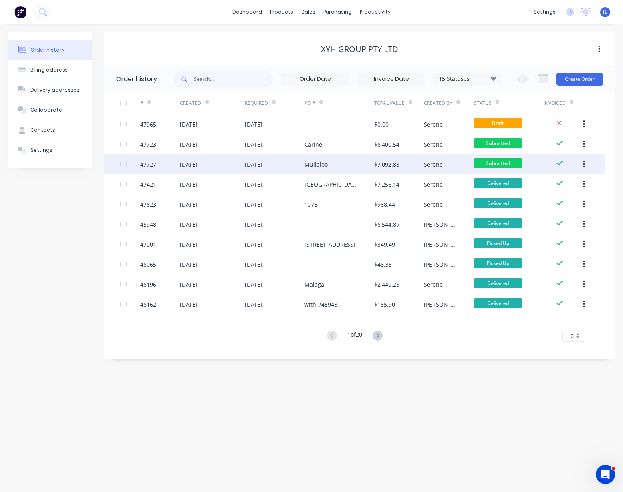
click at [378, 166] on div "$7,092.88" at bounding box center [386, 164] width 25 height 8
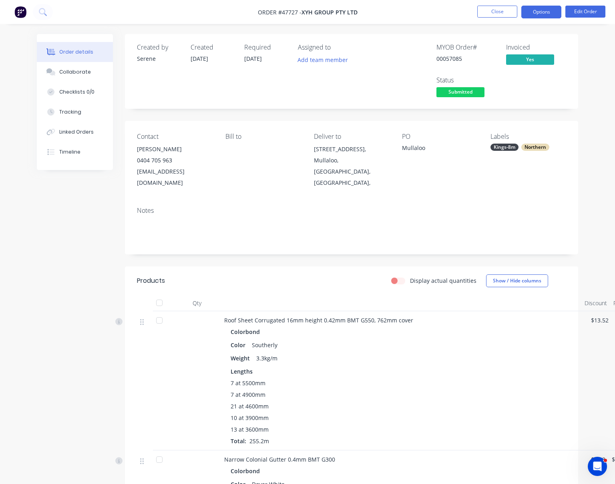
click at [548, 11] on button "Options" at bounding box center [541, 12] width 40 height 13
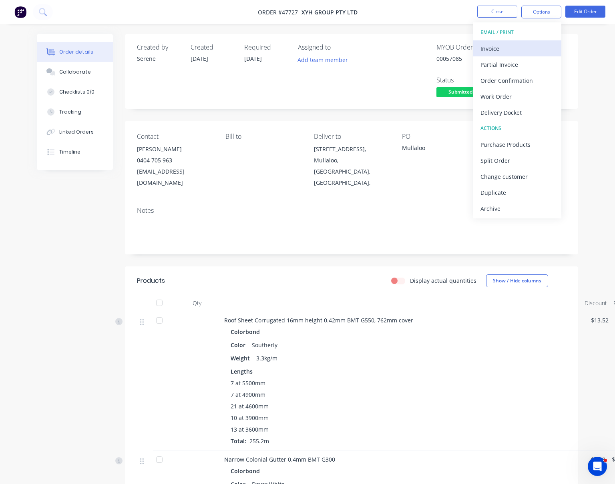
click at [509, 47] on div "Invoice" at bounding box center [517, 49] width 74 height 12
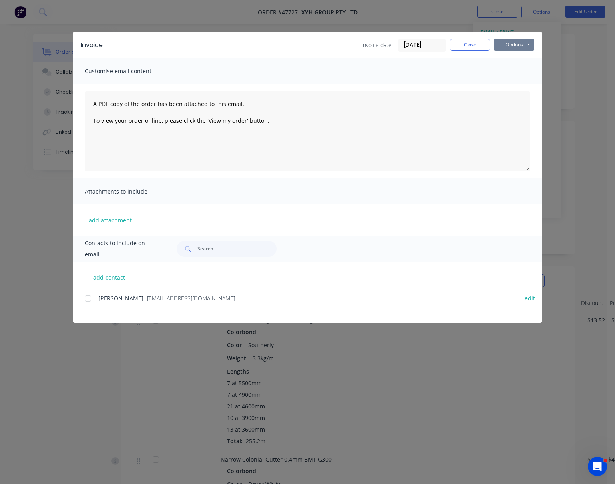
click at [517, 46] on button "Options" at bounding box center [514, 45] width 40 height 12
click at [521, 74] on button "Print" at bounding box center [519, 72] width 51 height 13
drag, startPoint x: 466, startPoint y: 45, endPoint x: 480, endPoint y: 20, distance: 29.0
click at [466, 45] on button "Close" at bounding box center [470, 45] width 40 height 12
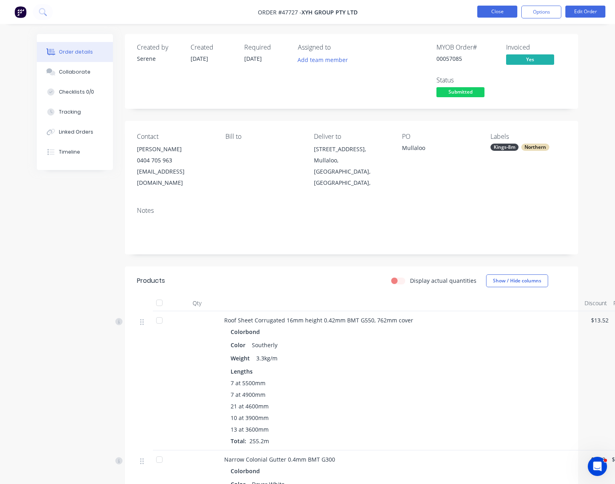
click at [489, 11] on button "Close" at bounding box center [497, 12] width 40 height 12
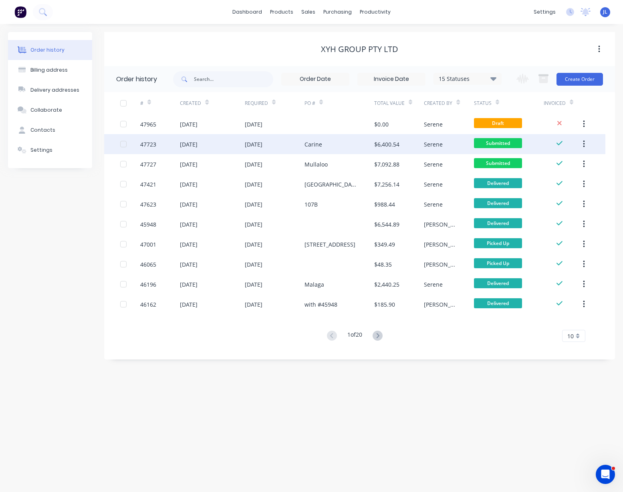
click at [260, 143] on div "[DATE]" at bounding box center [254, 144] width 18 height 8
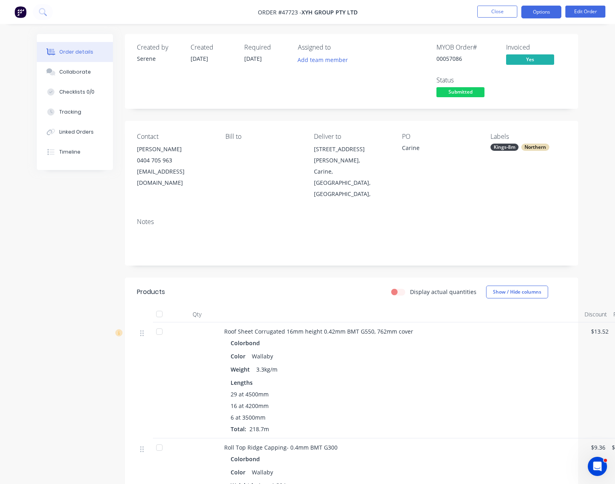
click at [545, 11] on button "Options" at bounding box center [541, 12] width 40 height 13
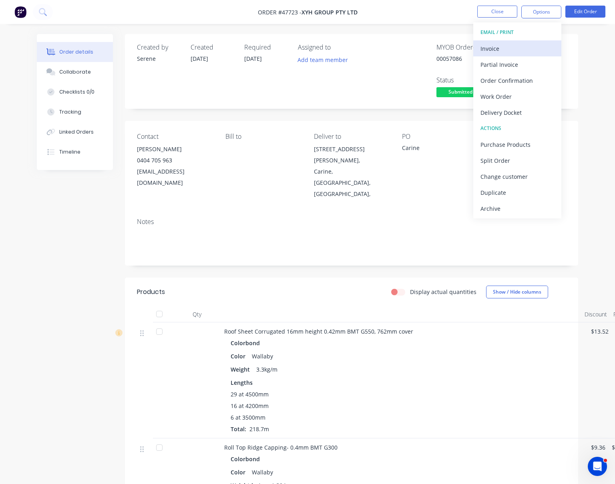
click at [523, 45] on div "Invoice" at bounding box center [517, 49] width 74 height 12
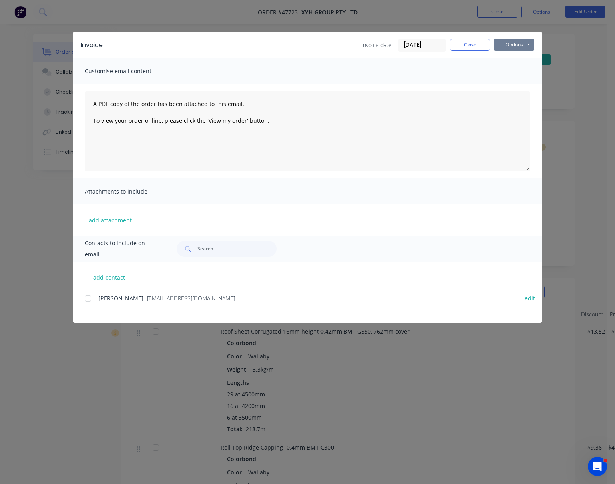
click at [509, 48] on button "Options" at bounding box center [514, 45] width 40 height 12
click at [516, 72] on button "Print" at bounding box center [519, 72] width 51 height 13
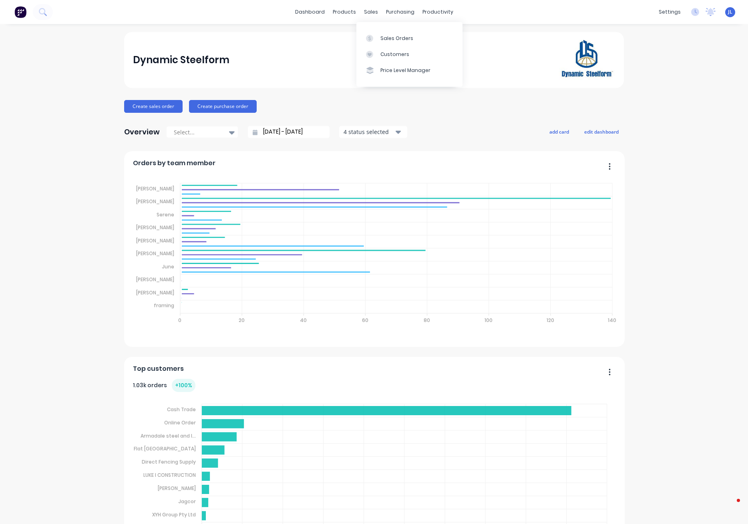
click at [386, 40] on div "Sales Orders" at bounding box center [396, 38] width 33 height 7
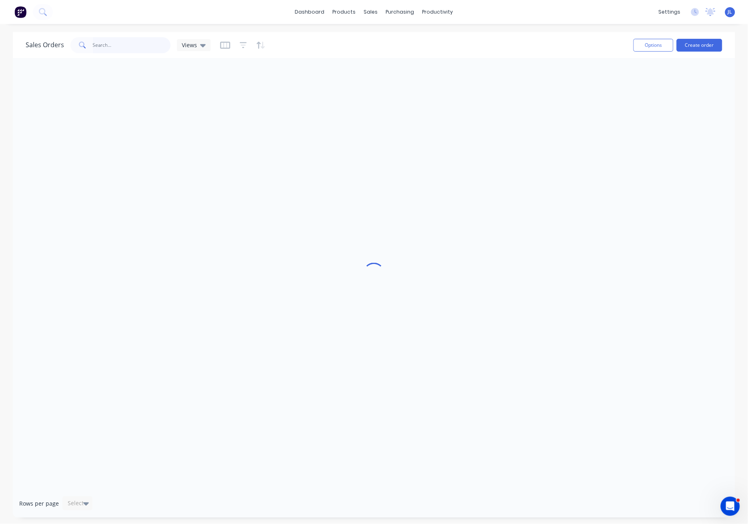
click at [136, 44] on input "text" at bounding box center [132, 45] width 78 height 16
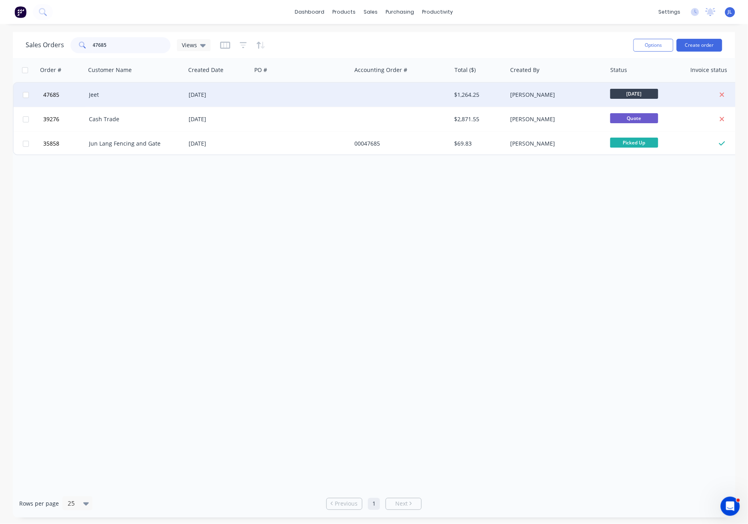
type input "47685"
click at [215, 96] on div "[DATE]" at bounding box center [219, 95] width 60 height 8
